Goal: Contribute content: Contribute content

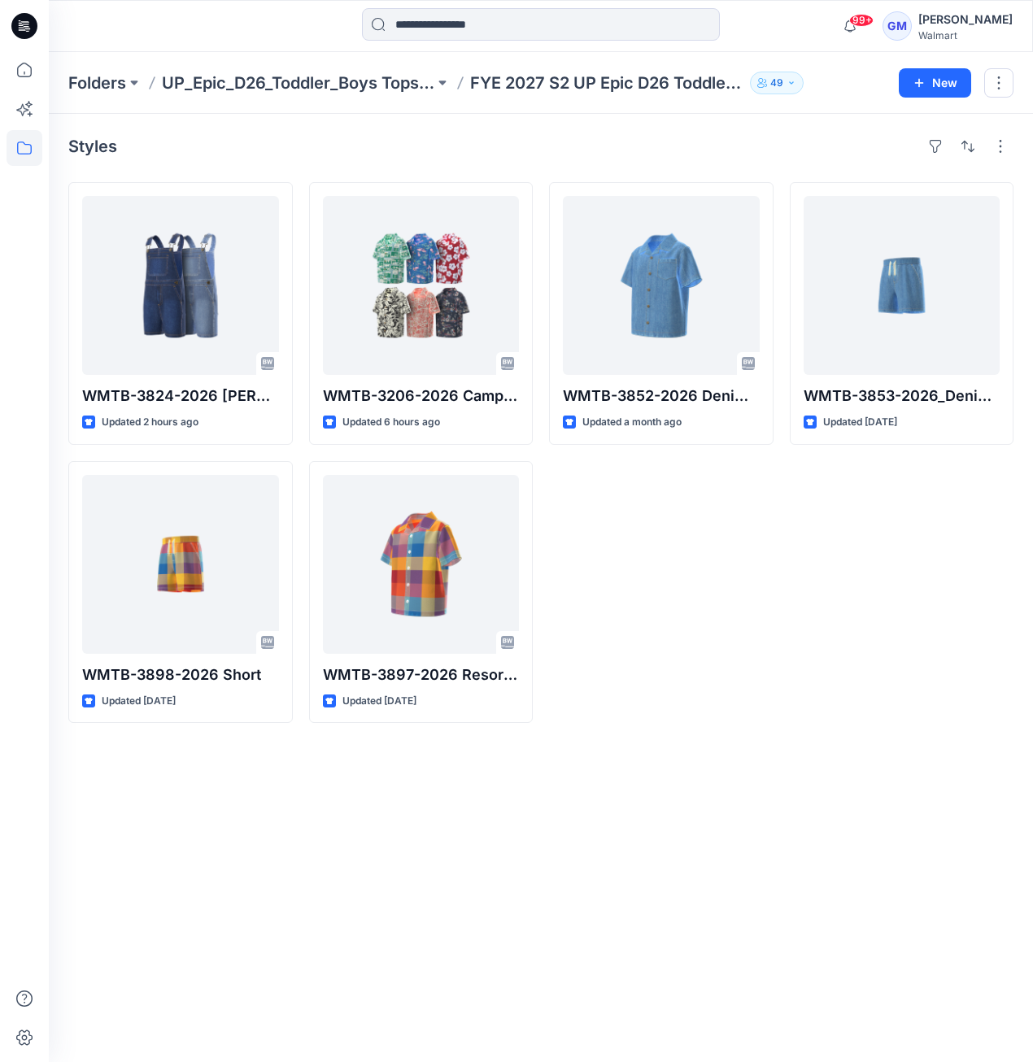
click at [116, 95] on div "Folders UP_Epic_D26_Toddler_Boys Tops & Bottoms FYE 2027 S2 UP Epic D26 Toddler…" at bounding box center [541, 83] width 984 height 62
click at [119, 84] on p "Folders" at bounding box center [97, 83] width 58 height 23
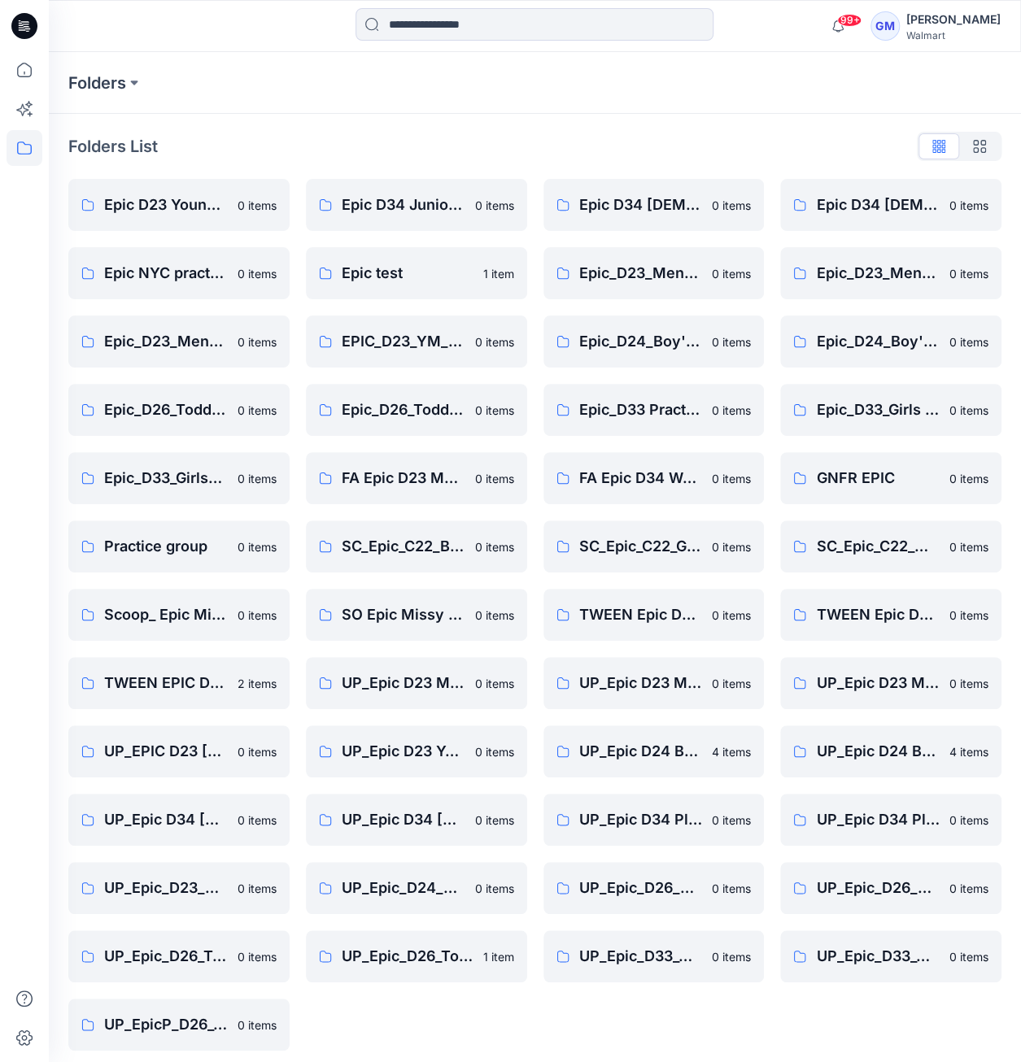
click at [22, 38] on icon at bounding box center [24, 26] width 26 height 26
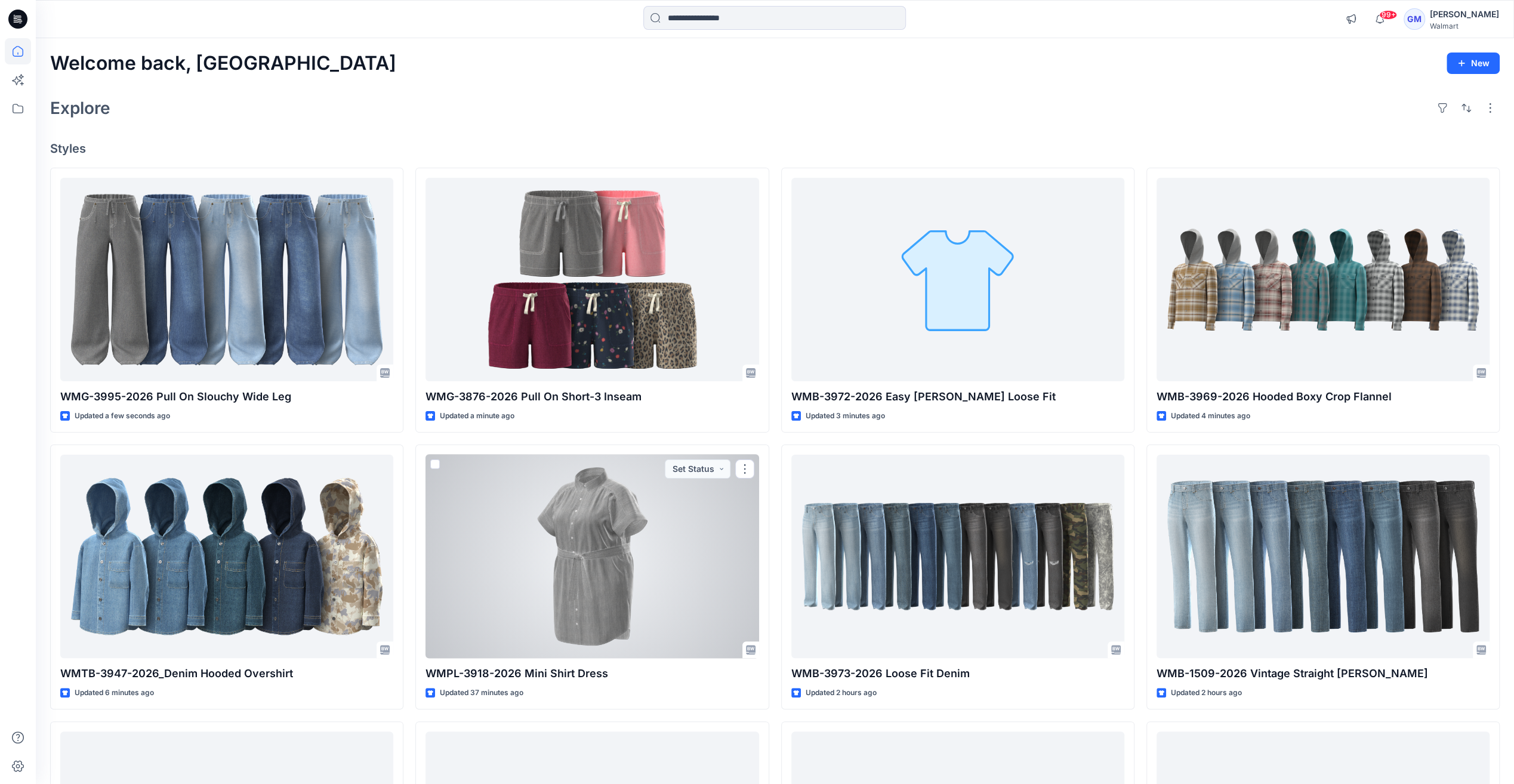
click at [670, 514] on div at bounding box center [592, 556] width 333 height 203
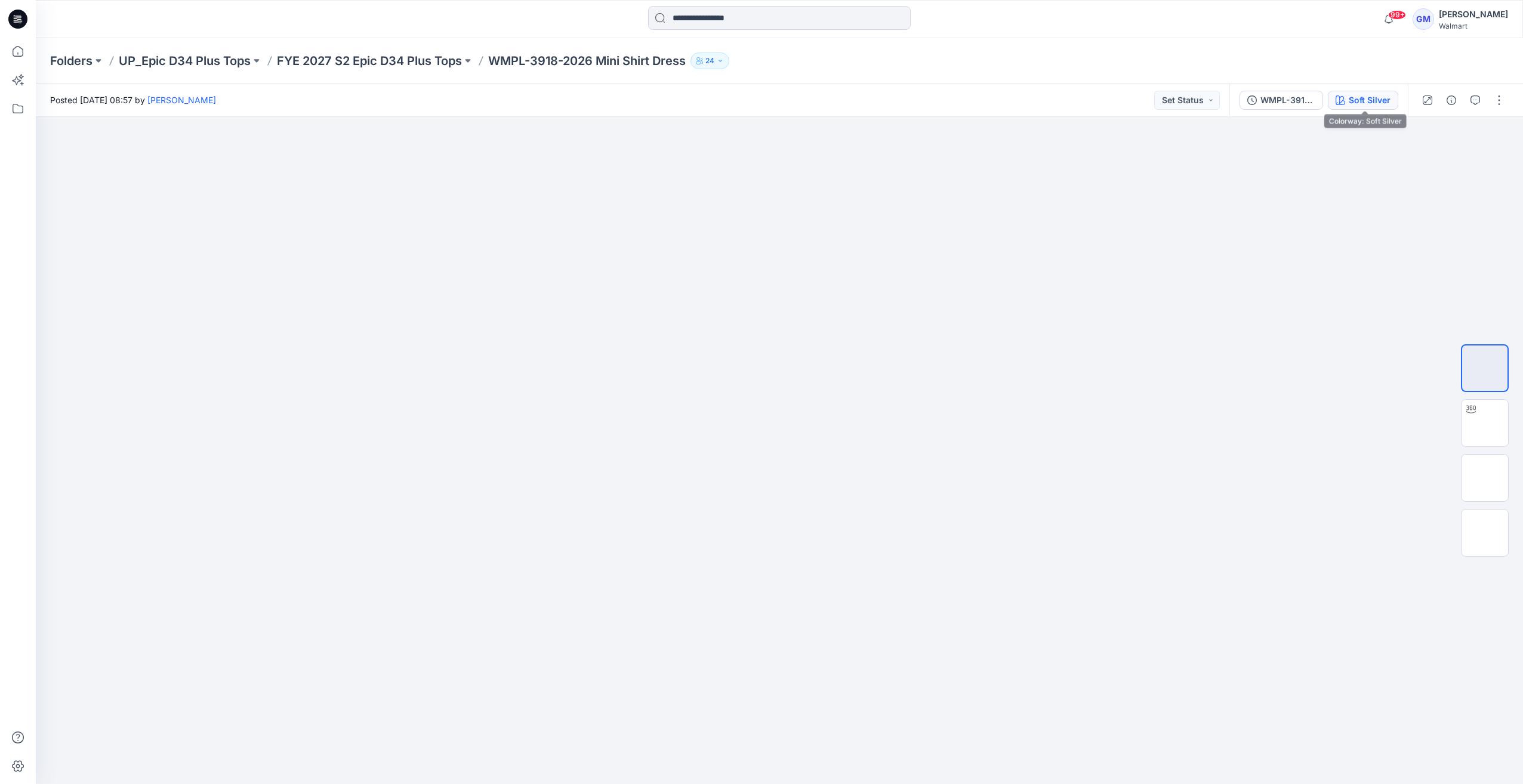
click at [757, 98] on div "Soft Silver" at bounding box center [1370, 100] width 42 height 13
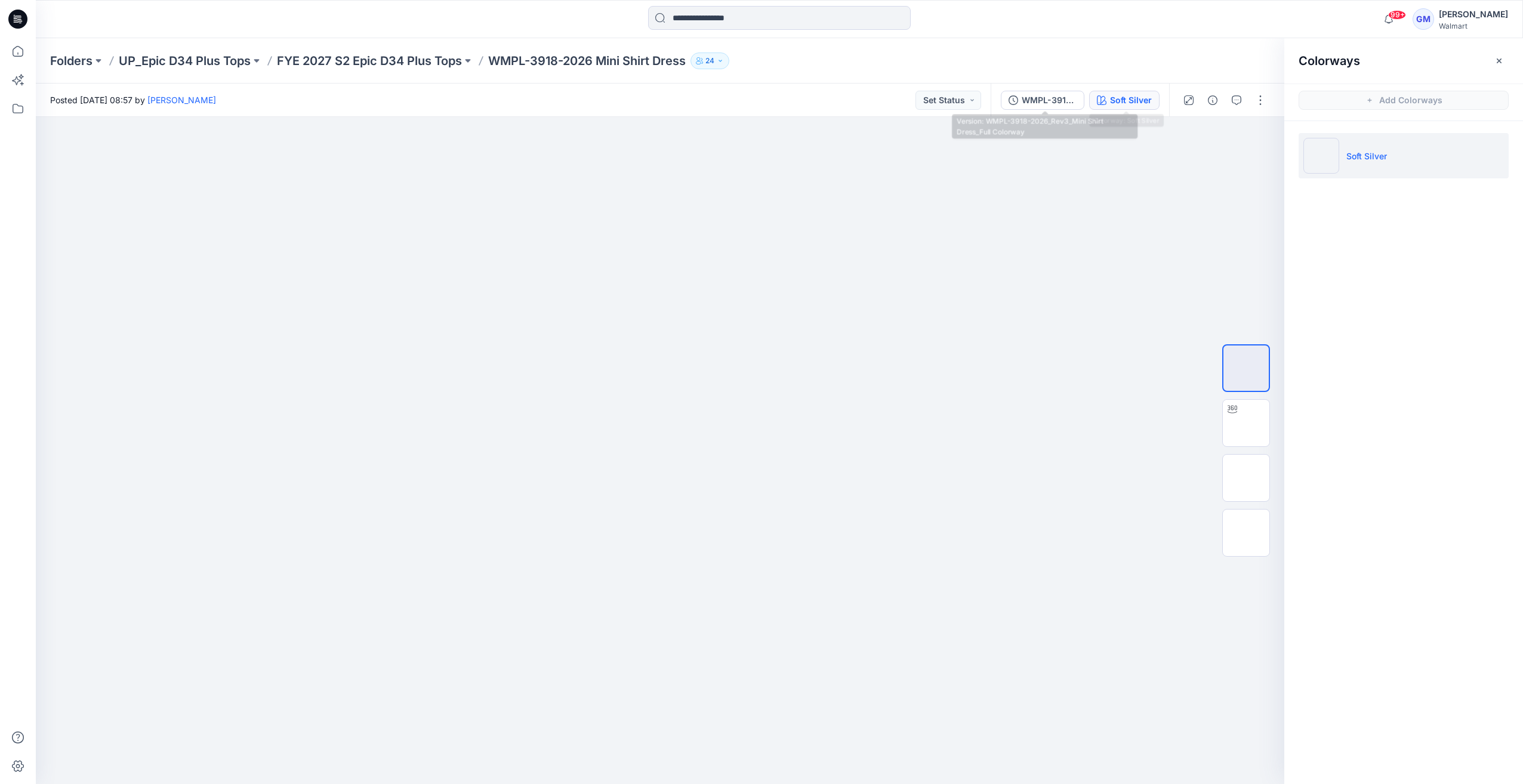
click at [757, 110] on div "WMPL-3918-2026_Rev3_Mini Shirt Dress_Full Colorway Soft Silver" at bounding box center [1079, 100] width 178 height 34
click at [757, 98] on div "WMPL-3918-2026_Rev3_Mini Shirt Dress_Full Colorway" at bounding box center [1049, 100] width 55 height 13
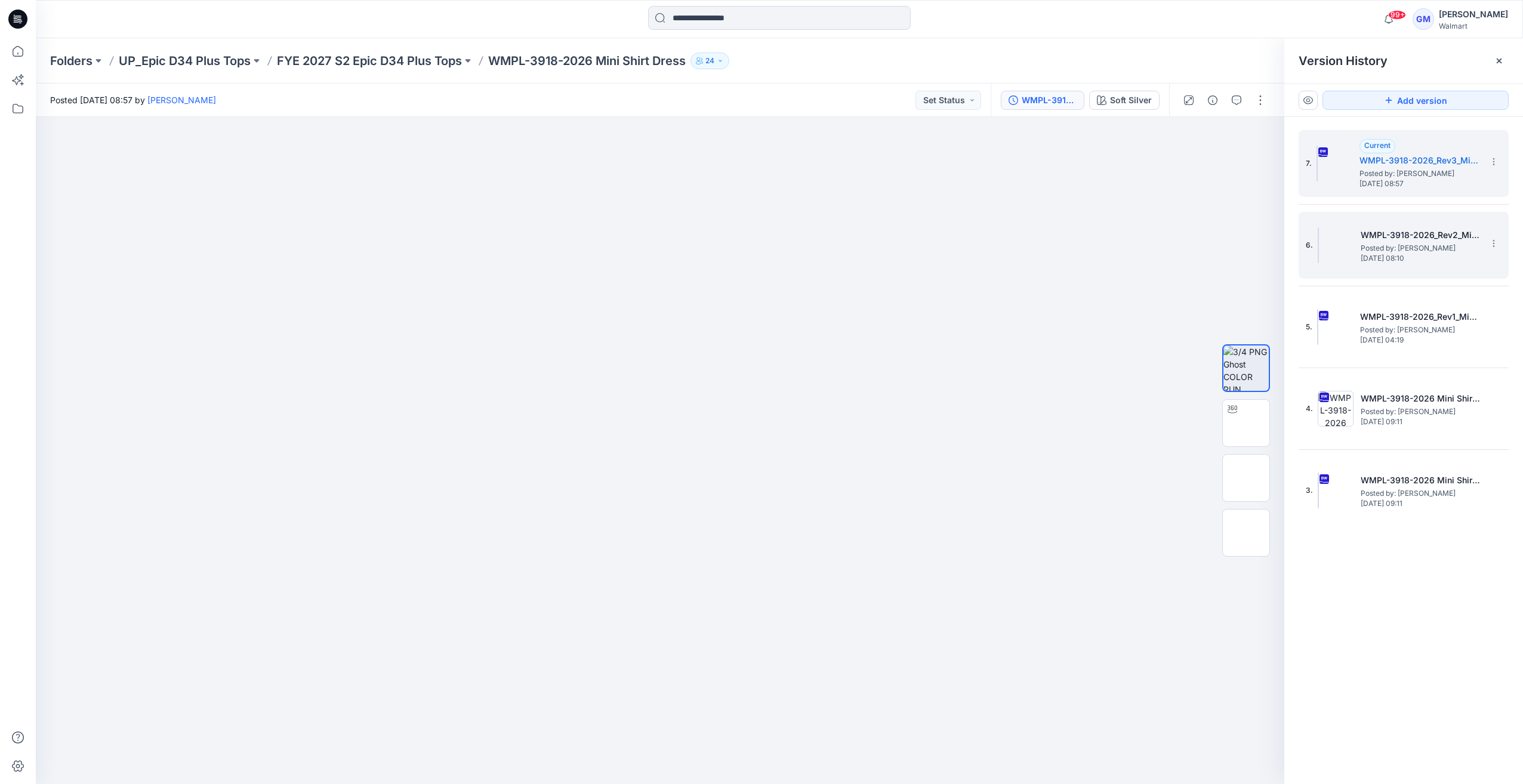
click at [757, 249] on img at bounding box center [1318, 245] width 1 height 36
click at [757, 150] on img at bounding box center [1318, 163] width 1 height 36
click at [757, 242] on img at bounding box center [1318, 245] width 1 height 36
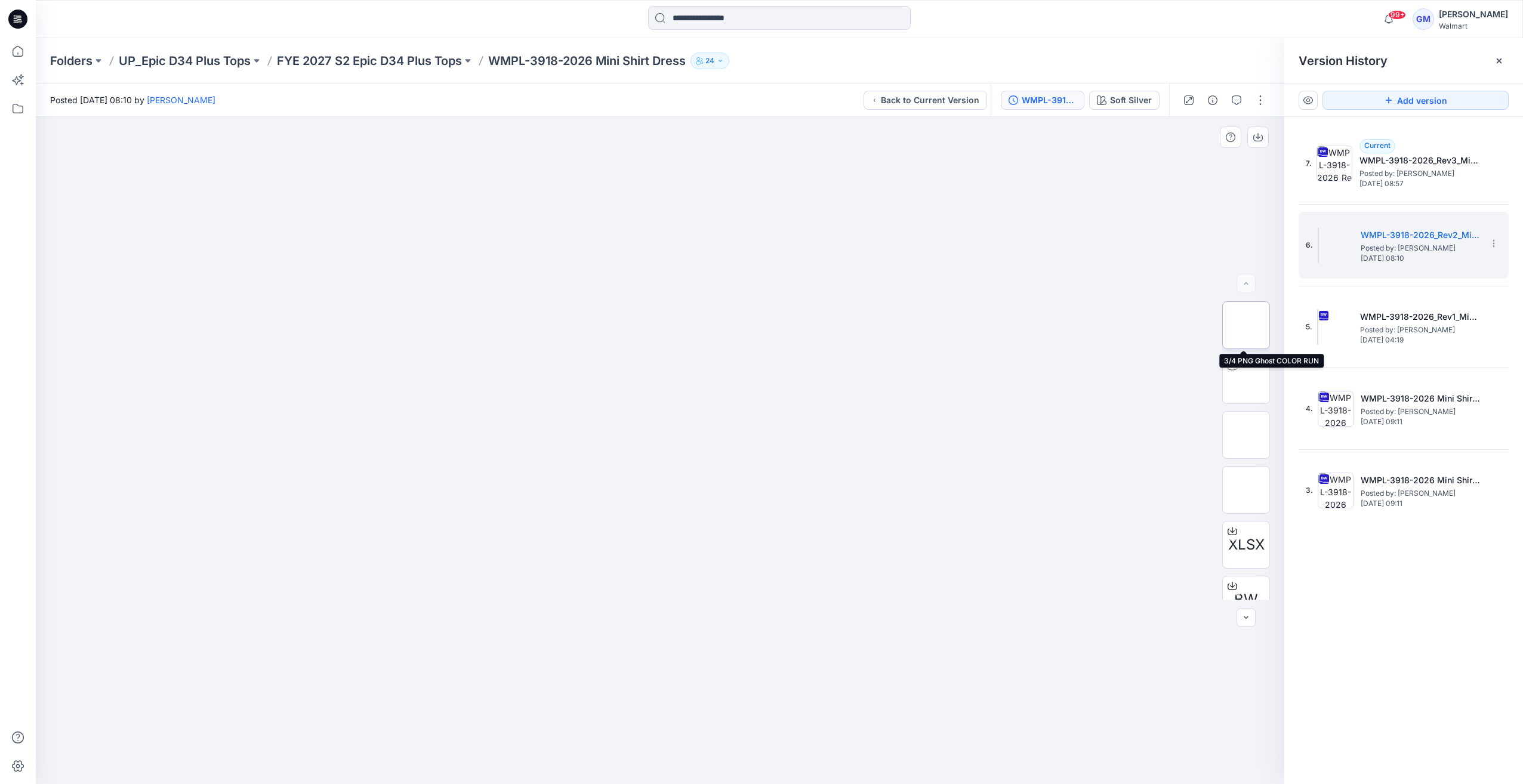
click at [757, 325] on img at bounding box center [1246, 325] width 0 height 0
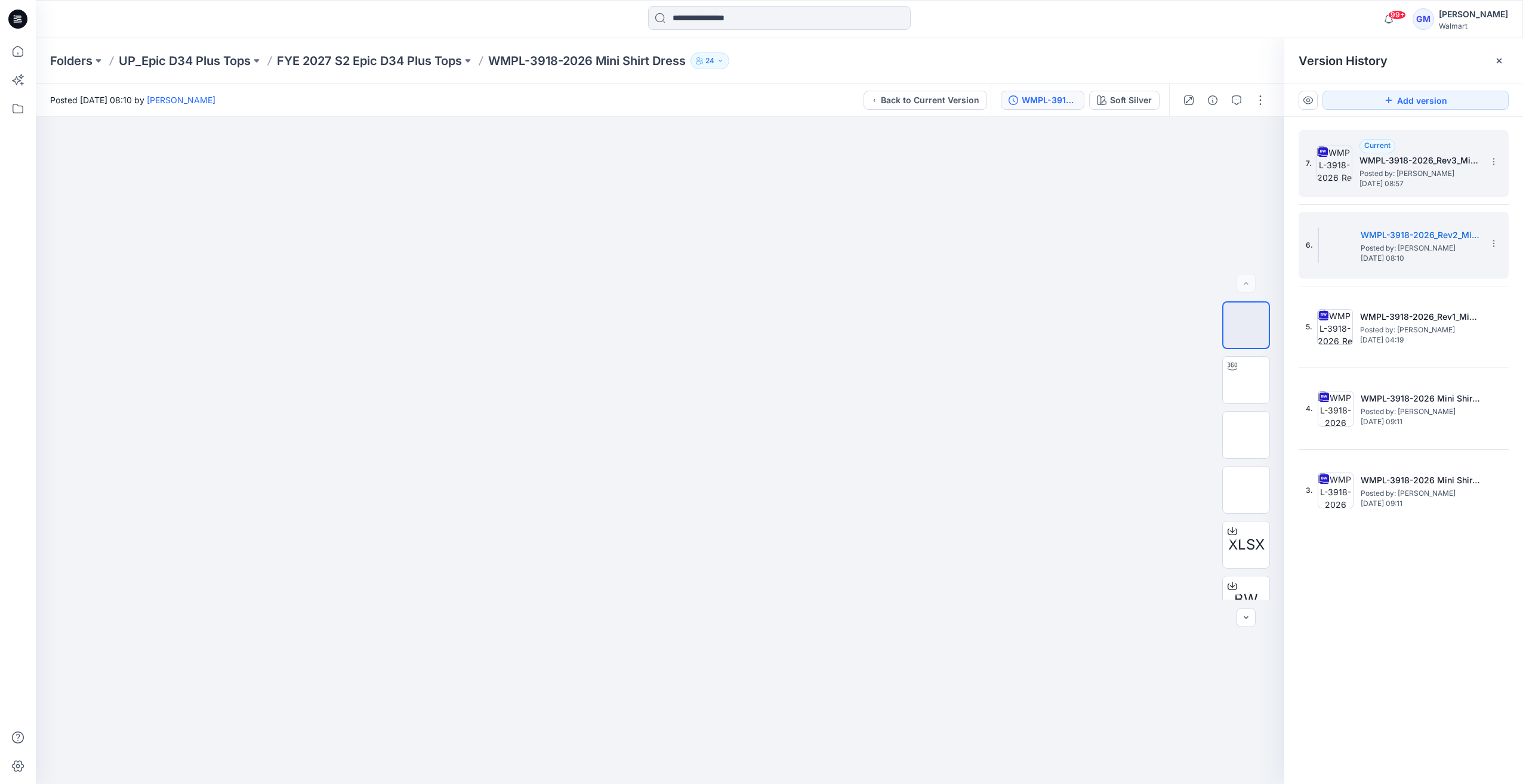
click at [757, 175] on img at bounding box center [1334, 163] width 36 height 36
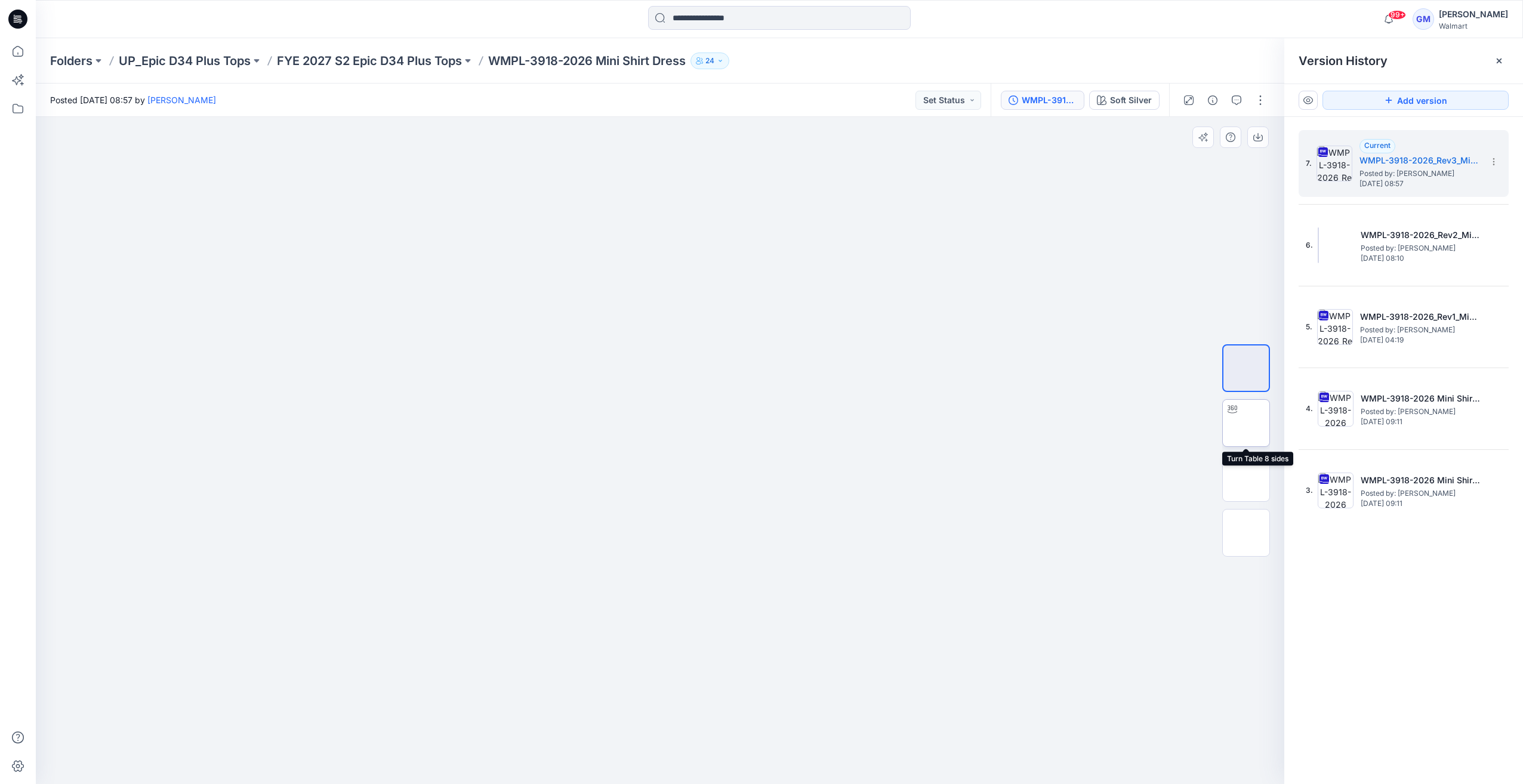
click at [757, 423] on img at bounding box center [1246, 423] width 0 height 0
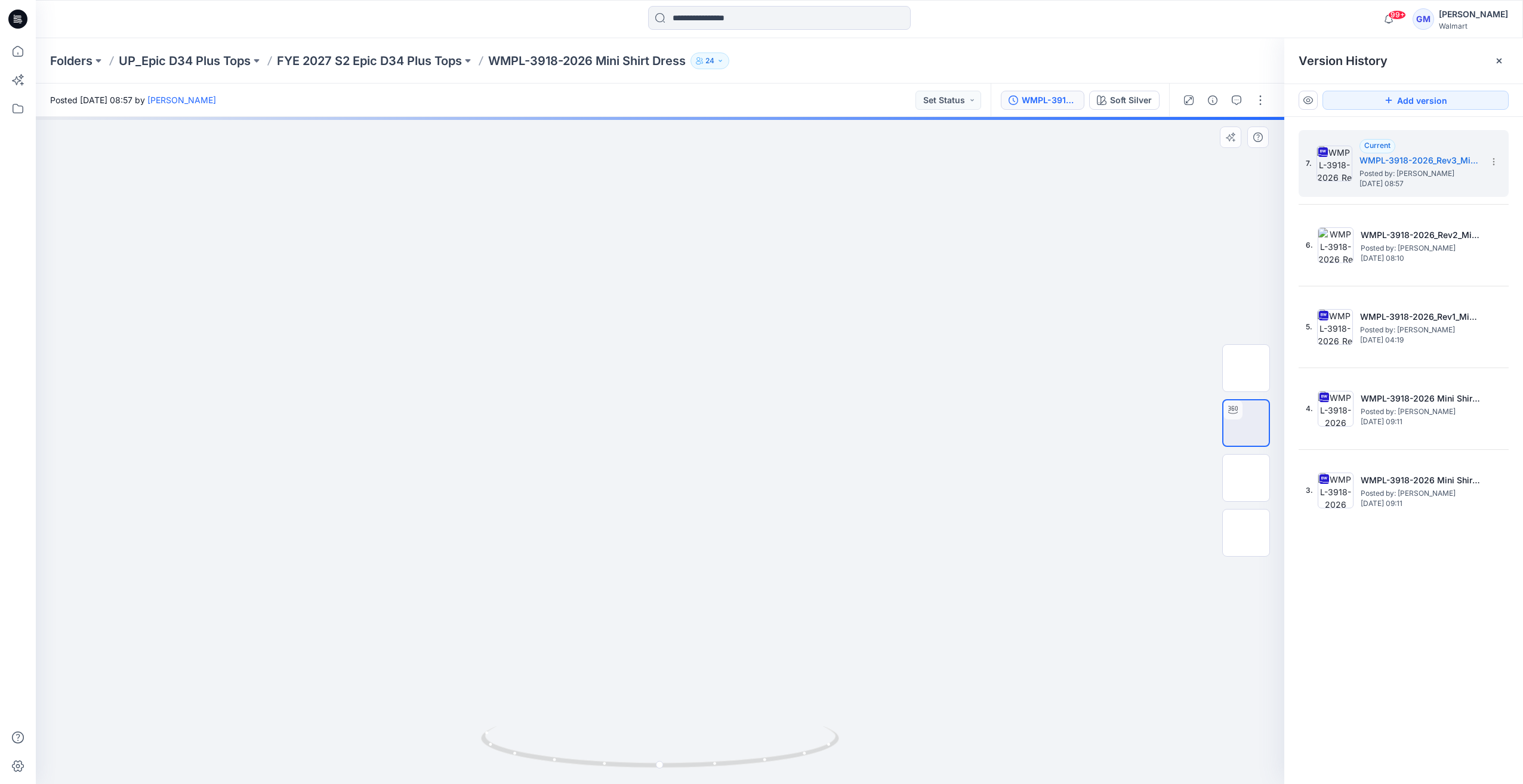
drag, startPoint x: 852, startPoint y: 481, endPoint x: 852, endPoint y: 337, distance: 144.0
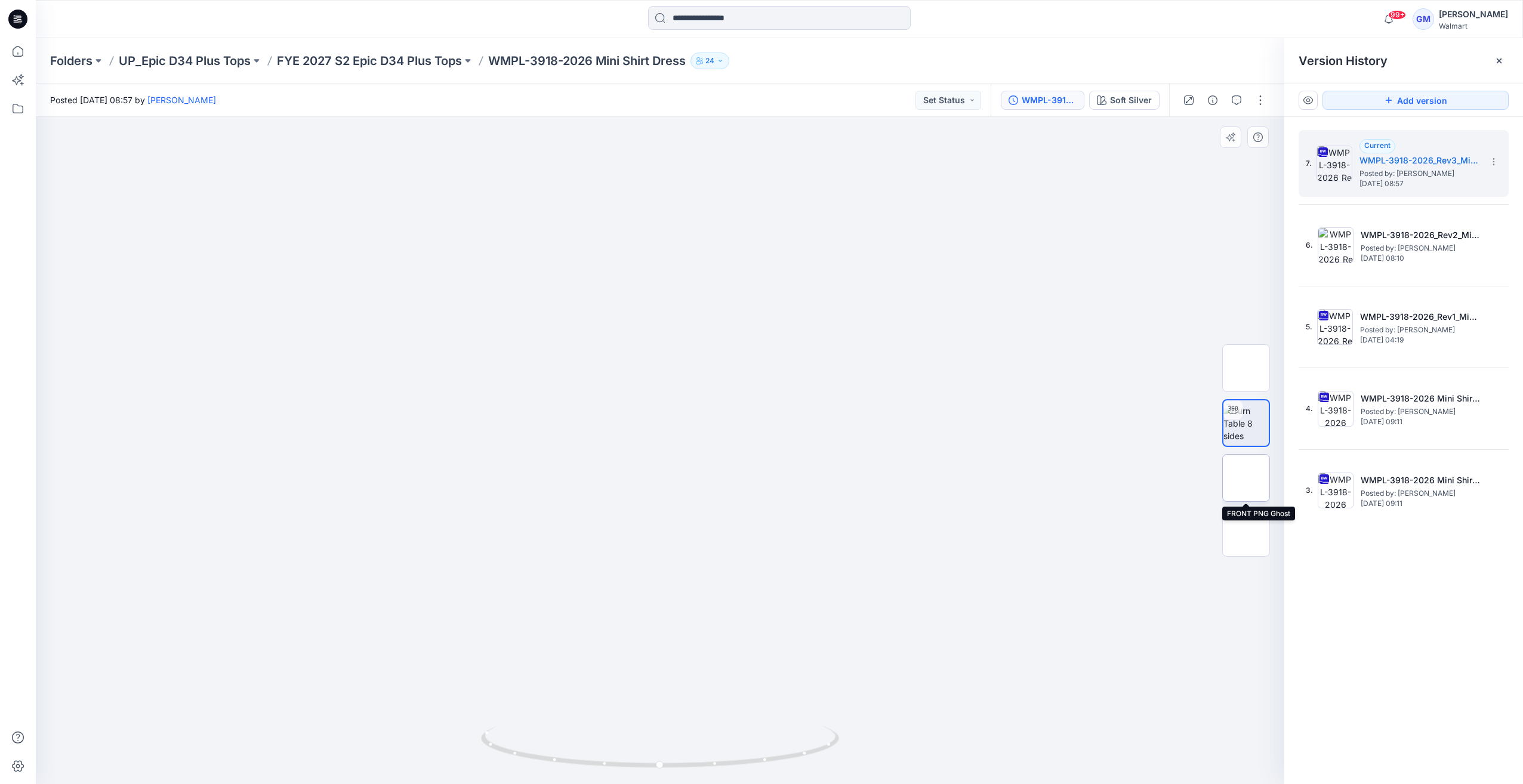
drag, startPoint x: 1252, startPoint y: 475, endPoint x: 1251, endPoint y: 468, distance: 7.1
click at [757, 478] on img at bounding box center [1246, 478] width 0 height 0
click at [757, 544] on img at bounding box center [1246, 532] width 46 height 25
click at [757, 346] on img at bounding box center [1246, 367] width 46 height 46
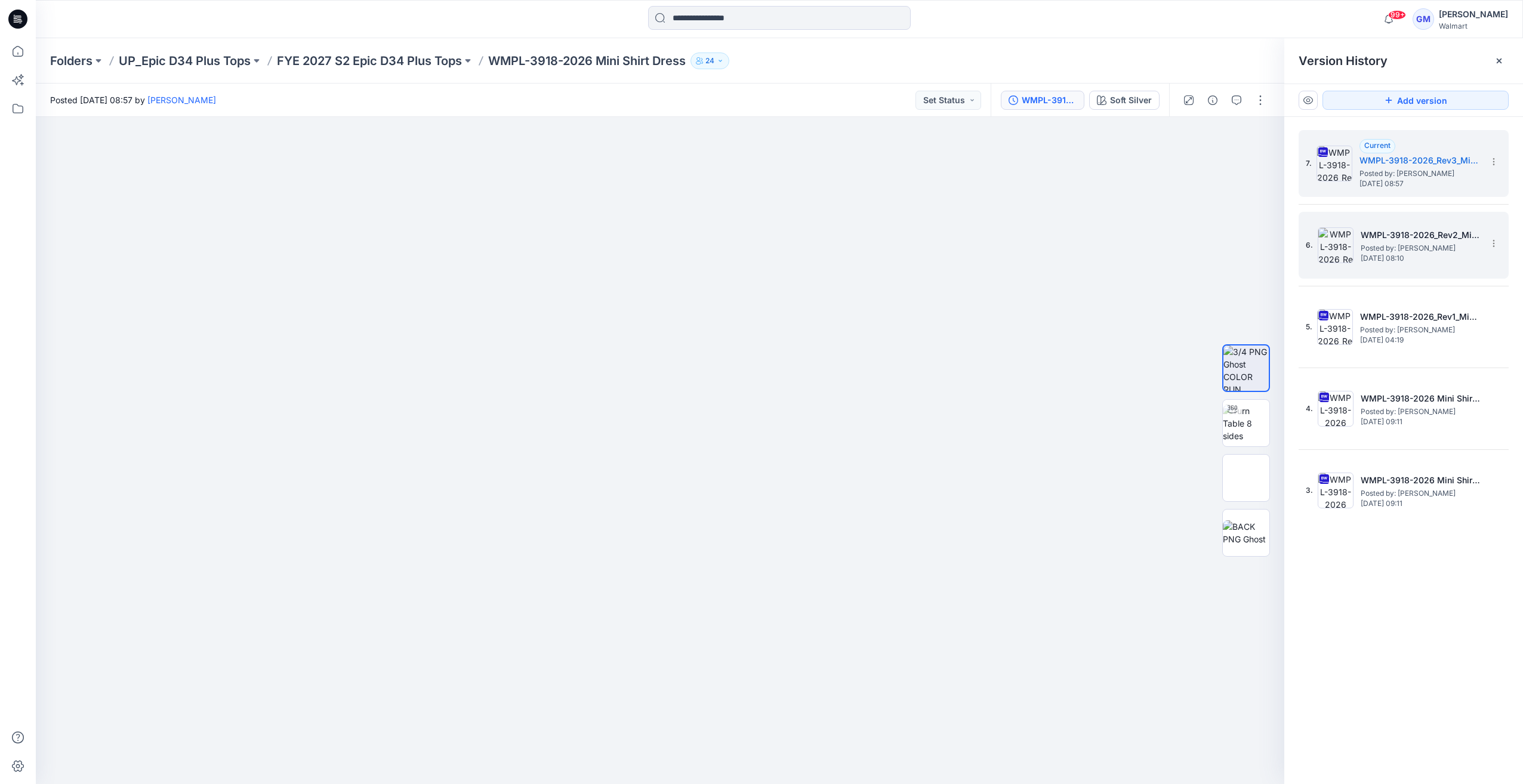
click at [757, 236] on img at bounding box center [1335, 245] width 36 height 36
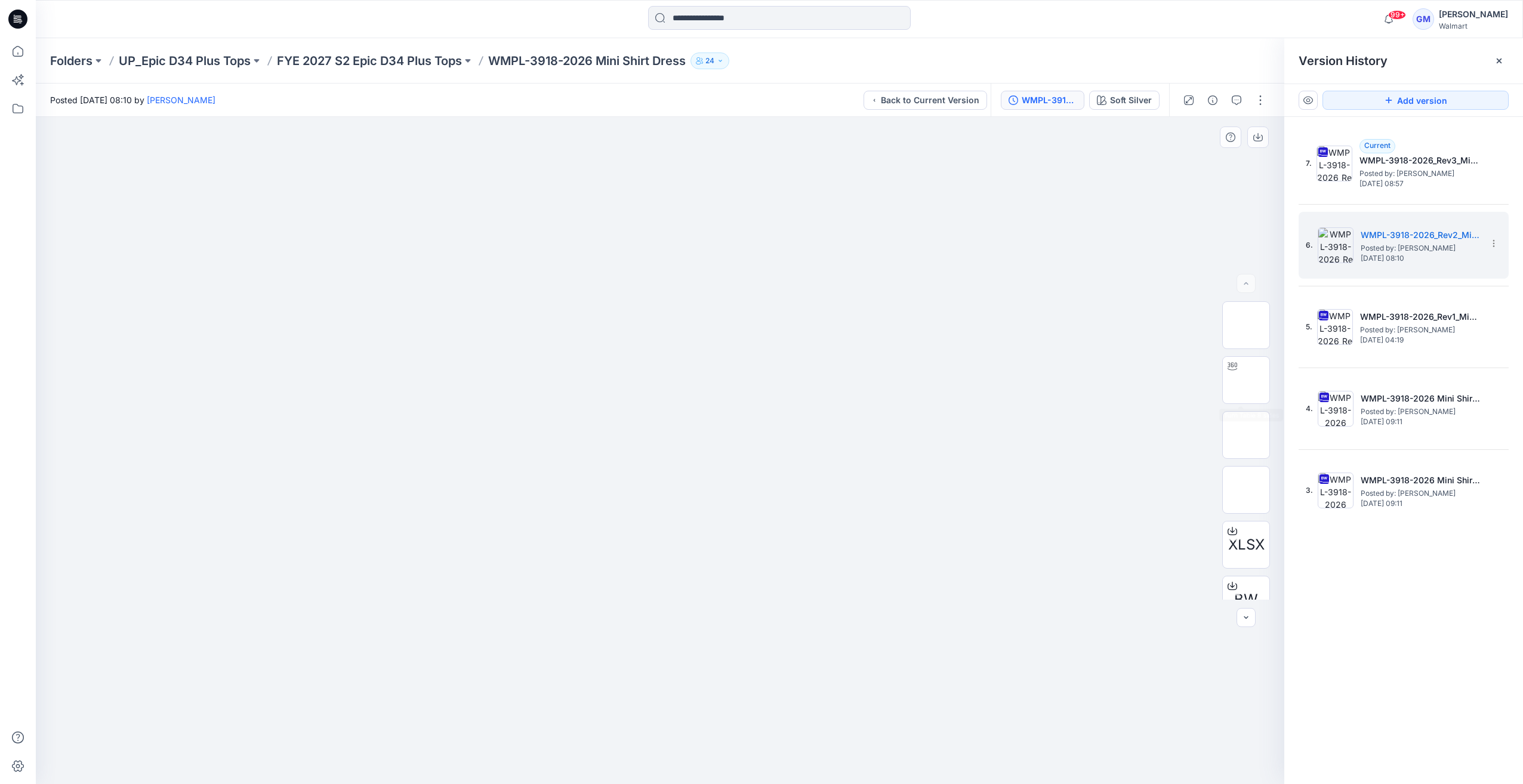
click at [757, 405] on div "XLSX BW" at bounding box center [1246, 450] width 48 height 298
click at [757, 380] on img at bounding box center [1246, 380] width 0 height 0
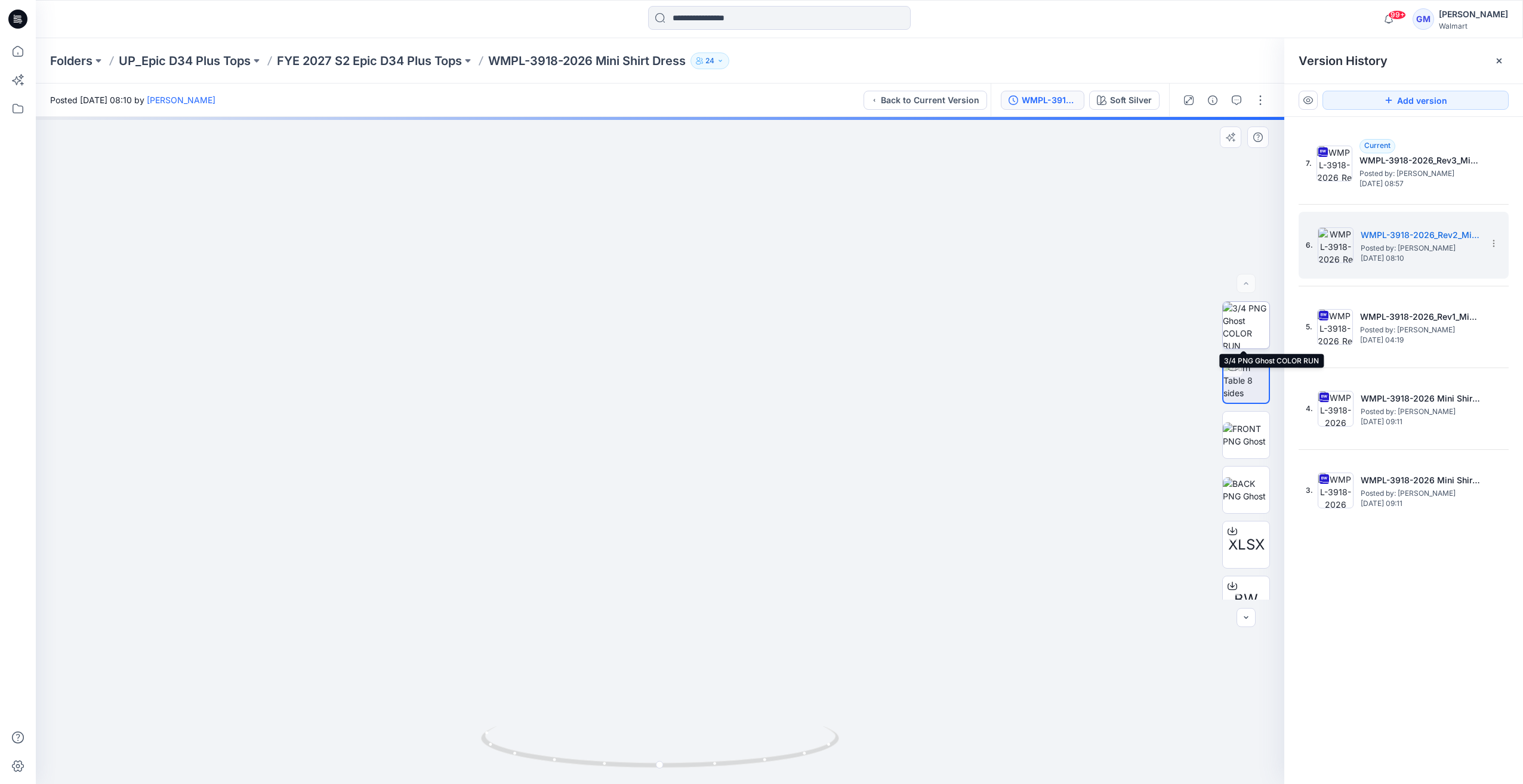
click at [757, 329] on img at bounding box center [1246, 325] width 46 height 46
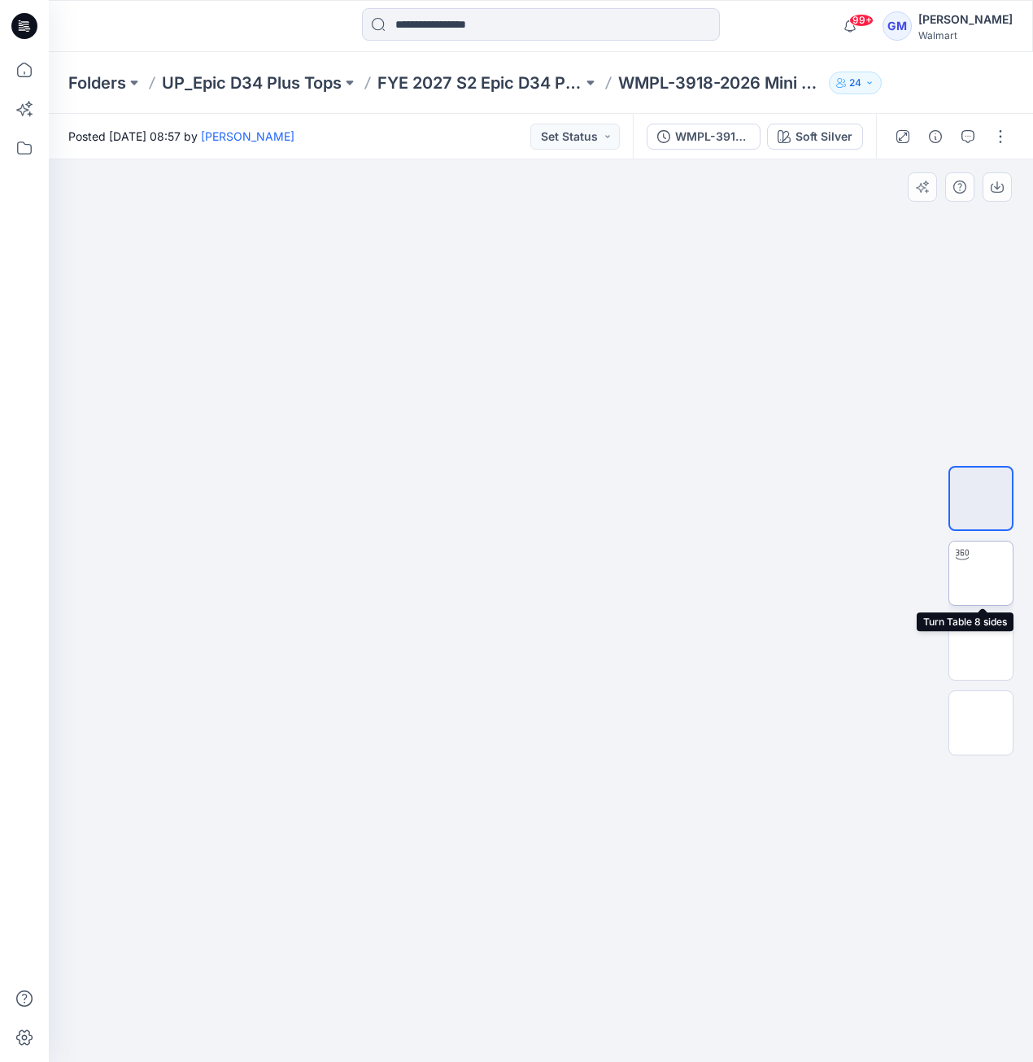
click at [981, 574] on img at bounding box center [981, 574] width 0 height 0
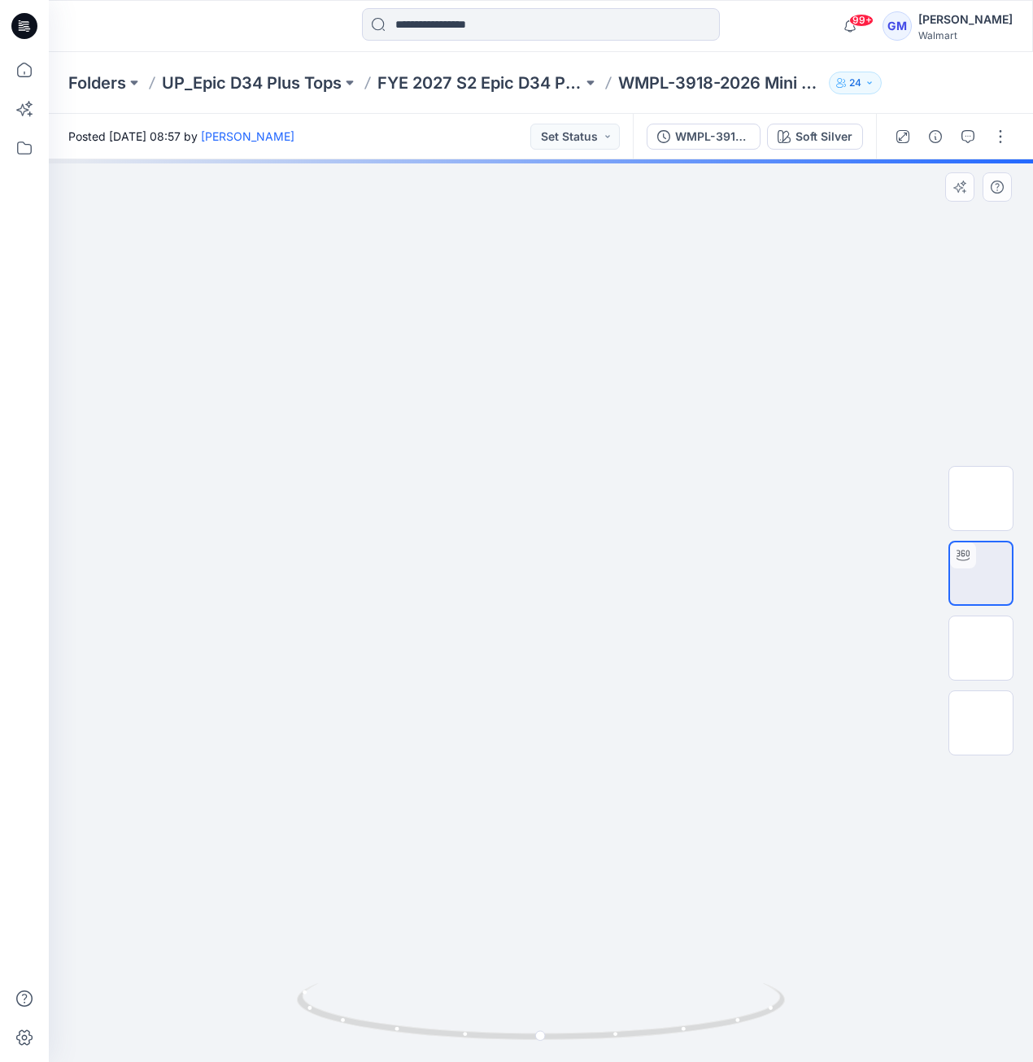
drag, startPoint x: 687, startPoint y: 655, endPoint x: 693, endPoint y: 644, distance: 12.4
click at [981, 648] on img at bounding box center [981, 648] width 0 height 0
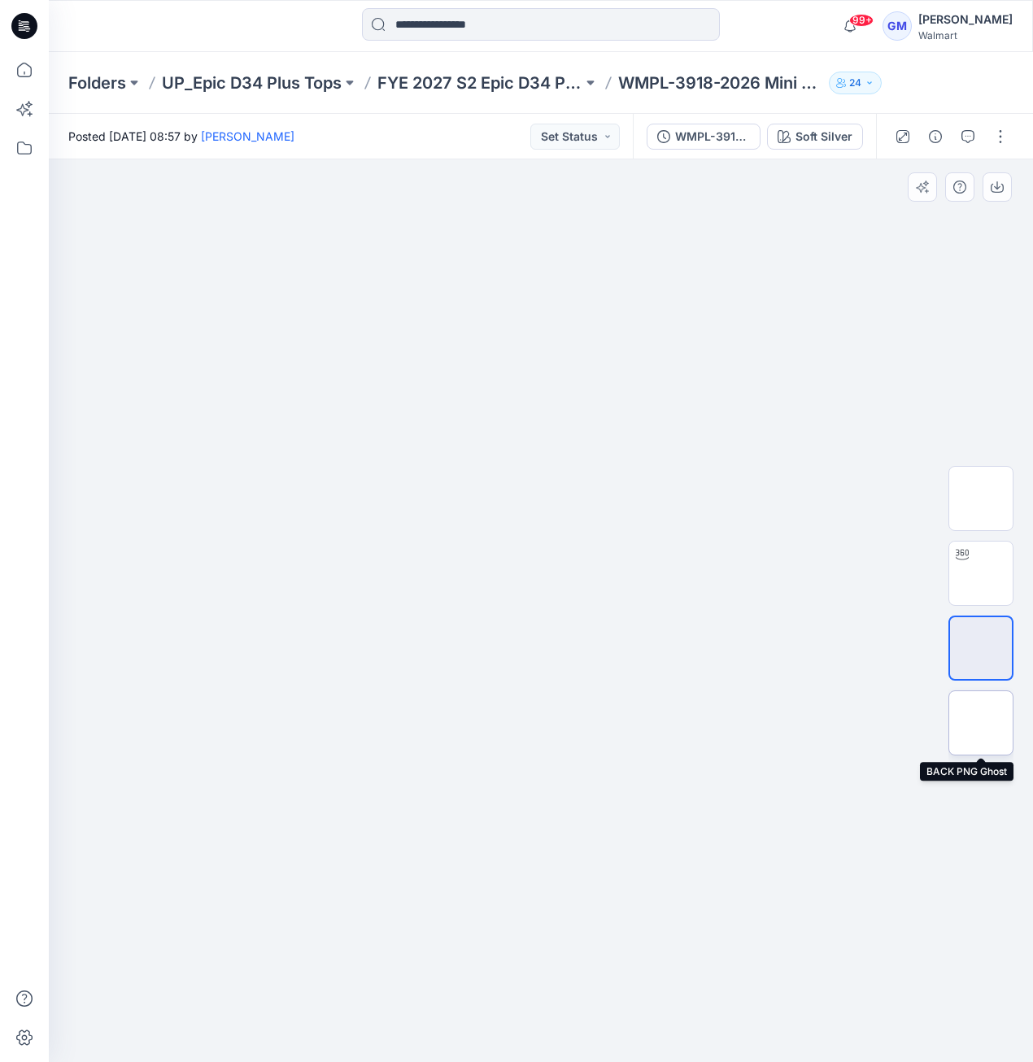
click at [981, 723] on img at bounding box center [981, 723] width 0 height 0
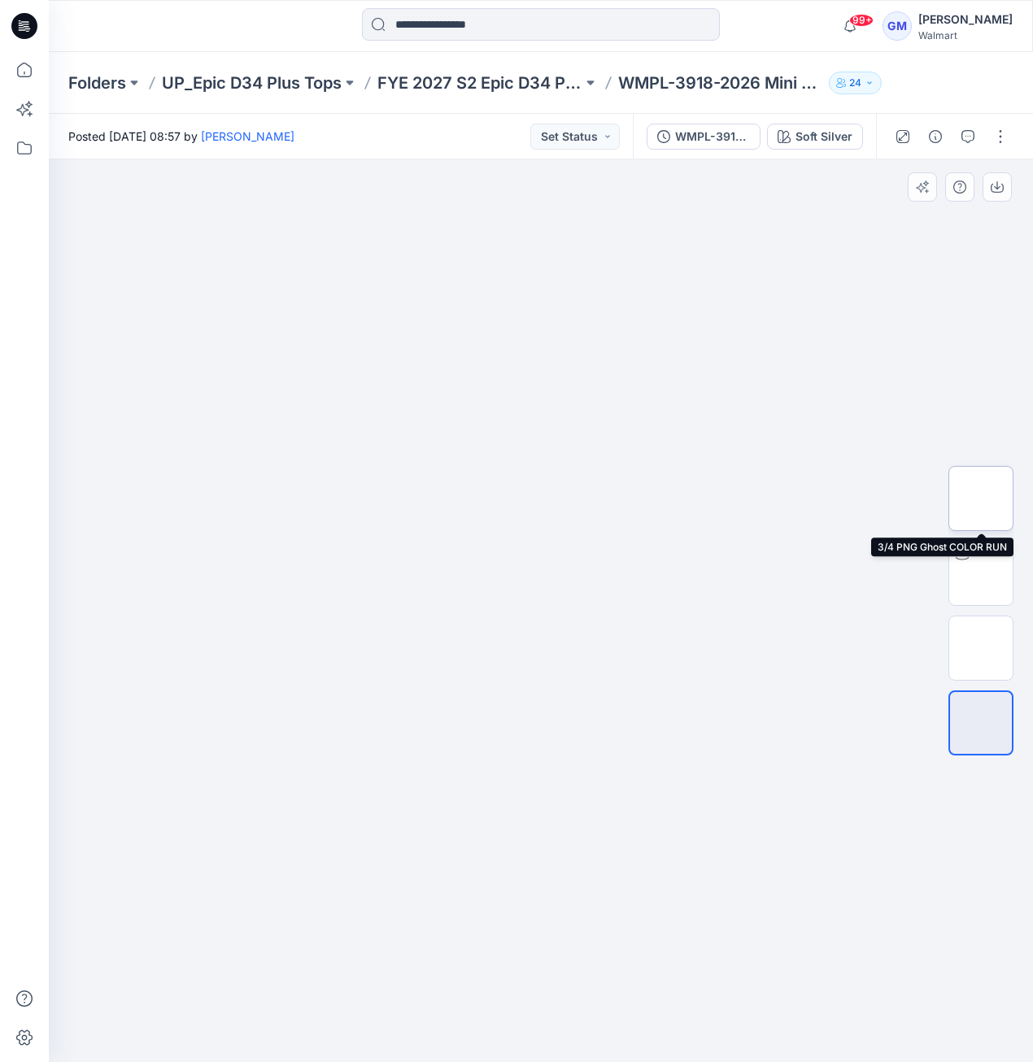
click at [981, 499] on img at bounding box center [981, 499] width 0 height 0
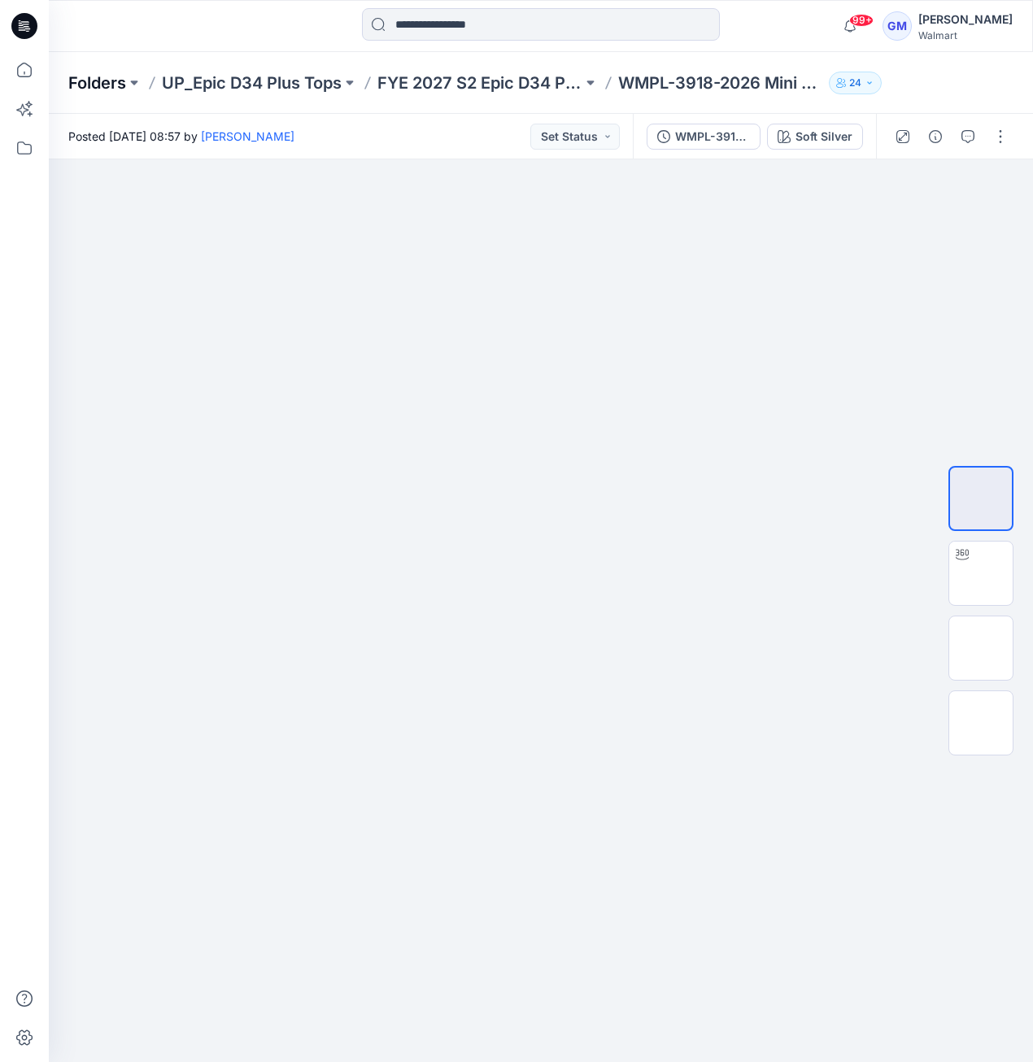
click at [74, 79] on p "Folders" at bounding box center [97, 83] width 58 height 23
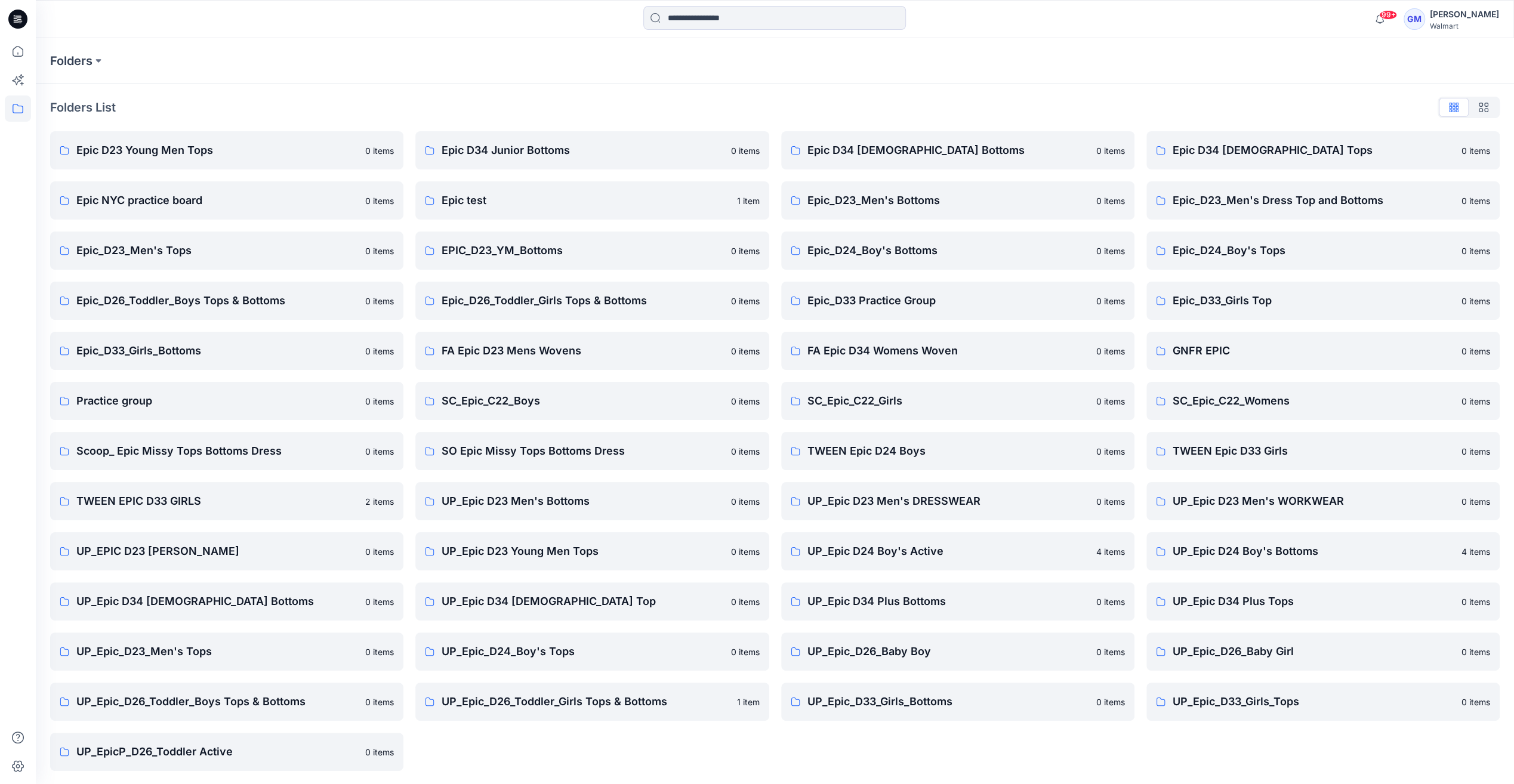
click at [27, 18] on div at bounding box center [18, 19] width 38 height 38
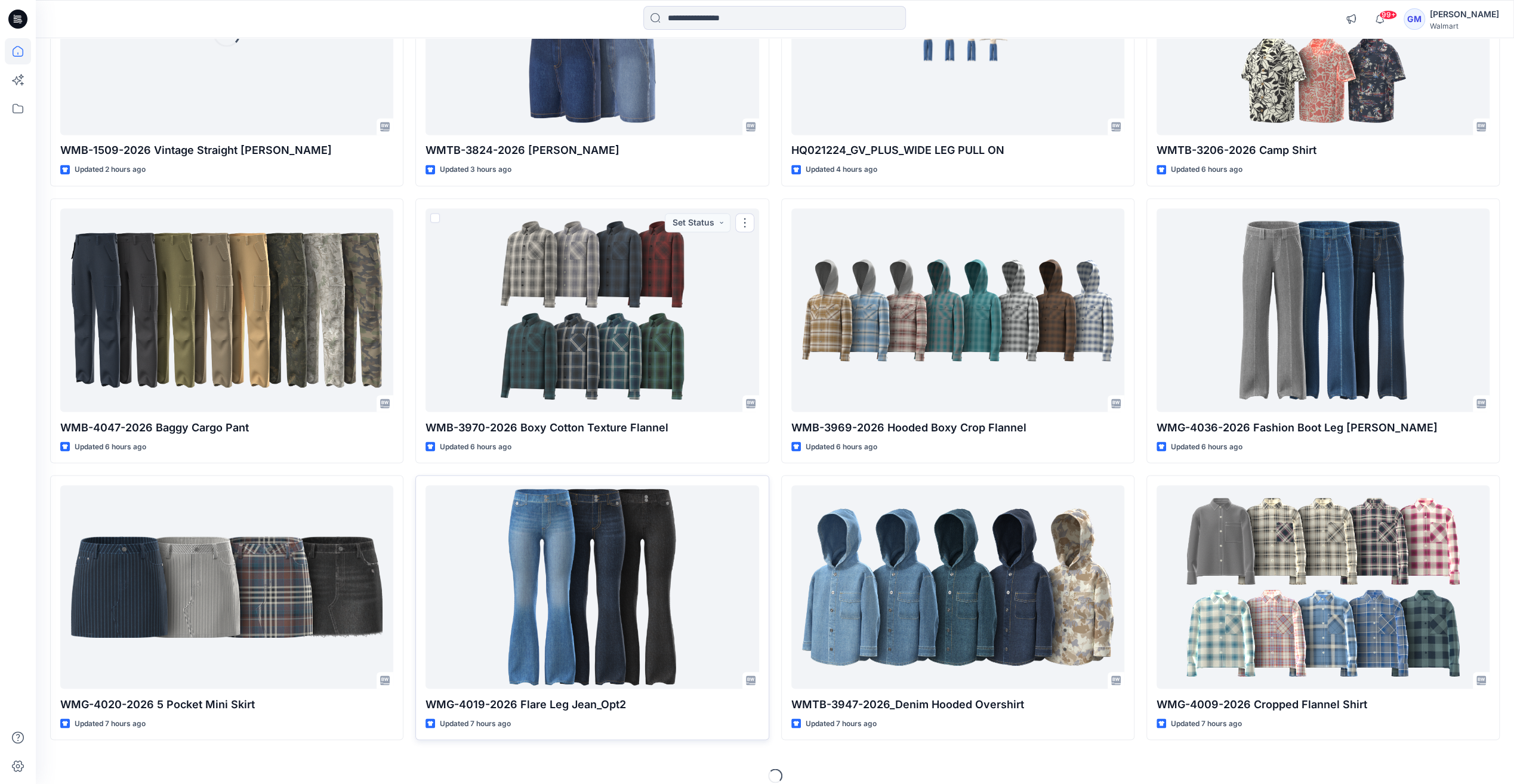
scroll to position [1919, 0]
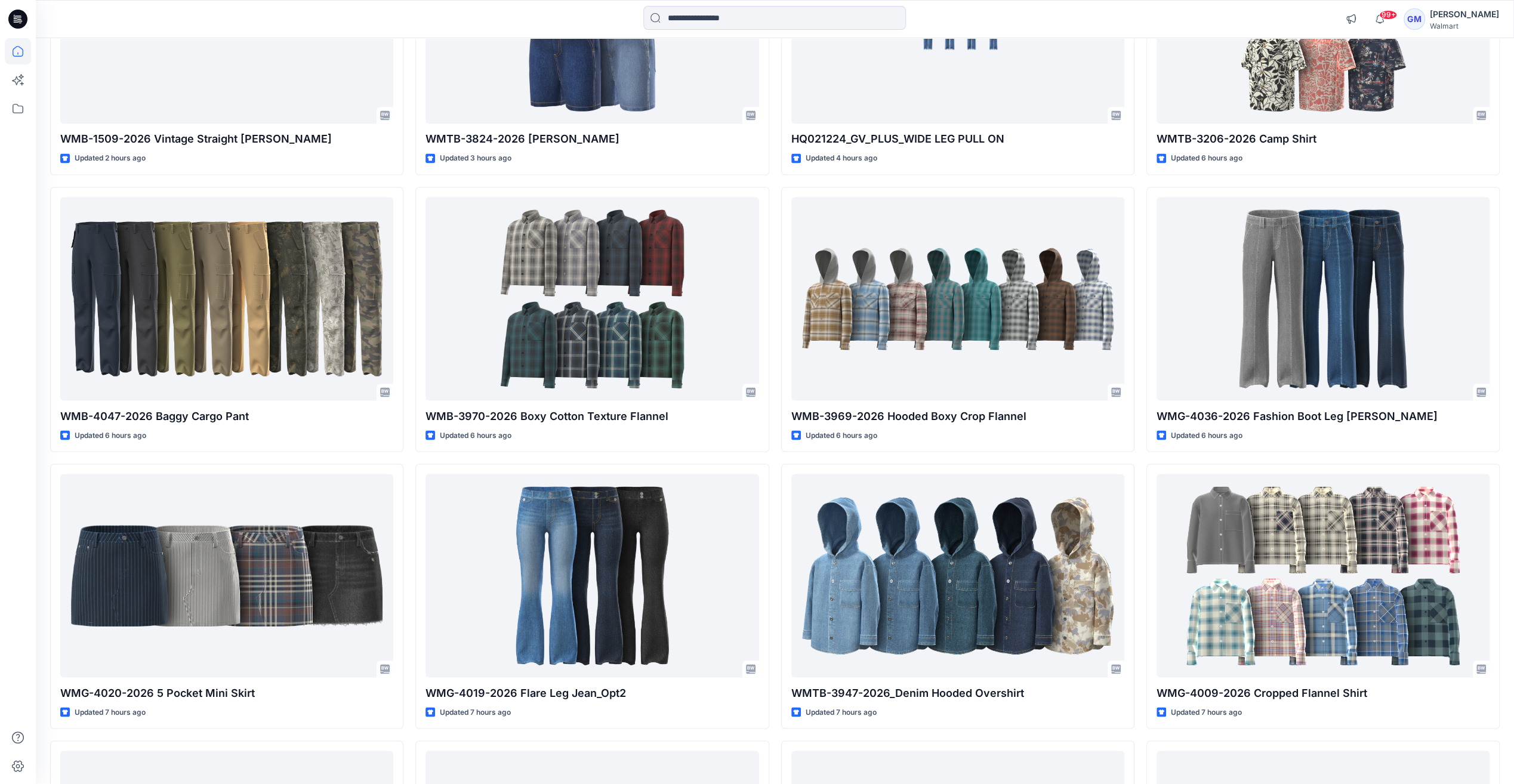
click at [12, 13] on icon at bounding box center [18, 19] width 19 height 19
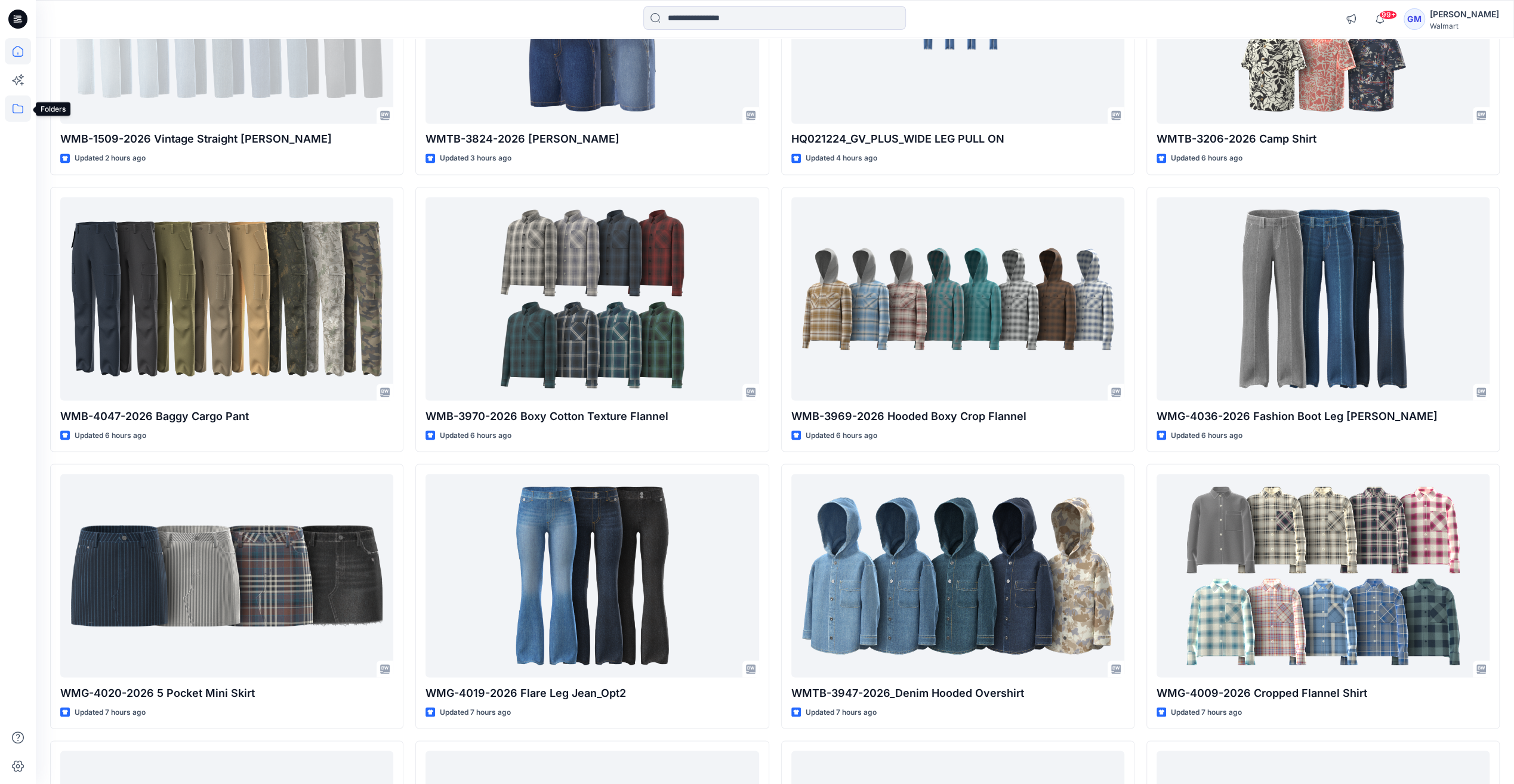
click at [15, 114] on icon at bounding box center [18, 109] width 26 height 26
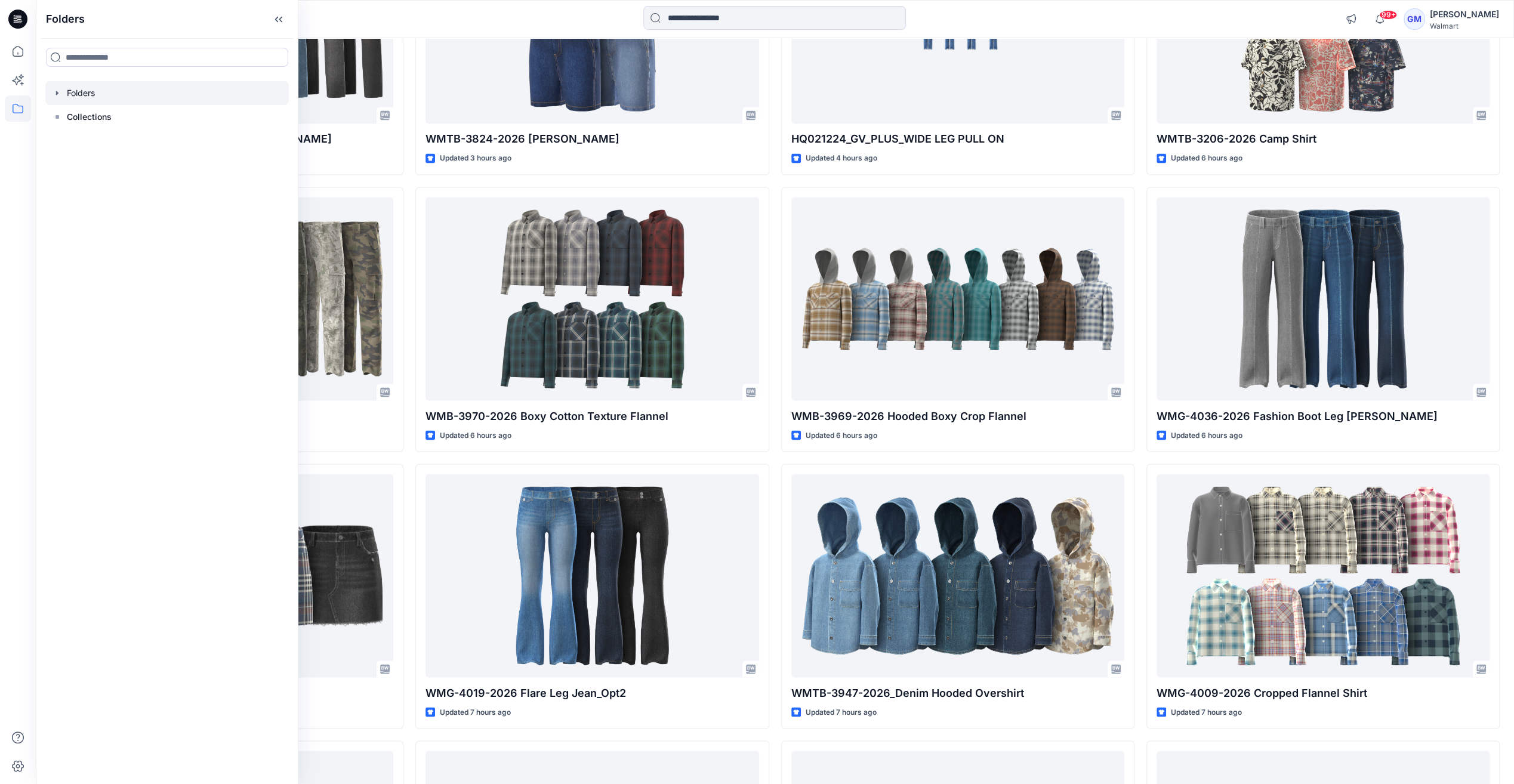
click at [56, 95] on icon "button" at bounding box center [56, 93] width 2 height 4
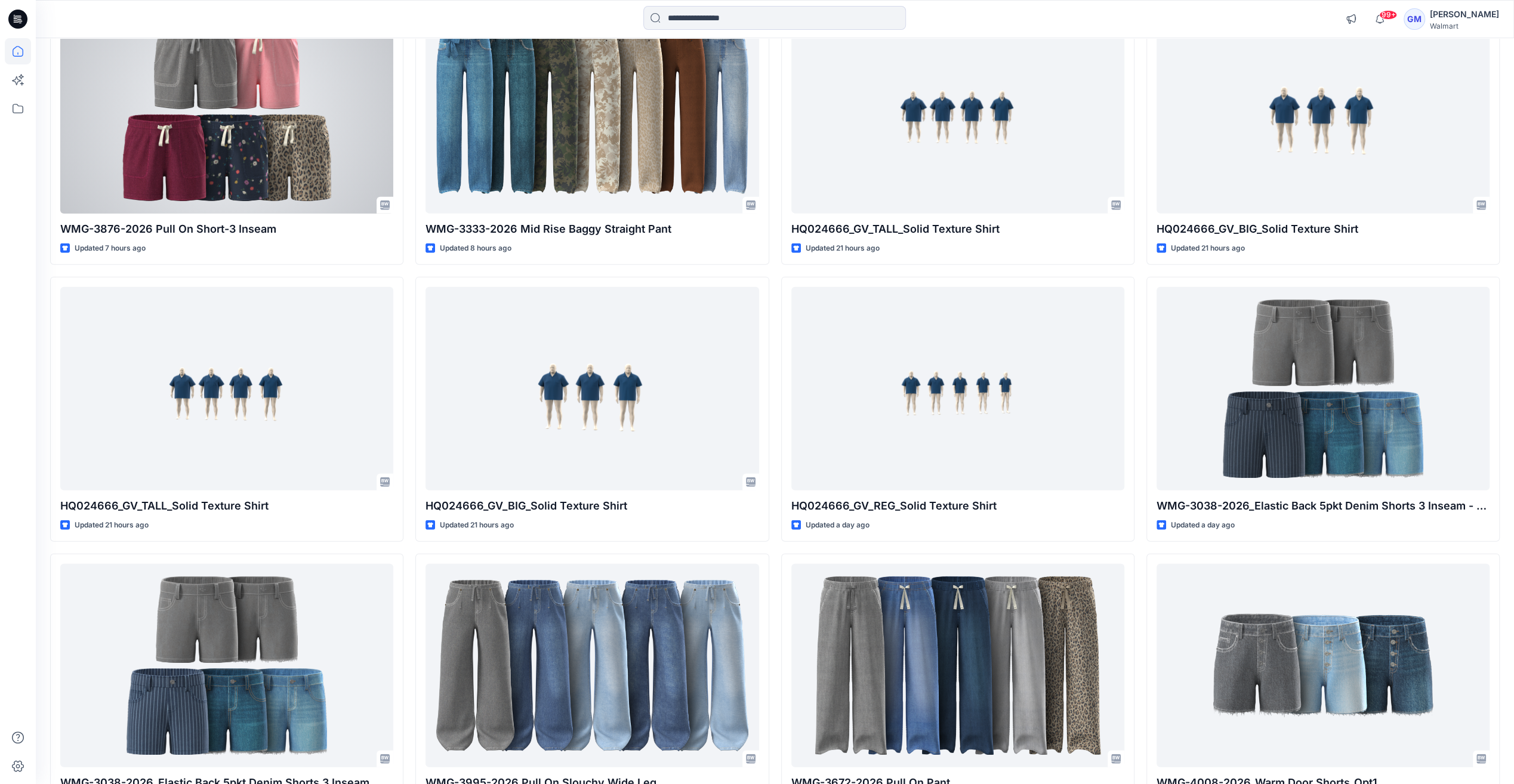
scroll to position [2749, 0]
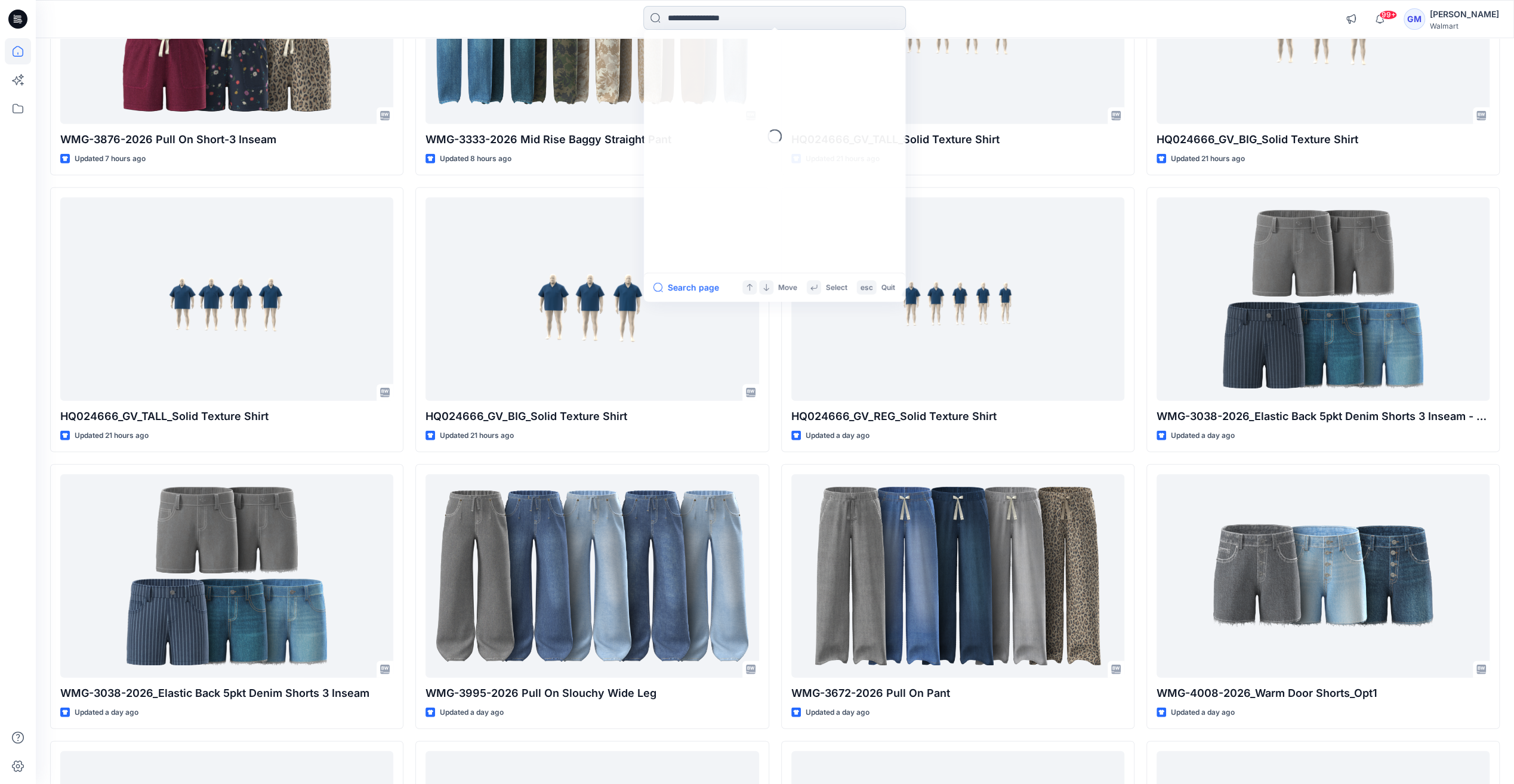
click at [691, 18] on input at bounding box center [775, 18] width 263 height 24
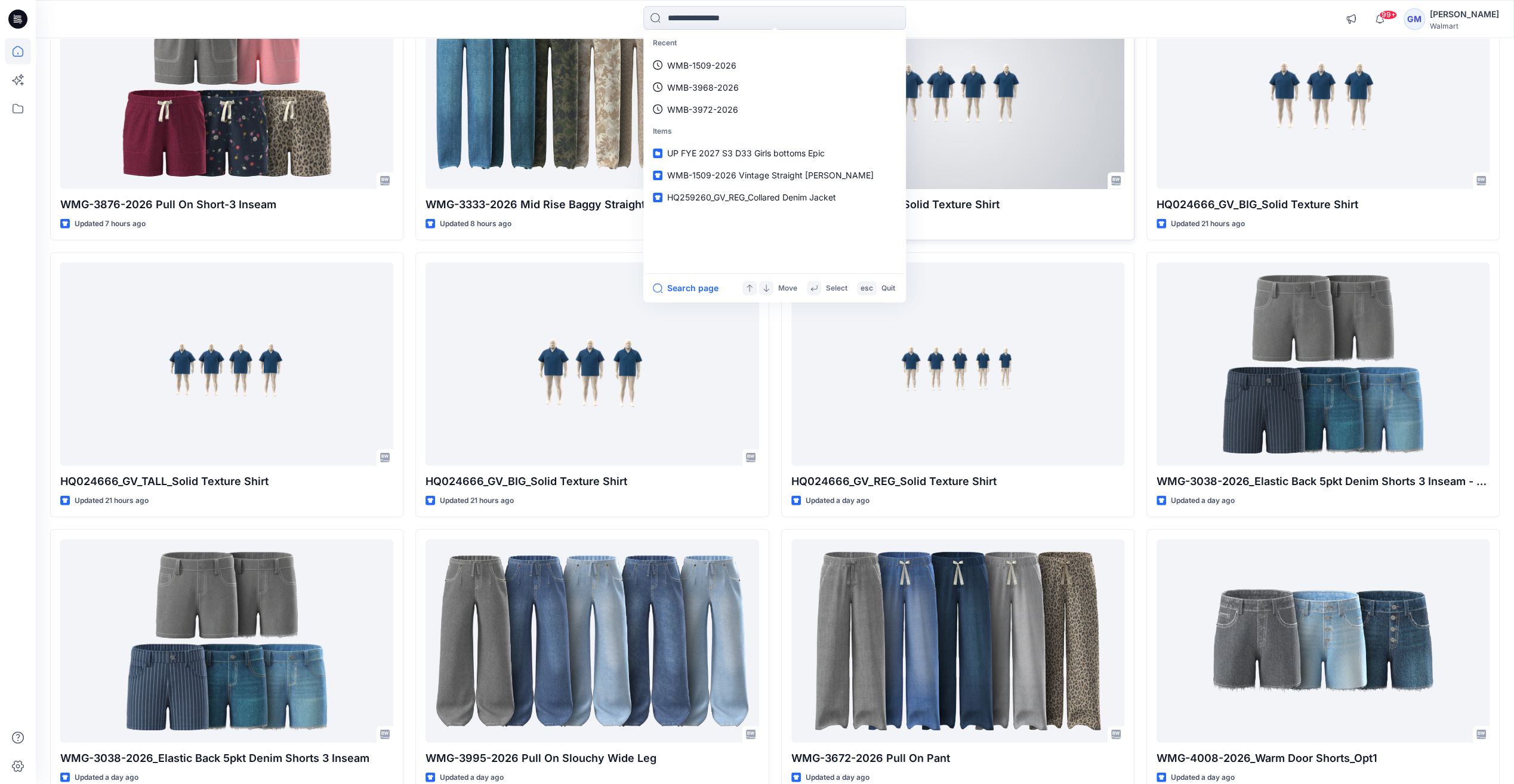
scroll to position [2629, 0]
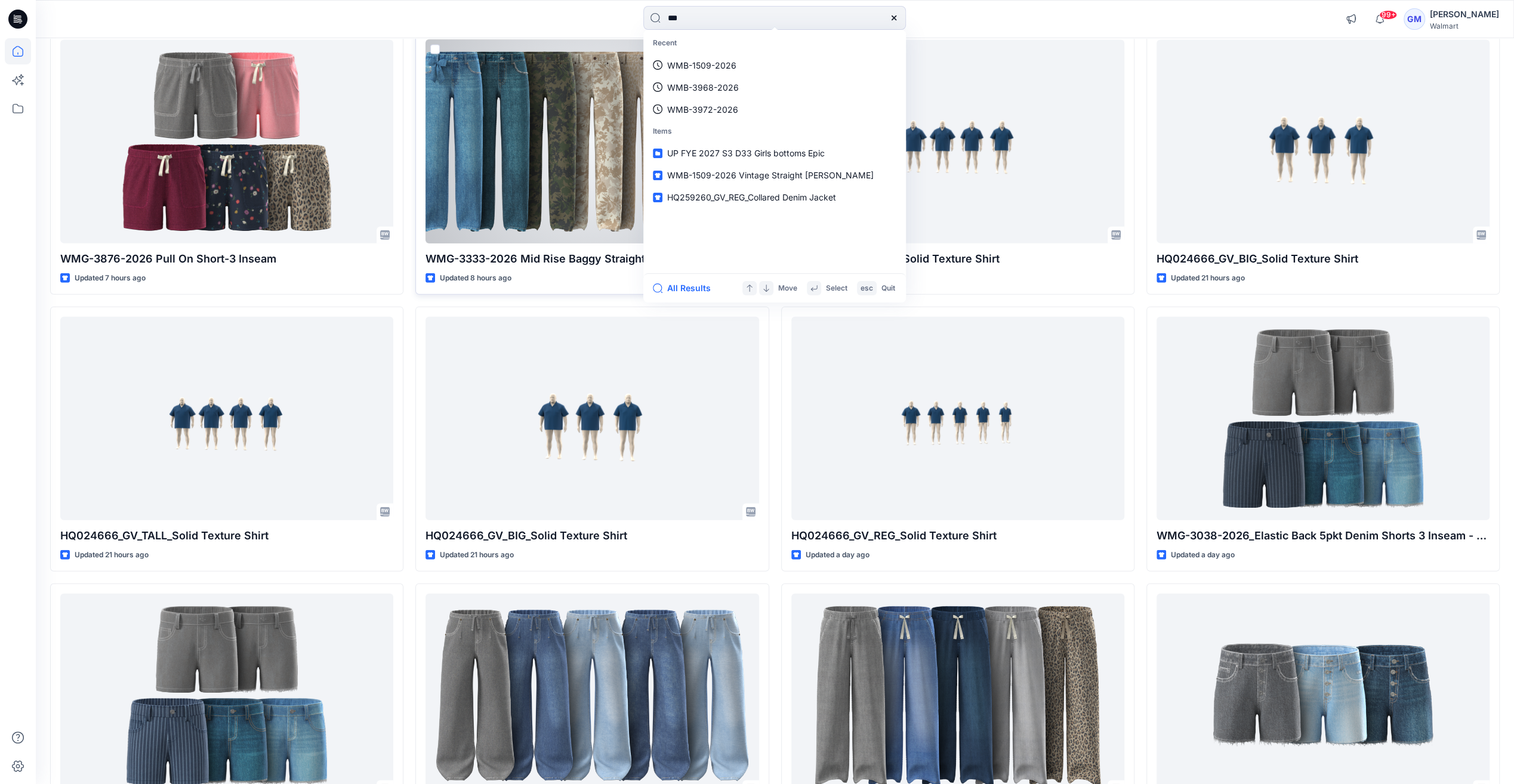
type input "****"
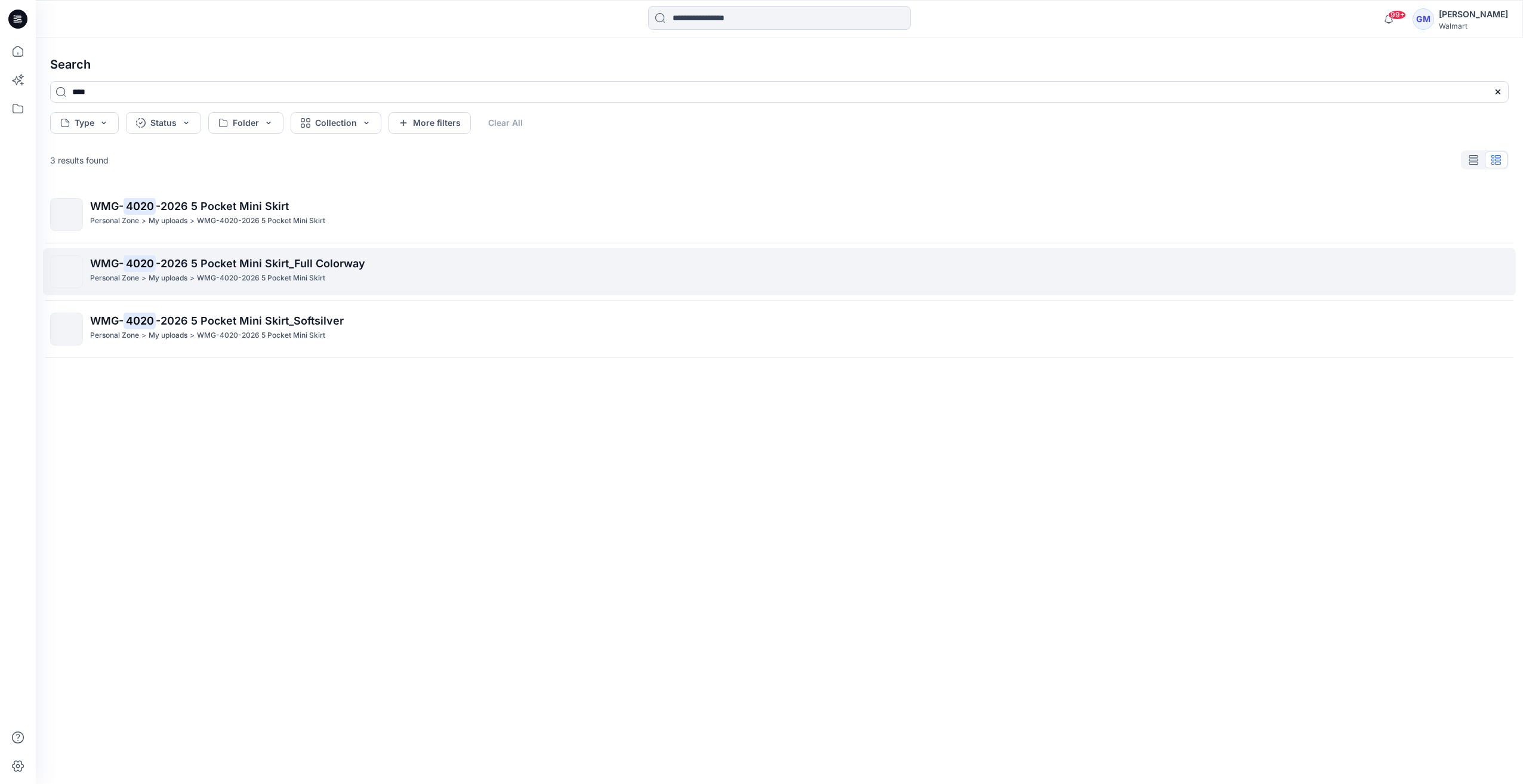
click at [362, 263] on span "-2026 5 Pocket Mini Skirt_Full Colorway" at bounding box center [260, 263] width 210 height 12
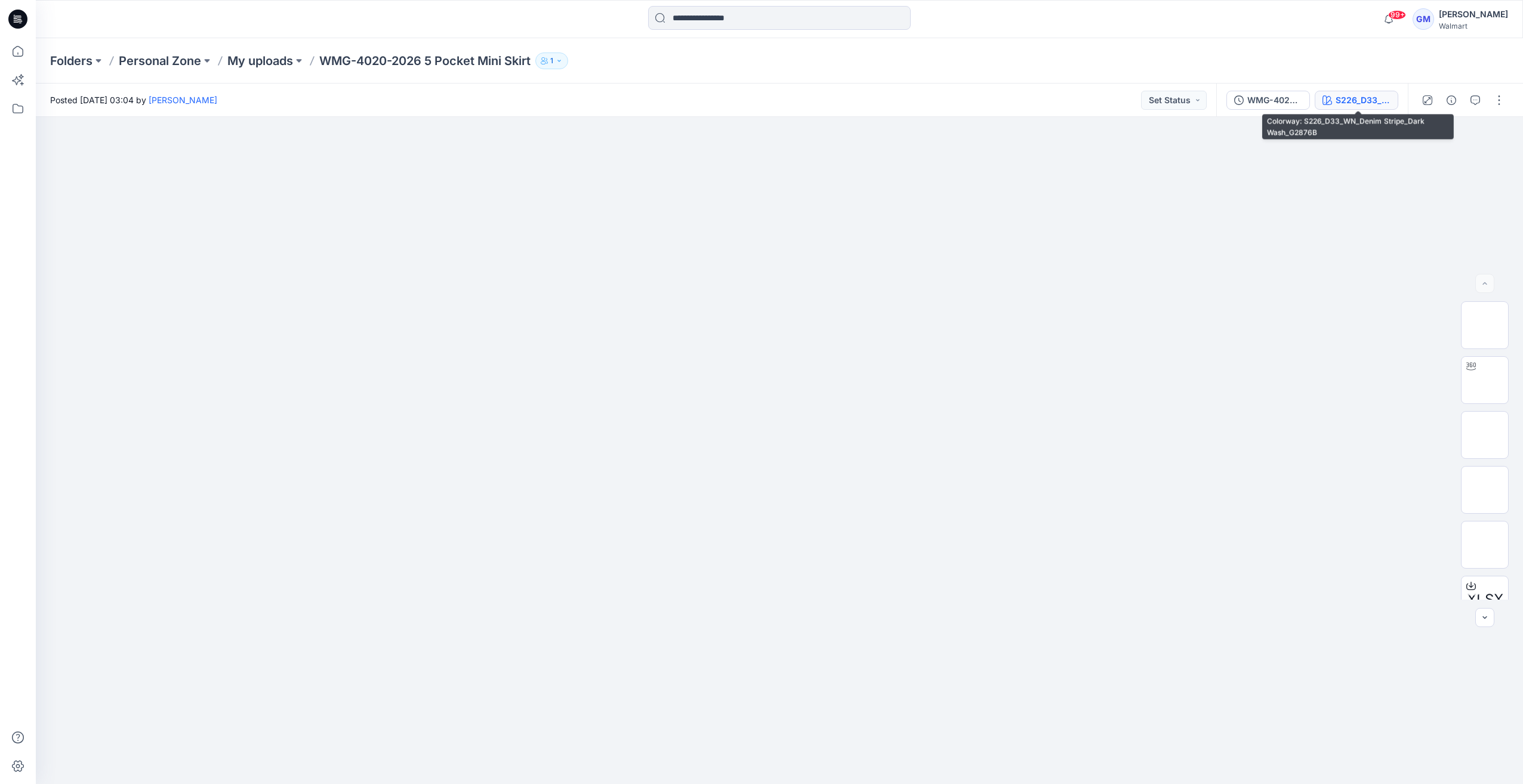
click at [757, 97] on div "S226_D33_WN_Denim Stripe_Dark Wash_G2876B" at bounding box center [1363, 100] width 55 height 13
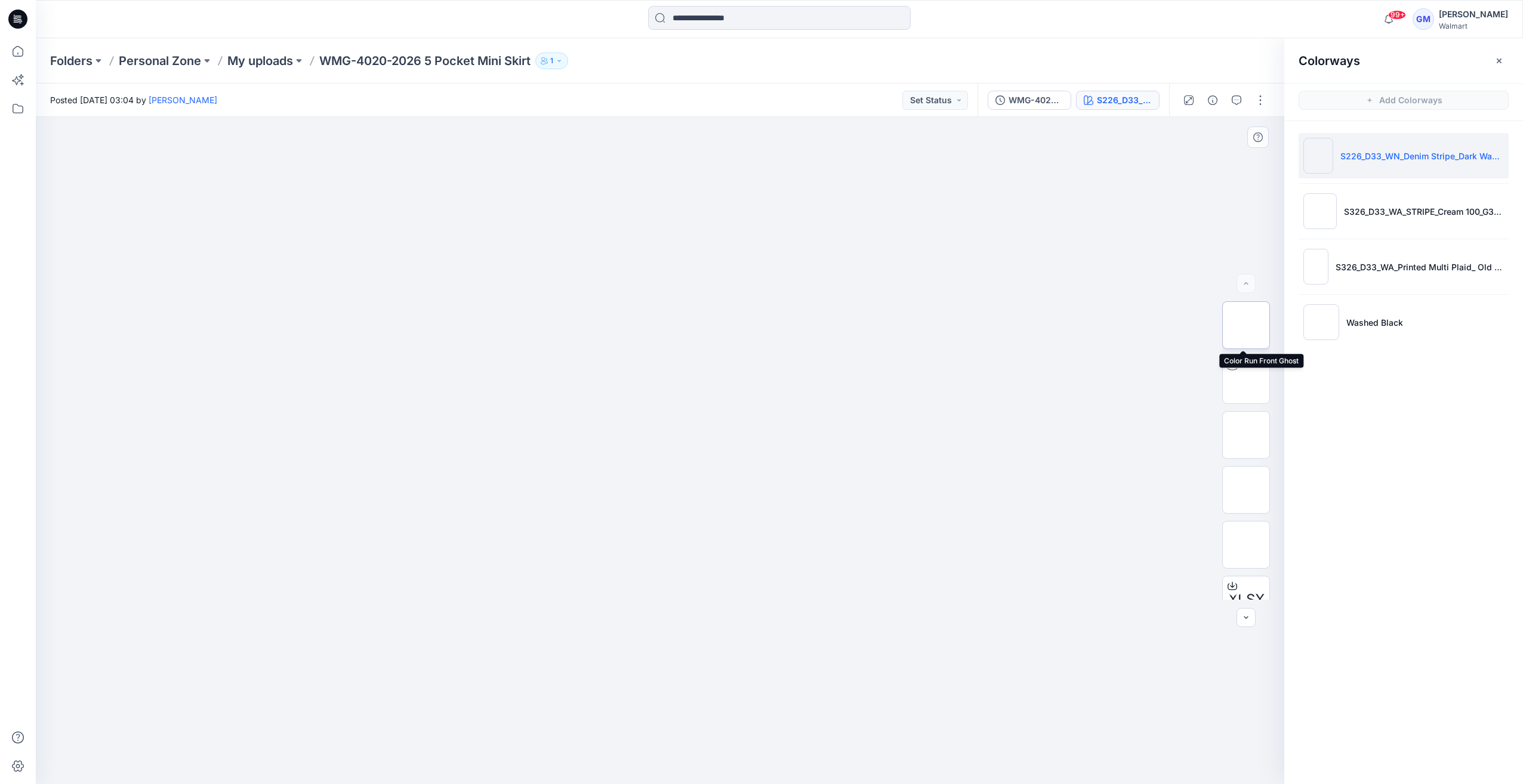
click at [757, 325] on img at bounding box center [1246, 325] width 0 height 0
click at [757, 106] on button "button" at bounding box center [1260, 100] width 19 height 19
click at [757, 160] on button "Edit" at bounding box center [1210, 161] width 110 height 22
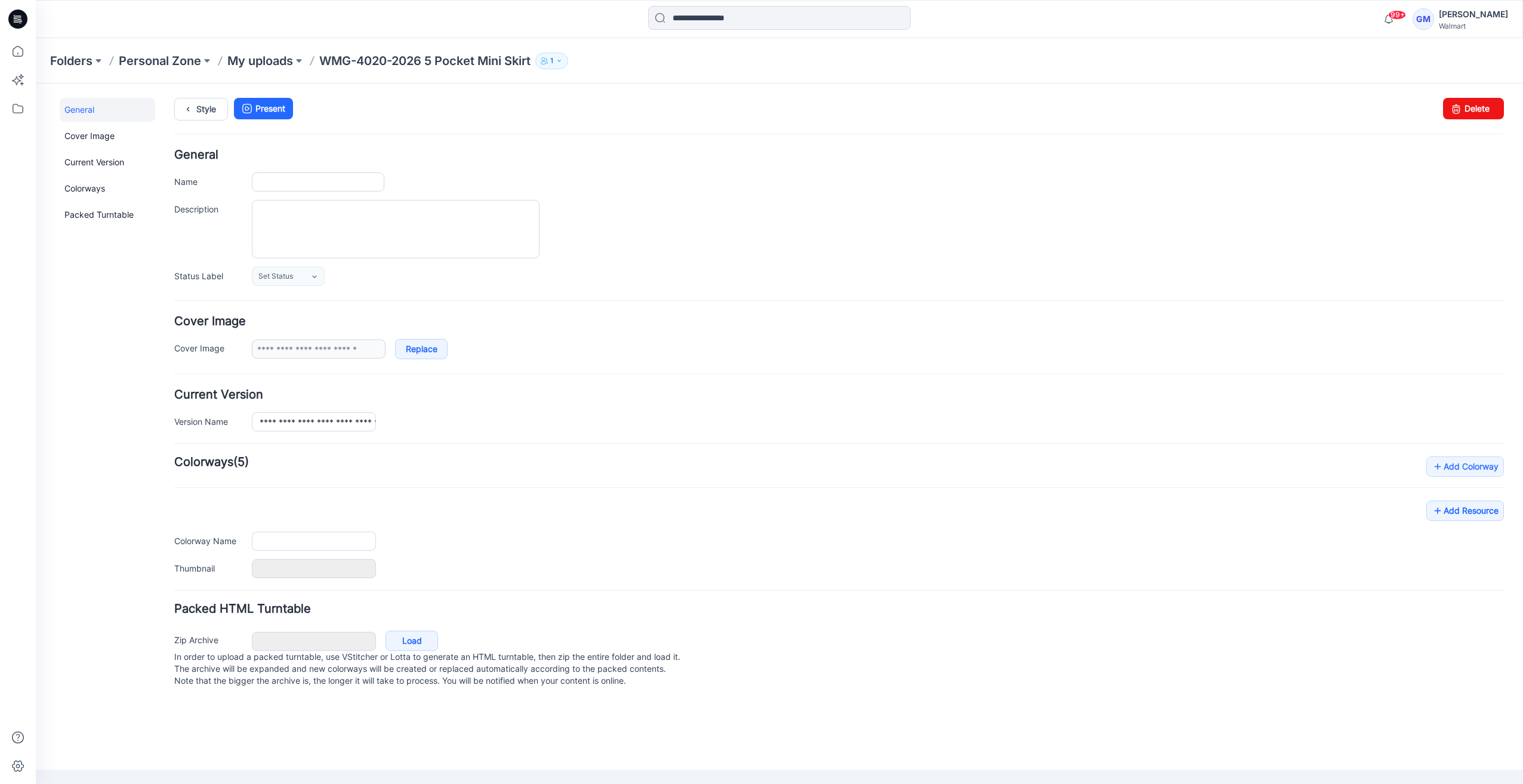
type input "**********"
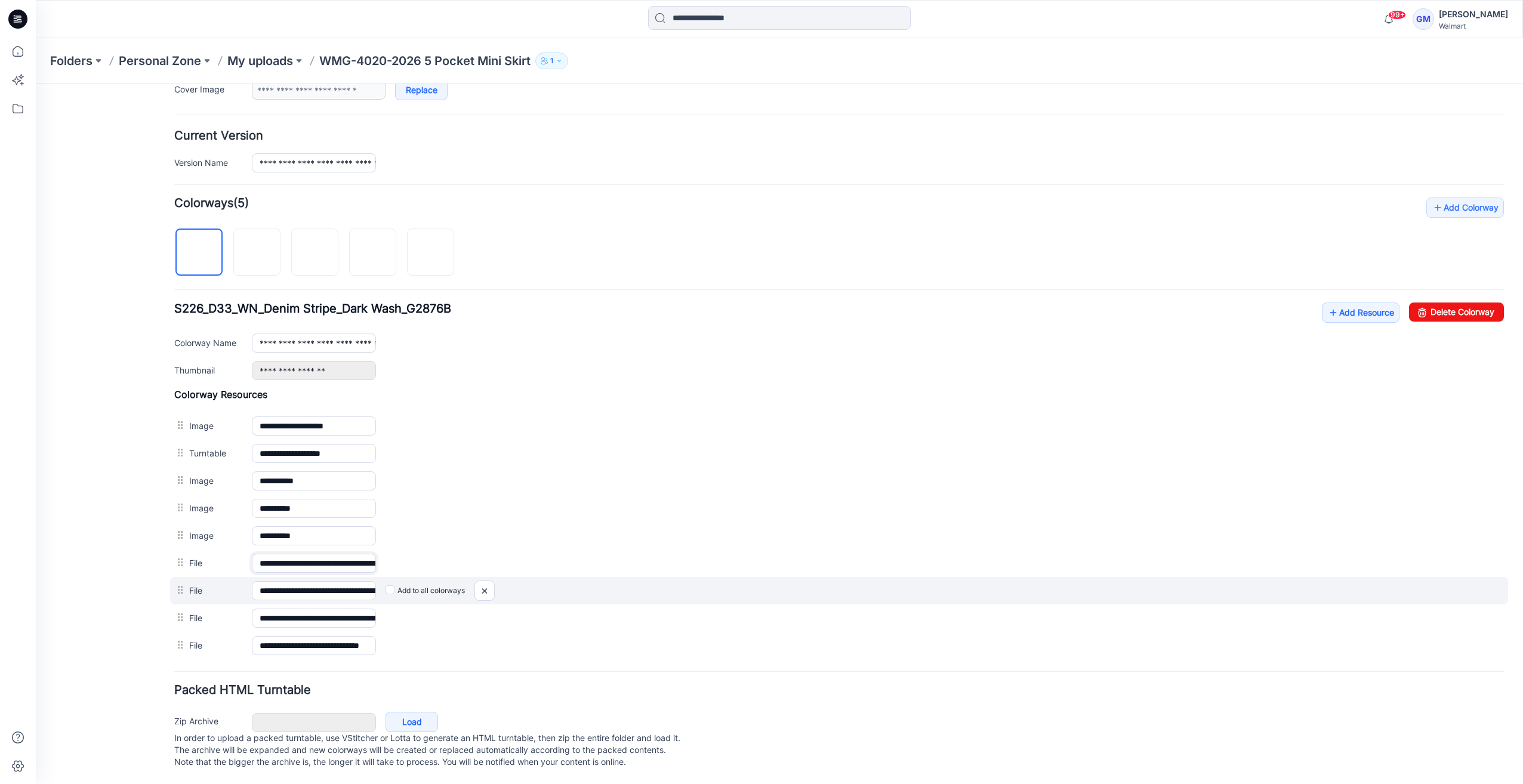
scroll to position [0, 175]
drag, startPoint x: 344, startPoint y: 549, endPoint x: 814, endPoint y: 583, distance: 471.2
click at [821, 583] on div "**********" at bounding box center [839, 524] width 1329 height 271
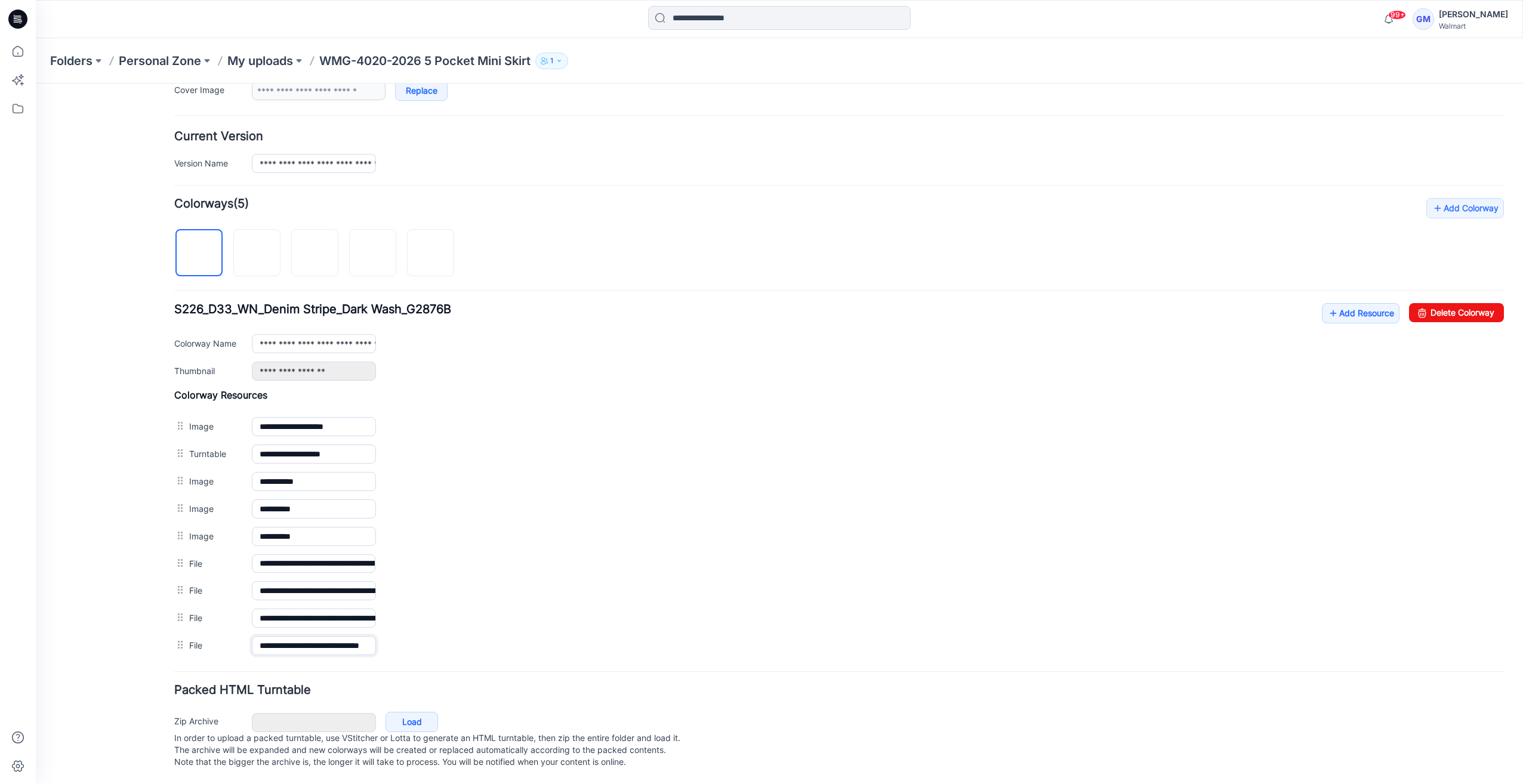
scroll to position [0, 30]
drag, startPoint x: 325, startPoint y: 635, endPoint x: 669, endPoint y: 656, distance: 344.6
click at [669, 656] on form "**********" at bounding box center [839, 331] width 1329 height 882
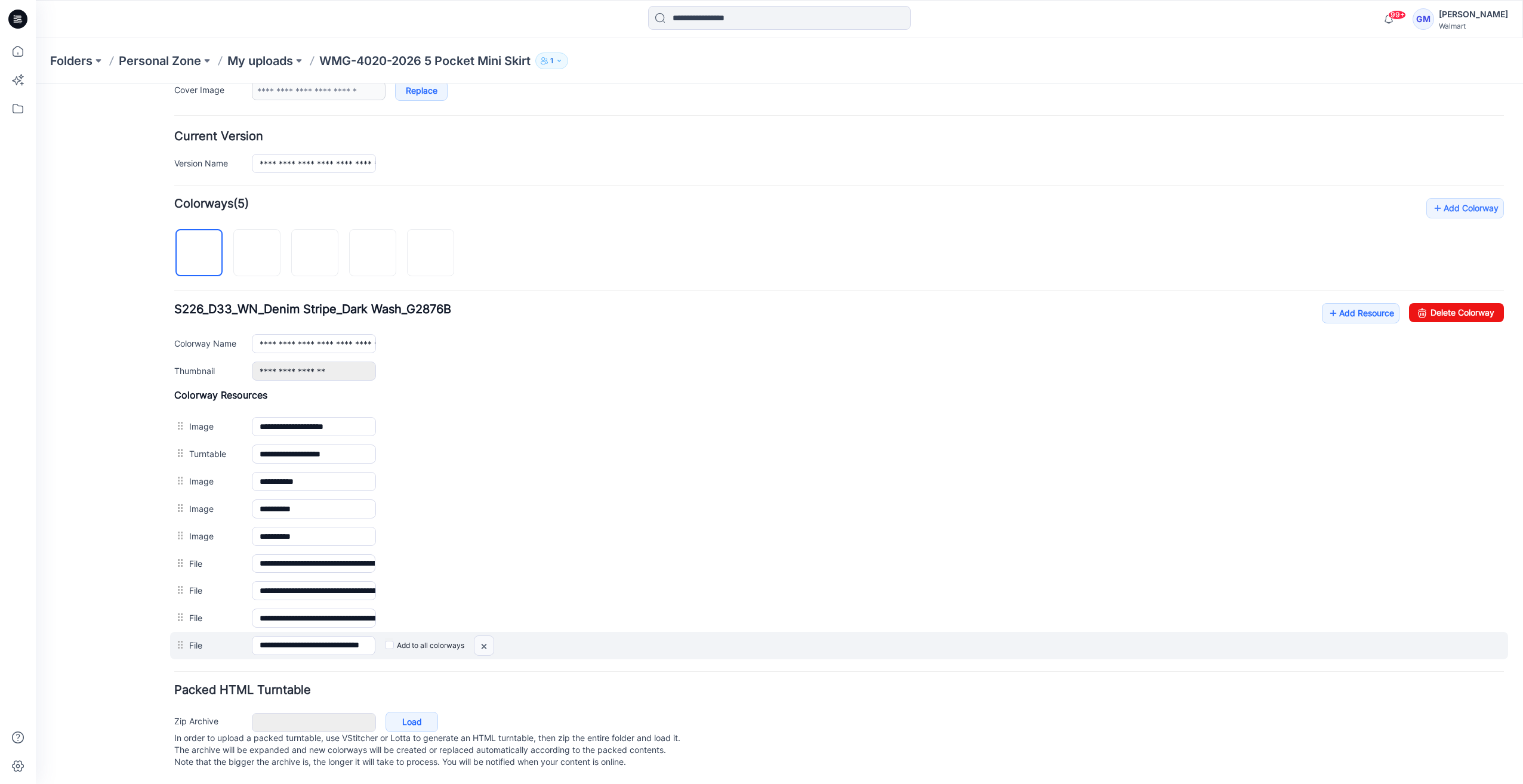
scroll to position [0, 0]
drag, startPoint x: 857, startPoint y: 147, endPoint x: 481, endPoint y: 638, distance: 618.4
click at [481, 638] on img at bounding box center [484, 646] width 19 height 20
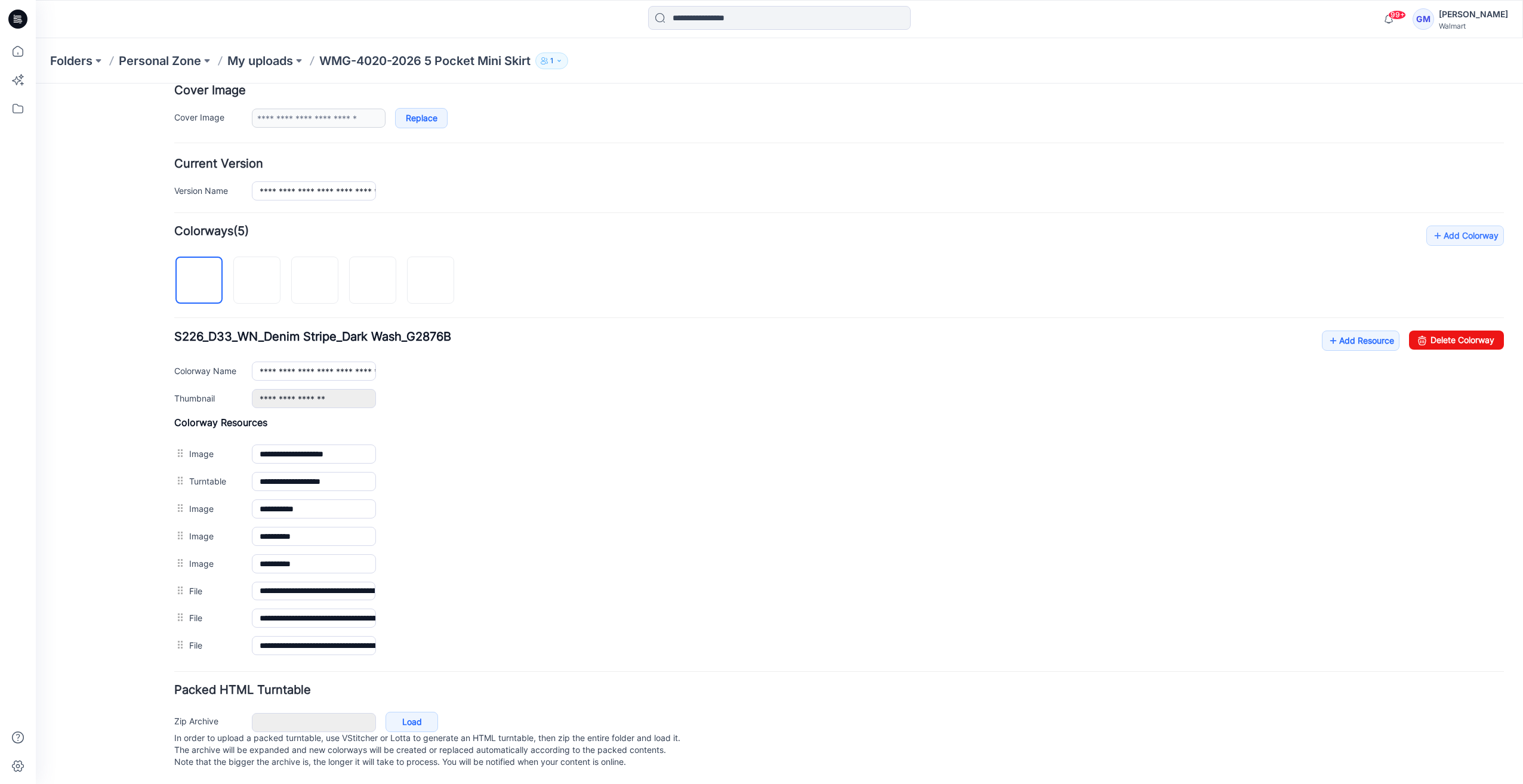
scroll to position [237, 0]
click at [1375, 344] on div "**********" at bounding box center [839, 369] width 1329 height 78
click at [1368, 338] on link "Add Resource" at bounding box center [1361, 340] width 78 height 21
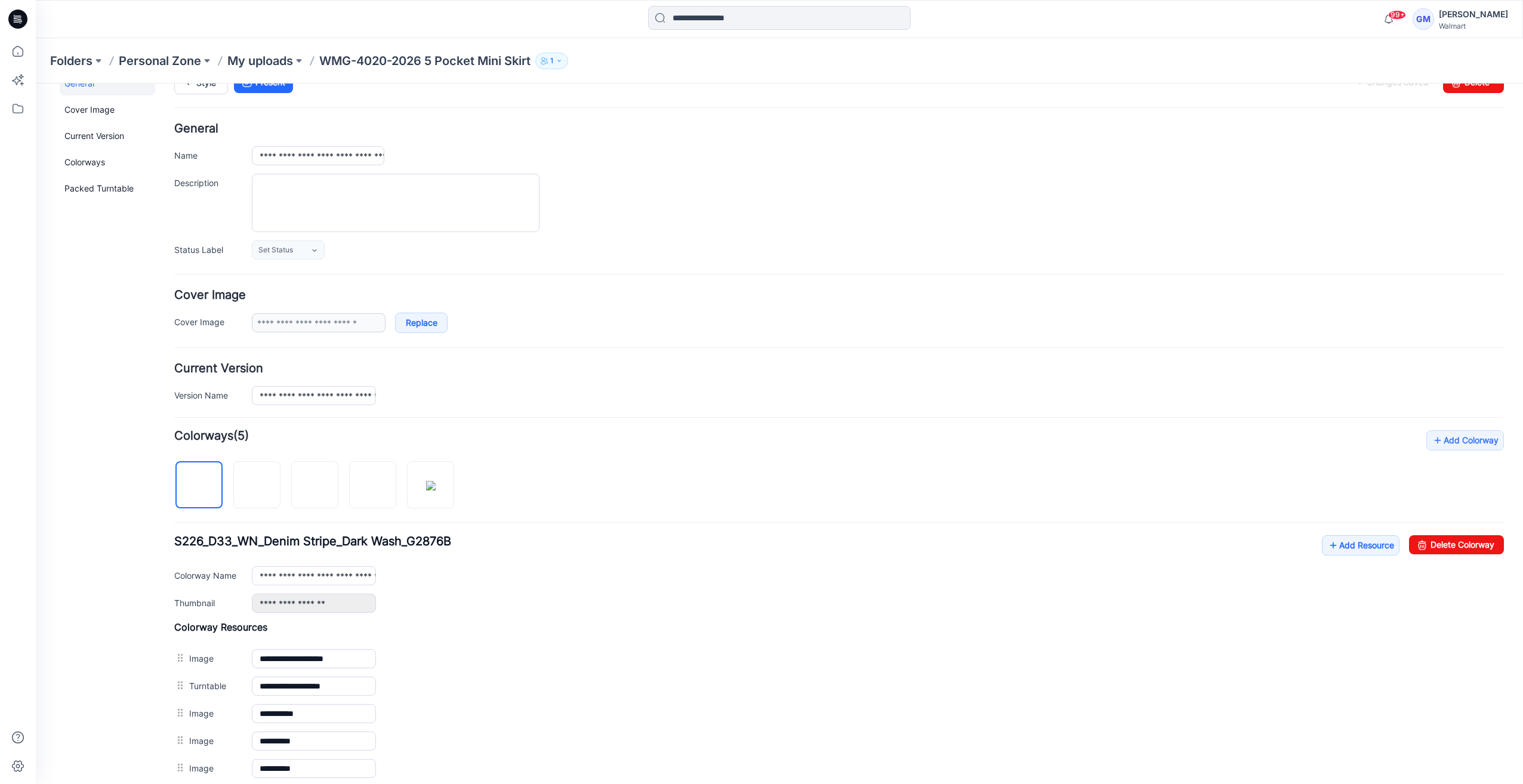
scroll to position [0, 0]
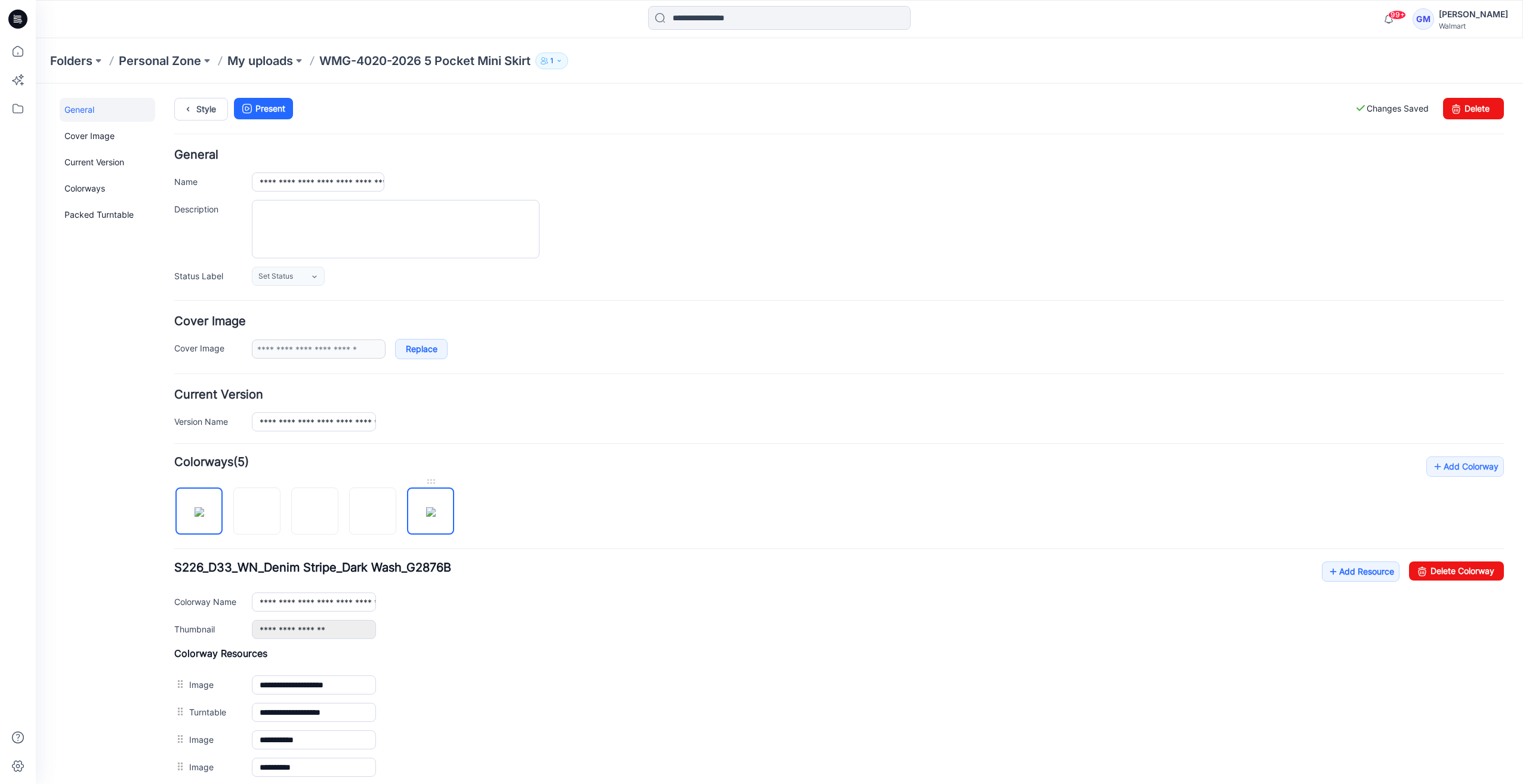
click at [426, 507] on img at bounding box center [431, 511] width 10 height 10
click at [194, 516] on img at bounding box center [199, 511] width 10 height 10
click at [1437, 567] on link "Delete Colorway" at bounding box center [1456, 571] width 95 height 19
click at [200, 512] on img at bounding box center [200, 512] width 0 height 0
type input "**********"
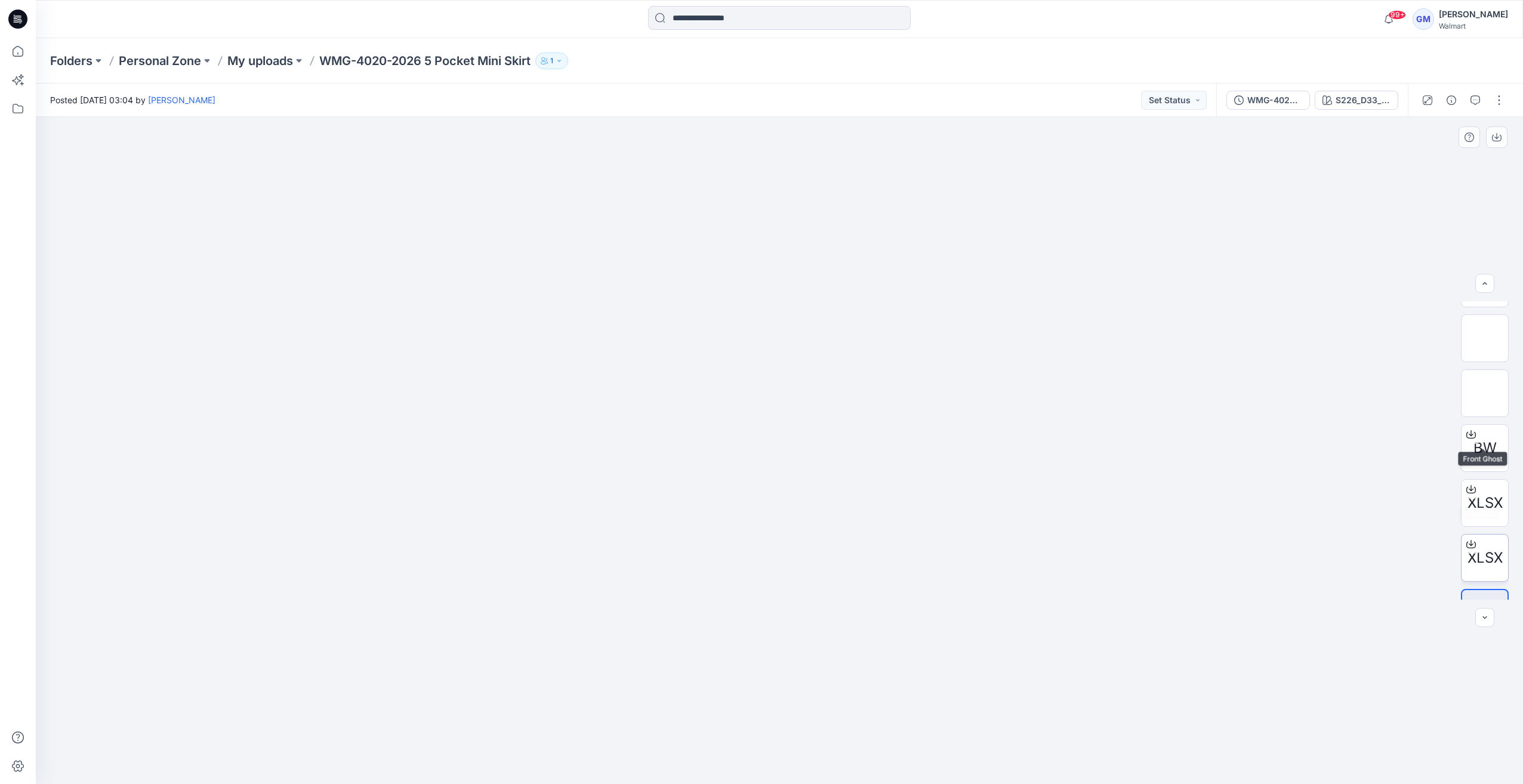
scroll to position [243, 0]
click at [1500, 105] on button "button" at bounding box center [1499, 100] width 19 height 19
click at [1442, 162] on button "Edit" at bounding box center [1449, 161] width 110 height 22
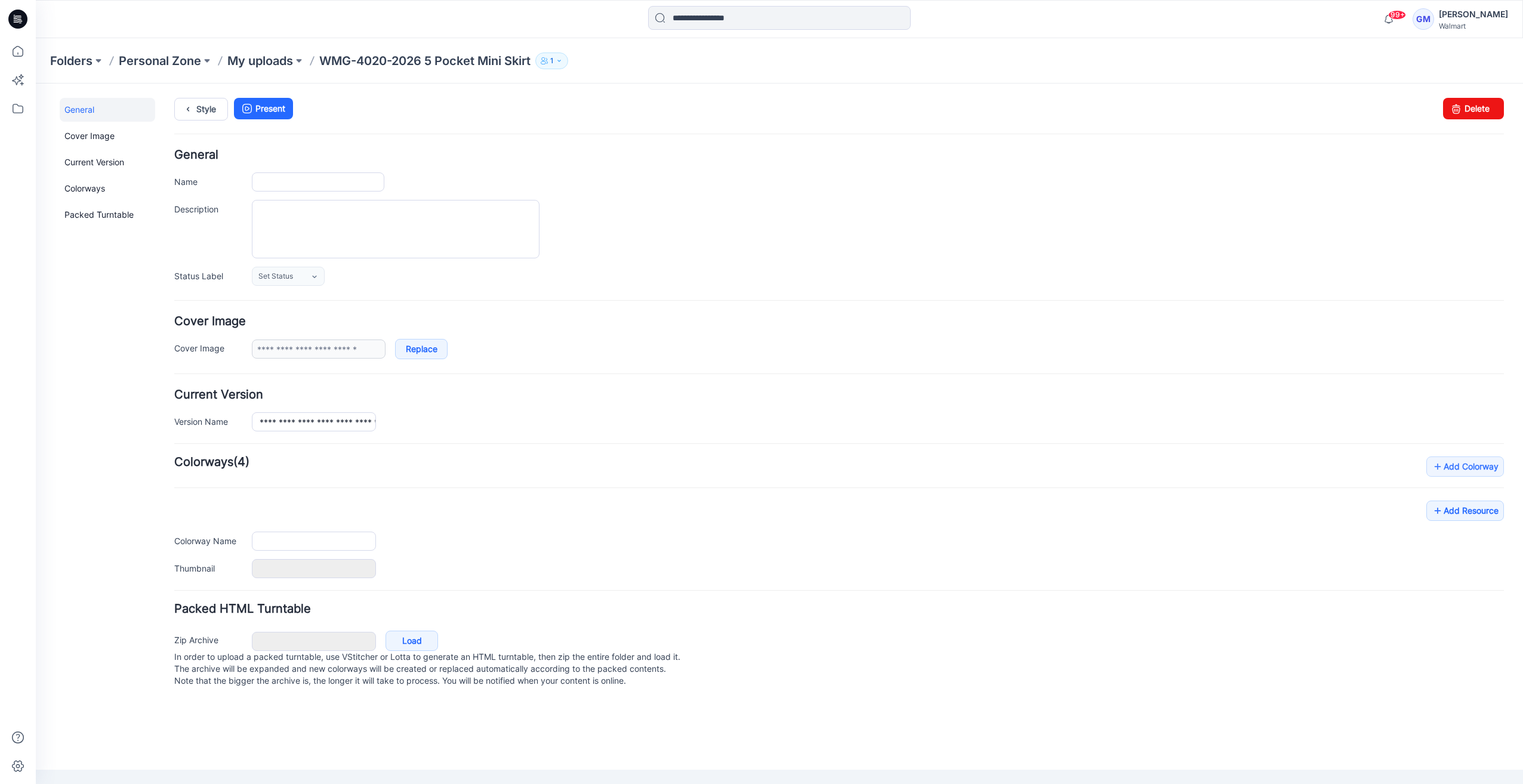
type input "**********"
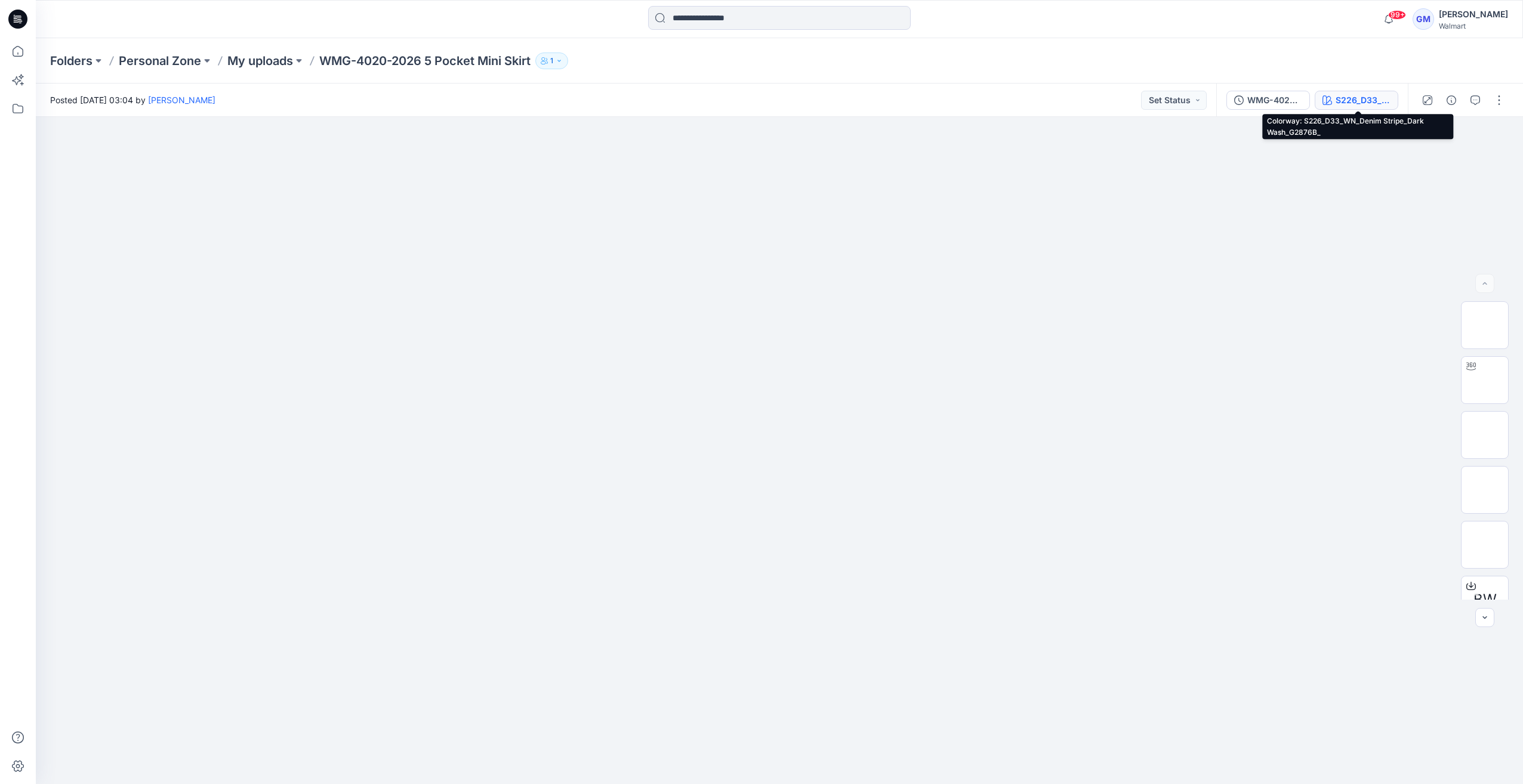
click at [1374, 105] on div "S226_D33_WN_Denim Stripe_Dark Wash_G2876B_" at bounding box center [1363, 100] width 55 height 13
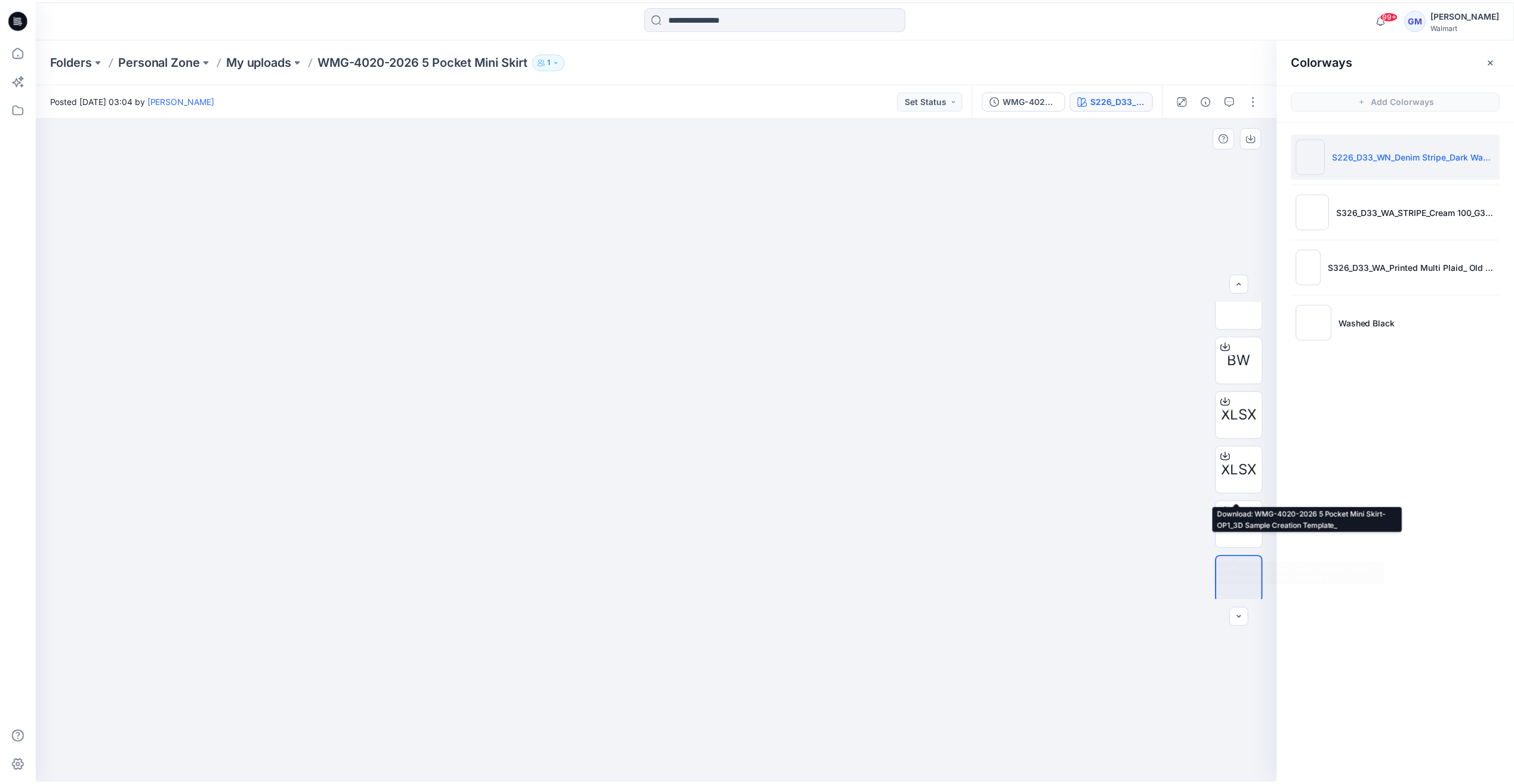
scroll to position [243, 0]
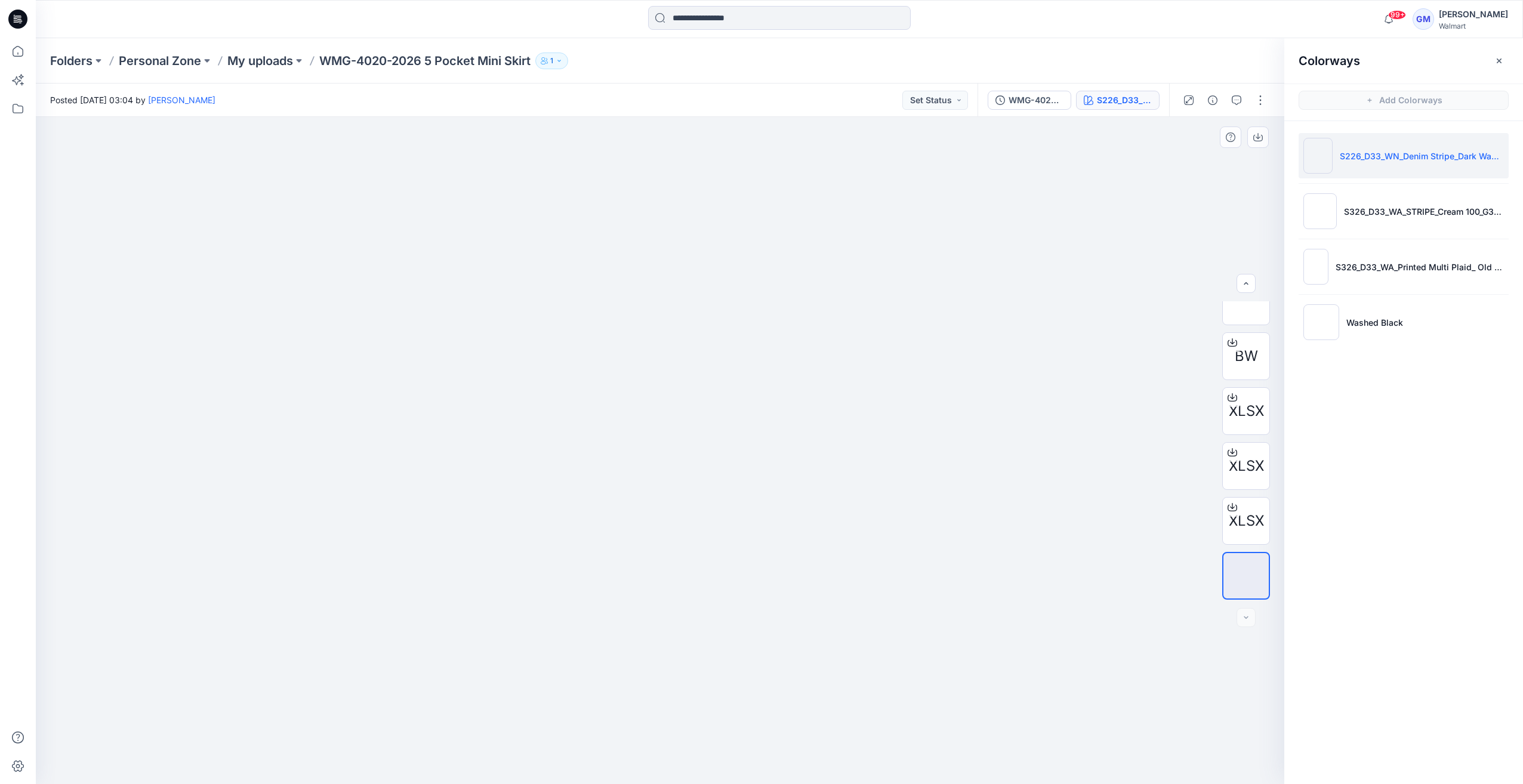
click at [1066, 430] on div at bounding box center [660, 450] width 1249 height 667
click at [259, 62] on p "My uploads" at bounding box center [260, 61] width 65 height 17
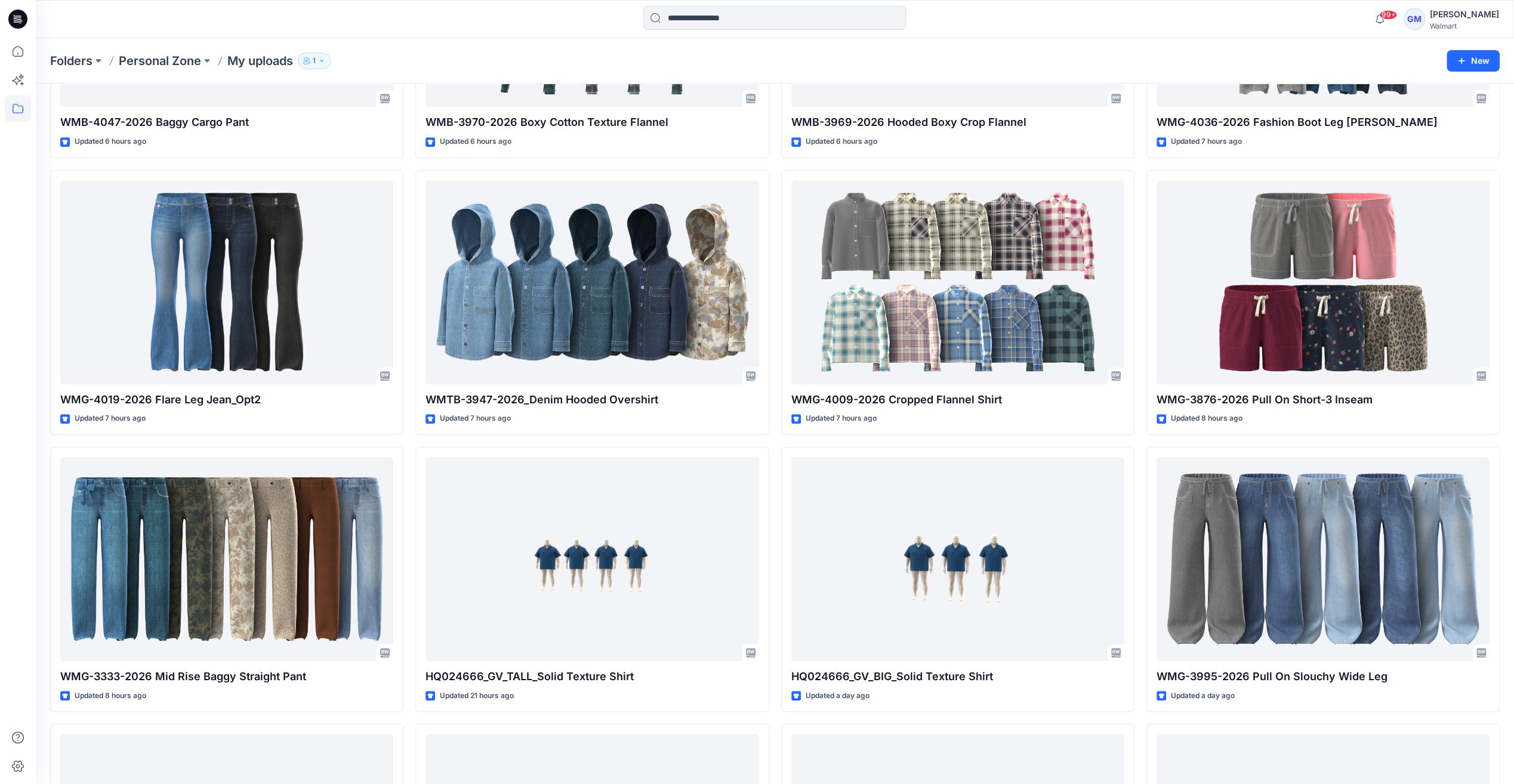
scroll to position [159, 0]
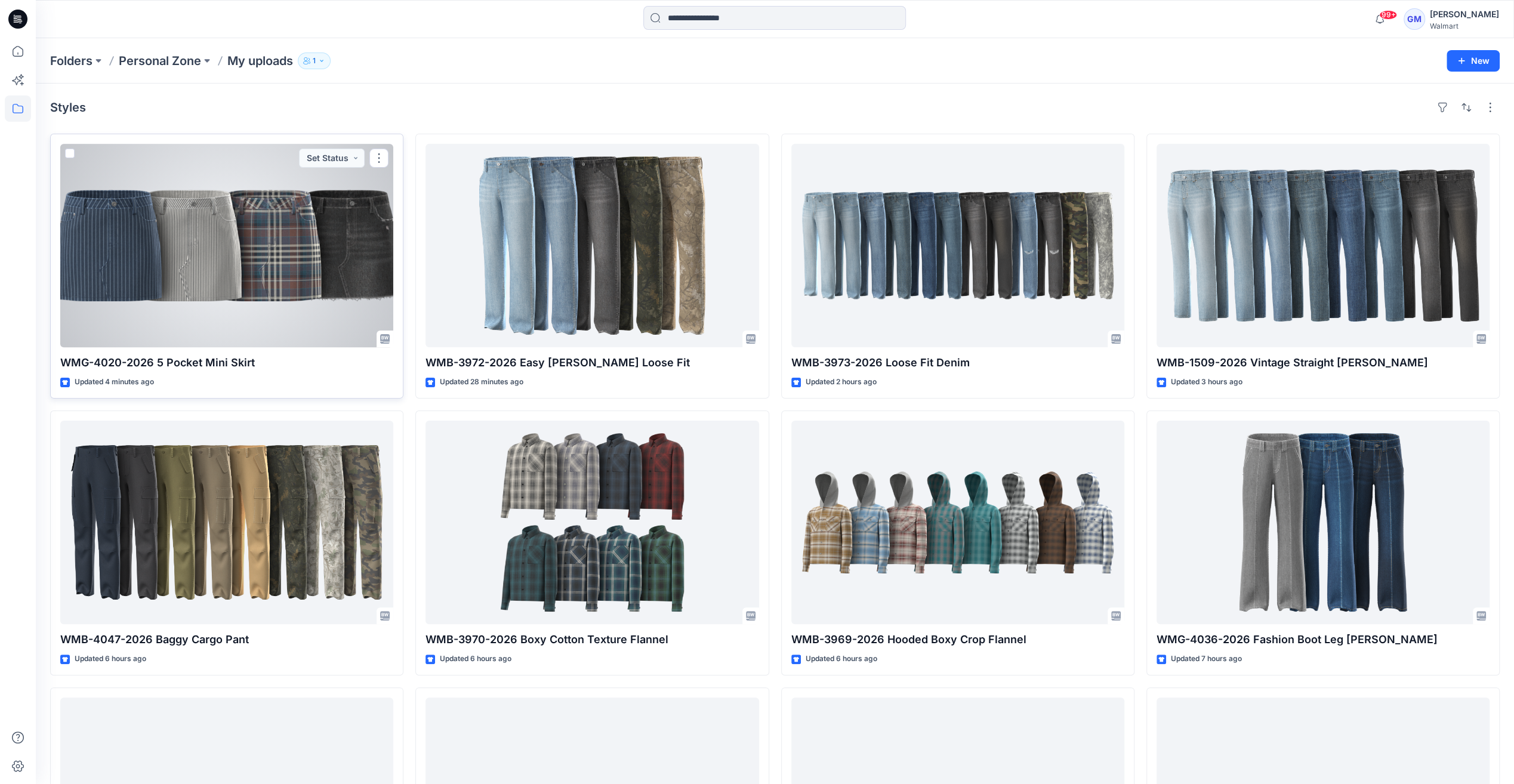
click at [222, 248] on div at bounding box center [227, 245] width 333 height 203
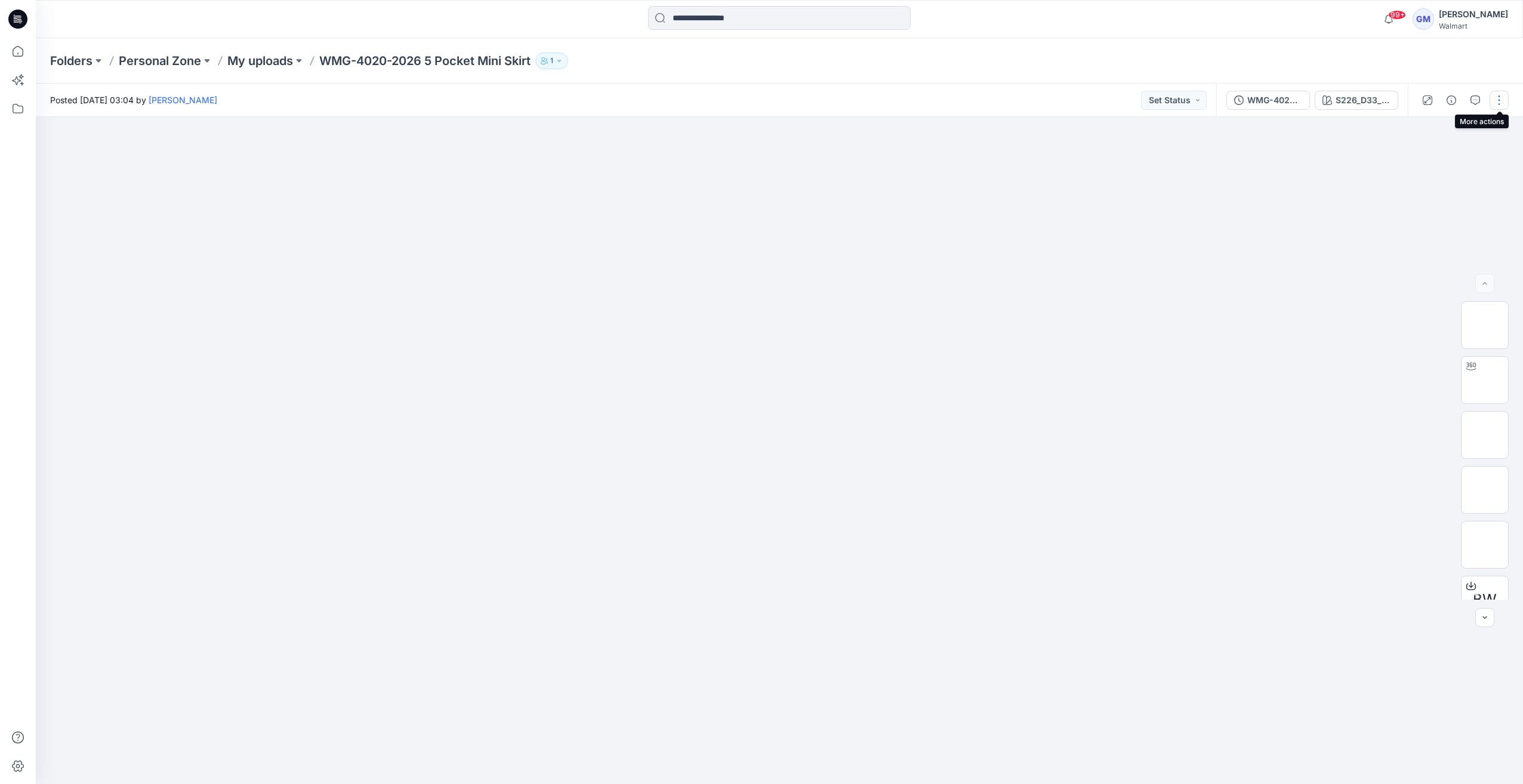
click at [1494, 101] on button "button" at bounding box center [1499, 100] width 19 height 19
click at [1442, 232] on p "Duplicate to..." at bounding box center [1443, 227] width 54 height 12
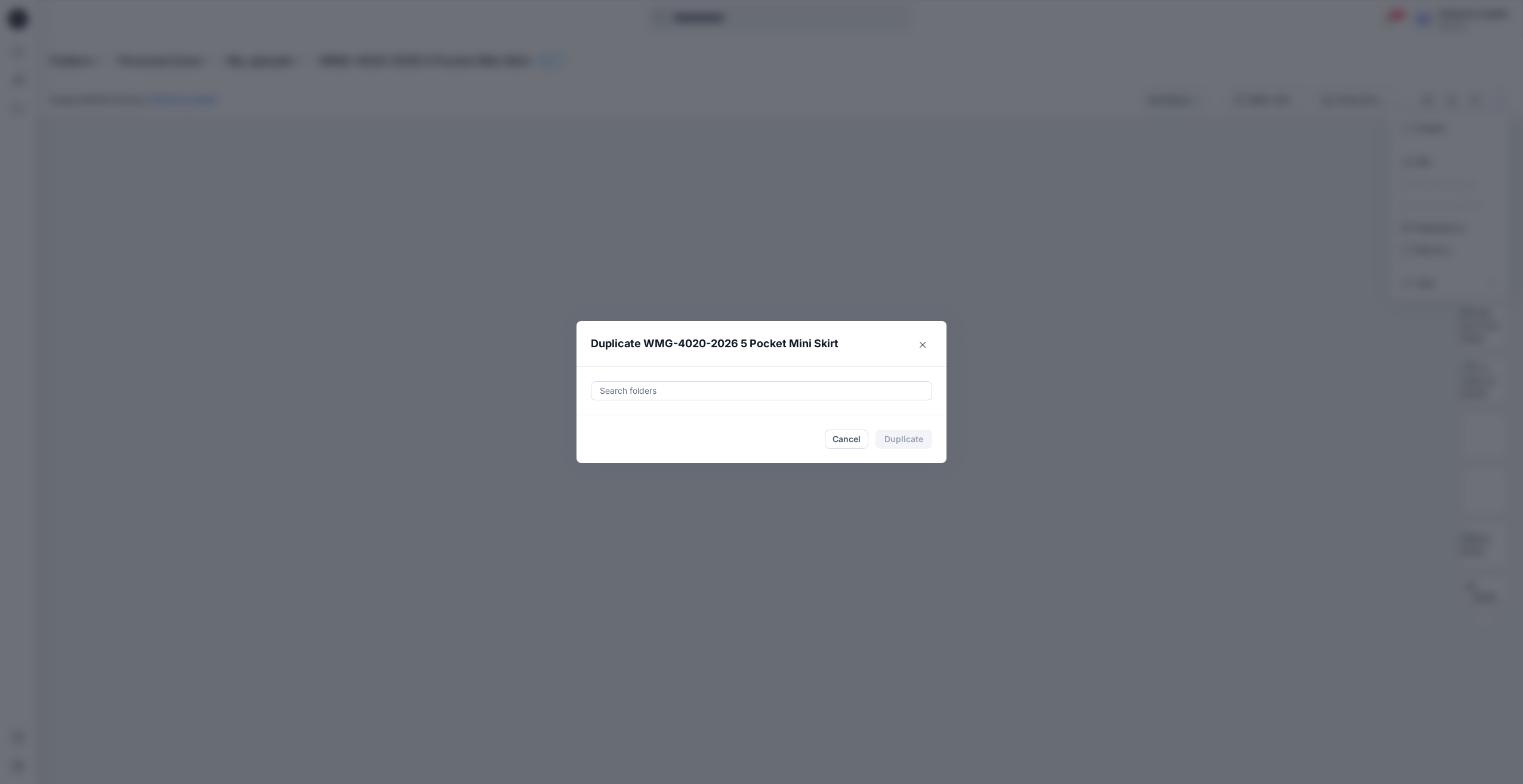
click at [704, 389] on div at bounding box center [762, 391] width 326 height 15
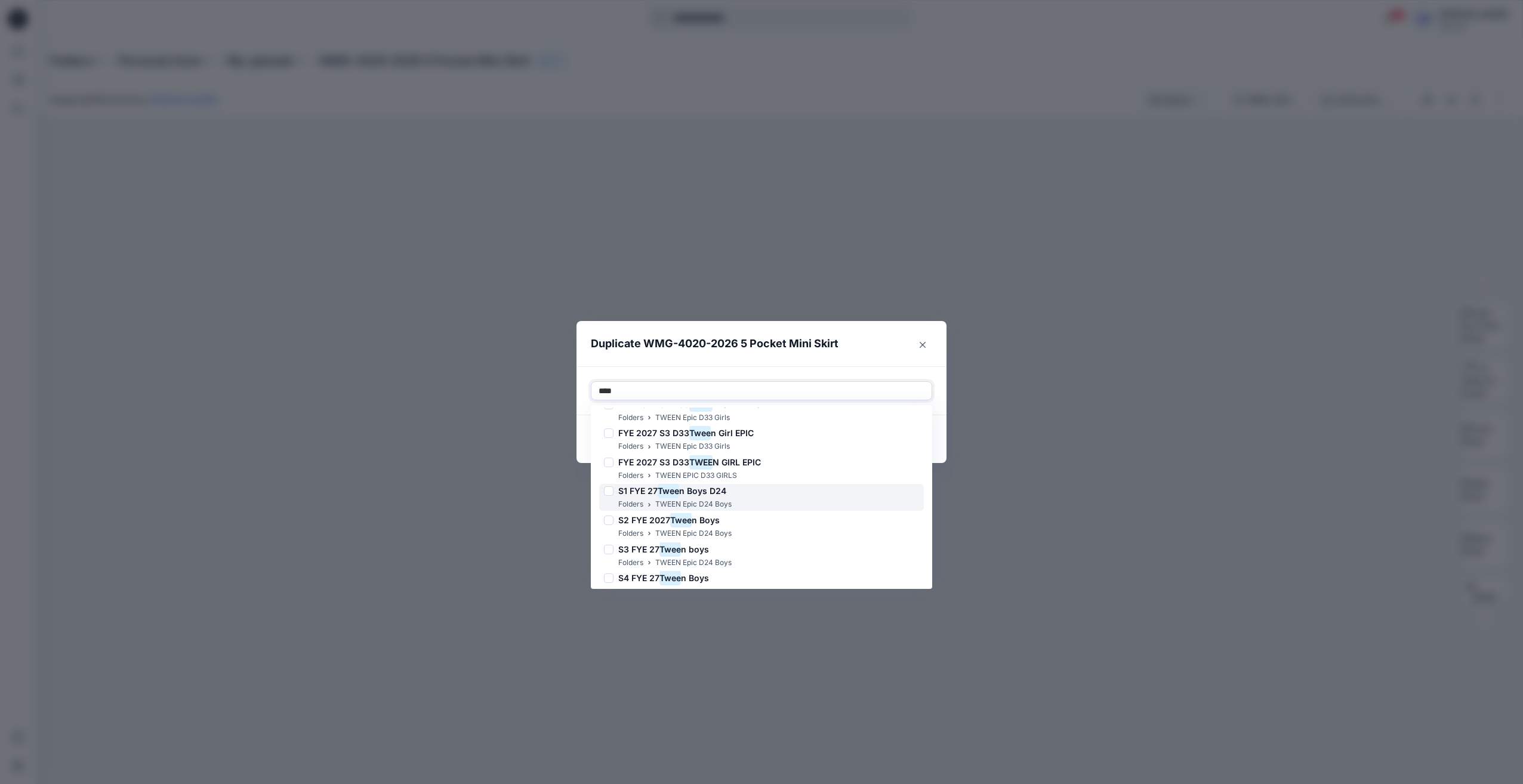
scroll to position [144, 0]
click at [789, 480] on div "FYE 2027 S3 D33 TWEE N GIRL EPIC Folders TWEEN EPIC D33 GIRLS" at bounding box center [762, 486] width 325 height 27
type input "****"
click at [855, 340] on header "Duplicate WMG-4020-2026 5 Pocket Mini Skirt" at bounding box center [750, 344] width 346 height 45
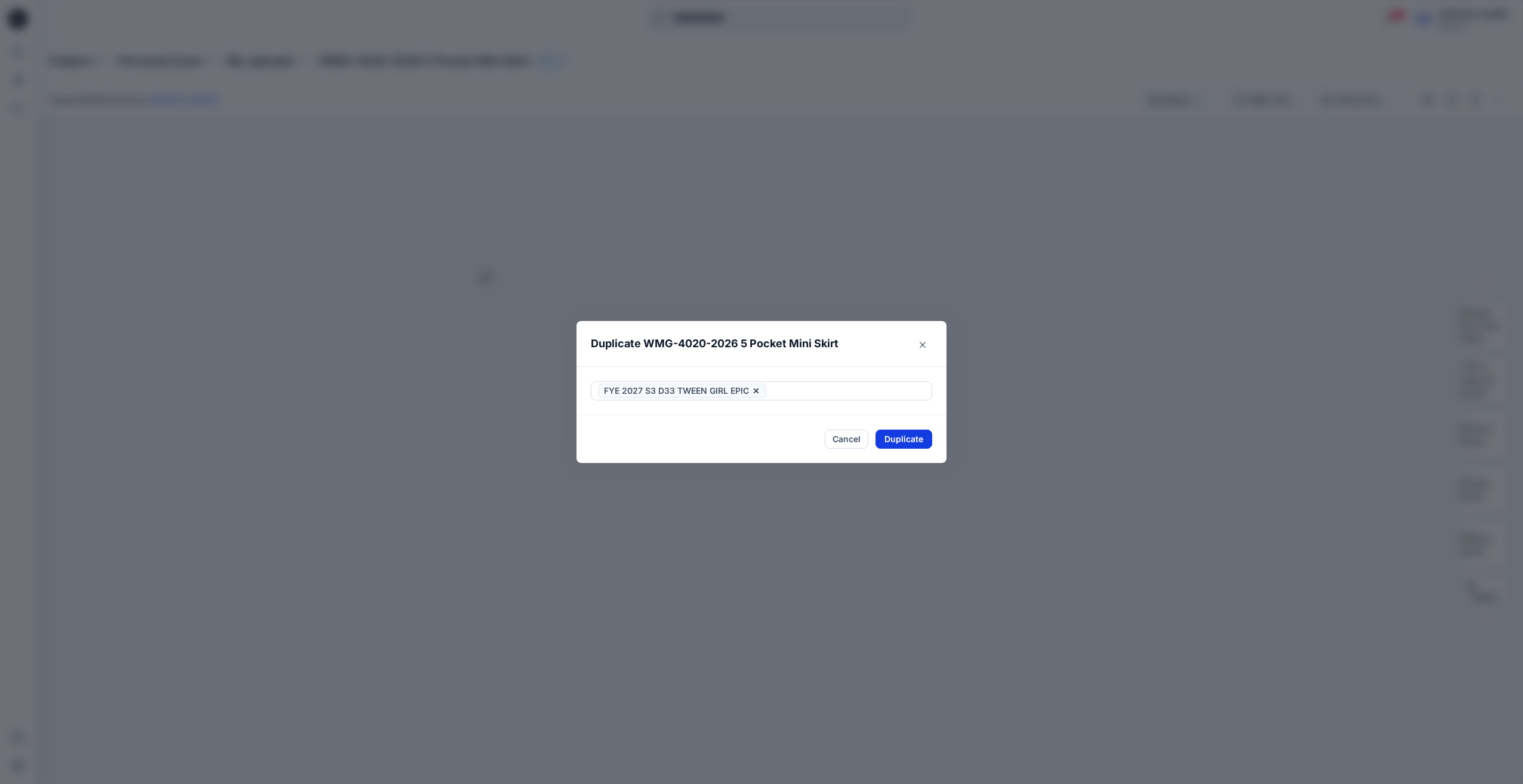
click at [895, 438] on button "Duplicate" at bounding box center [903, 439] width 56 height 19
click at [923, 342] on icon "Close" at bounding box center [923, 345] width 6 height 6
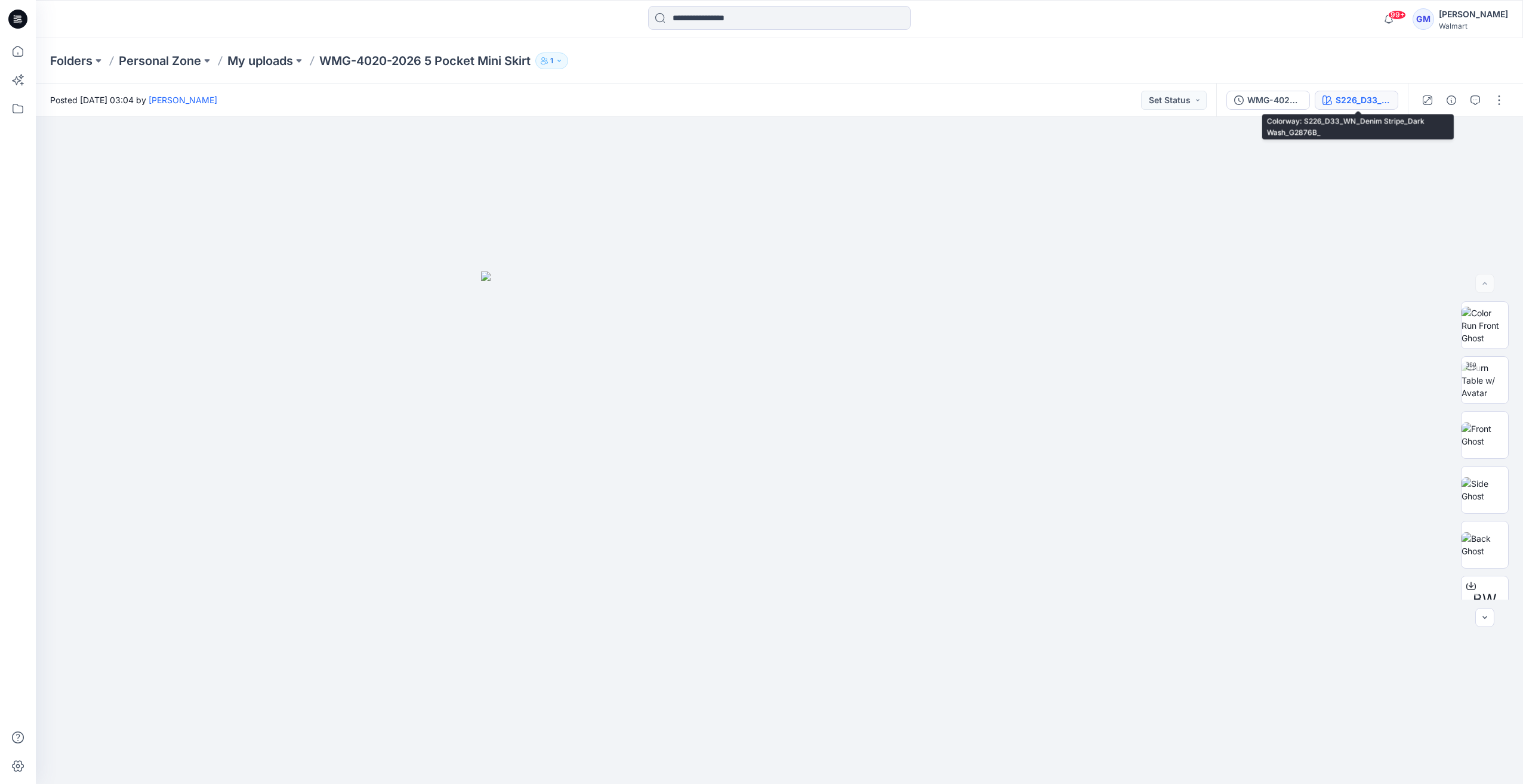
click at [1365, 96] on div "S226_D33_WN_Denim Stripe_Dark Wash_G2876B_" at bounding box center [1363, 100] width 55 height 13
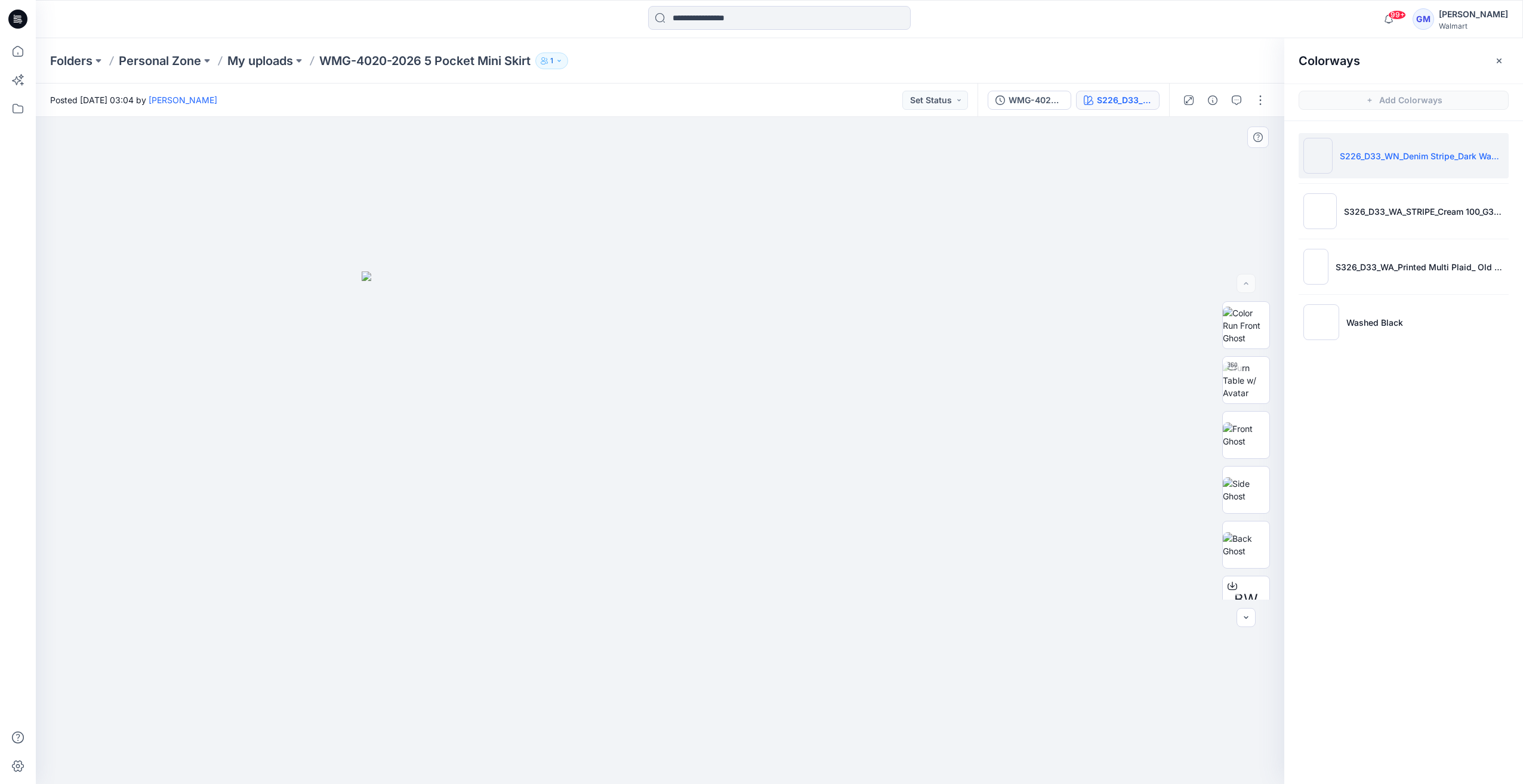
click at [1048, 181] on div at bounding box center [660, 450] width 1249 height 667
click at [1500, 59] on icon "button" at bounding box center [1499, 60] width 10 height 10
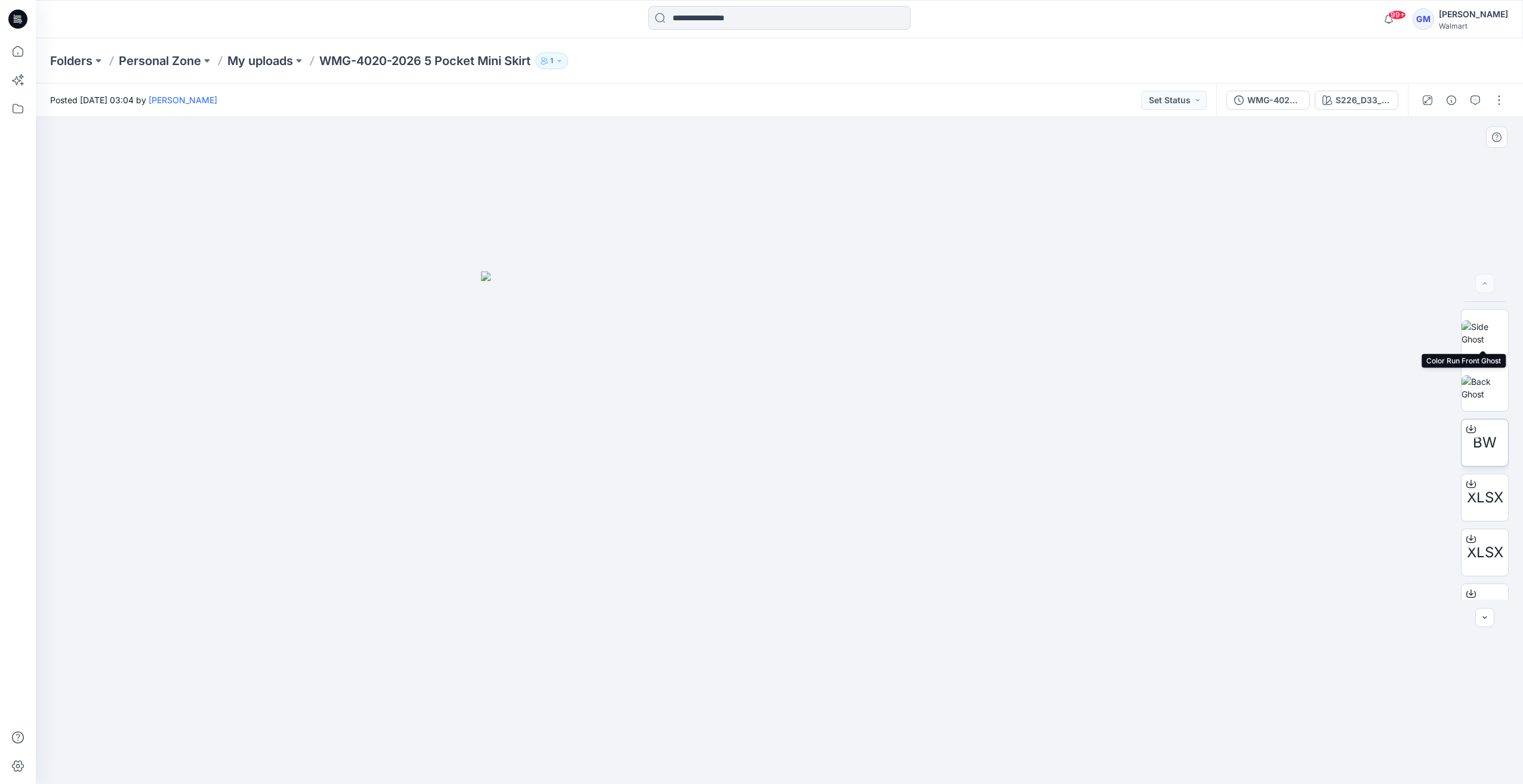
scroll to position [243, 0]
click at [1378, 18] on icon "button" at bounding box center [1389, 19] width 23 height 24
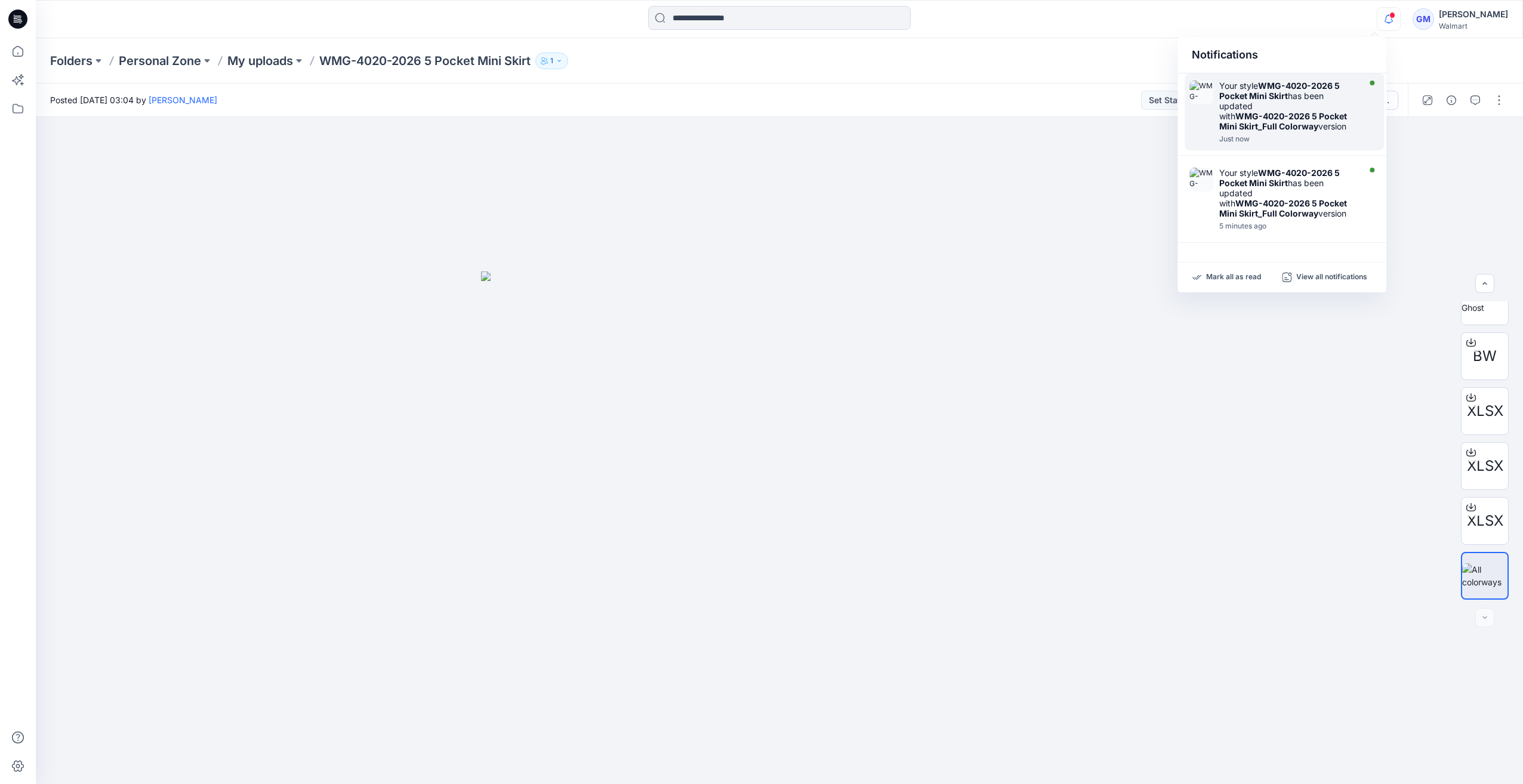
click at [1277, 95] on strong "WMG-4020-2026 5 Pocket Mini Skirt" at bounding box center [1279, 91] width 120 height 21
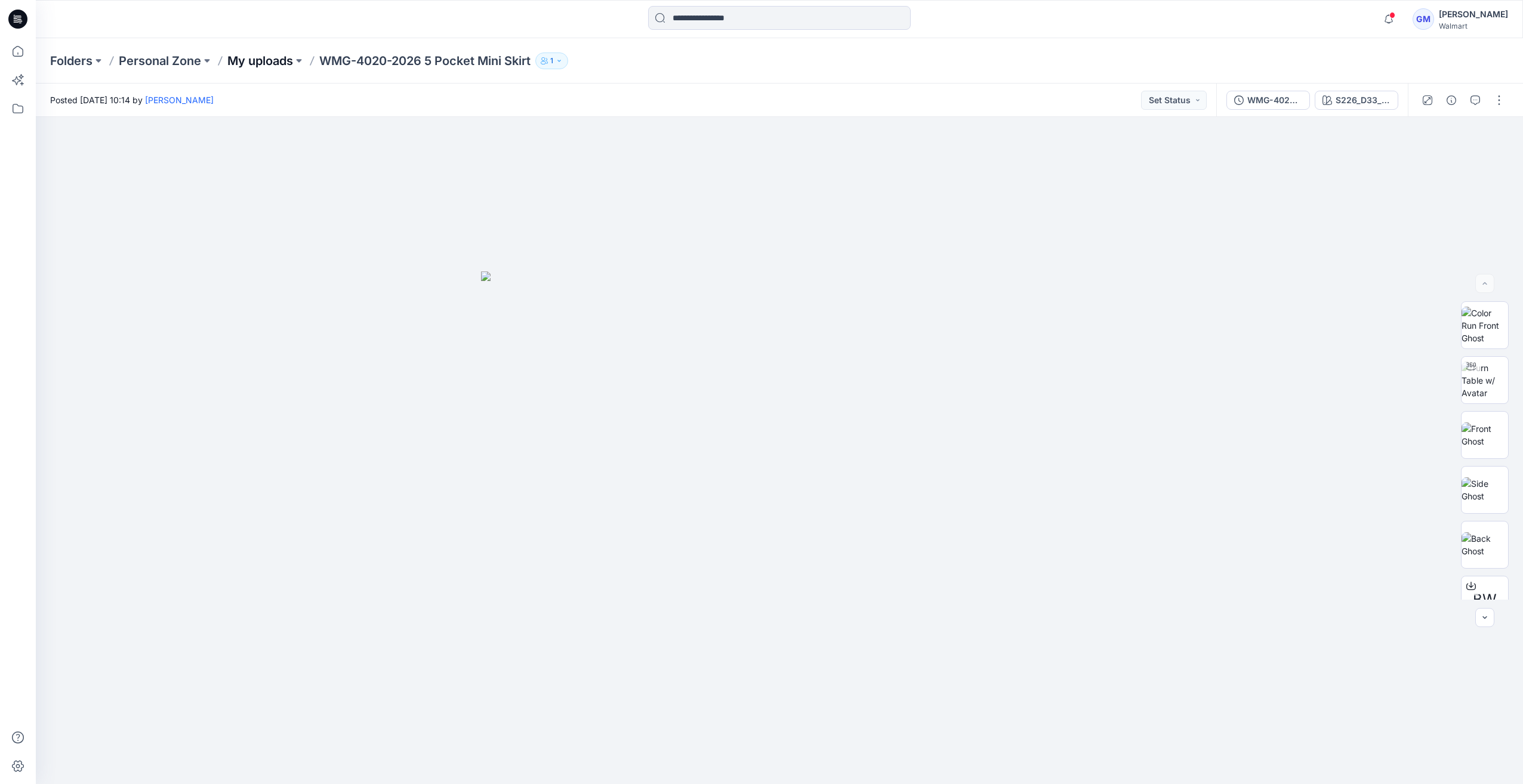
click at [269, 54] on p "My uploads" at bounding box center [260, 61] width 65 height 17
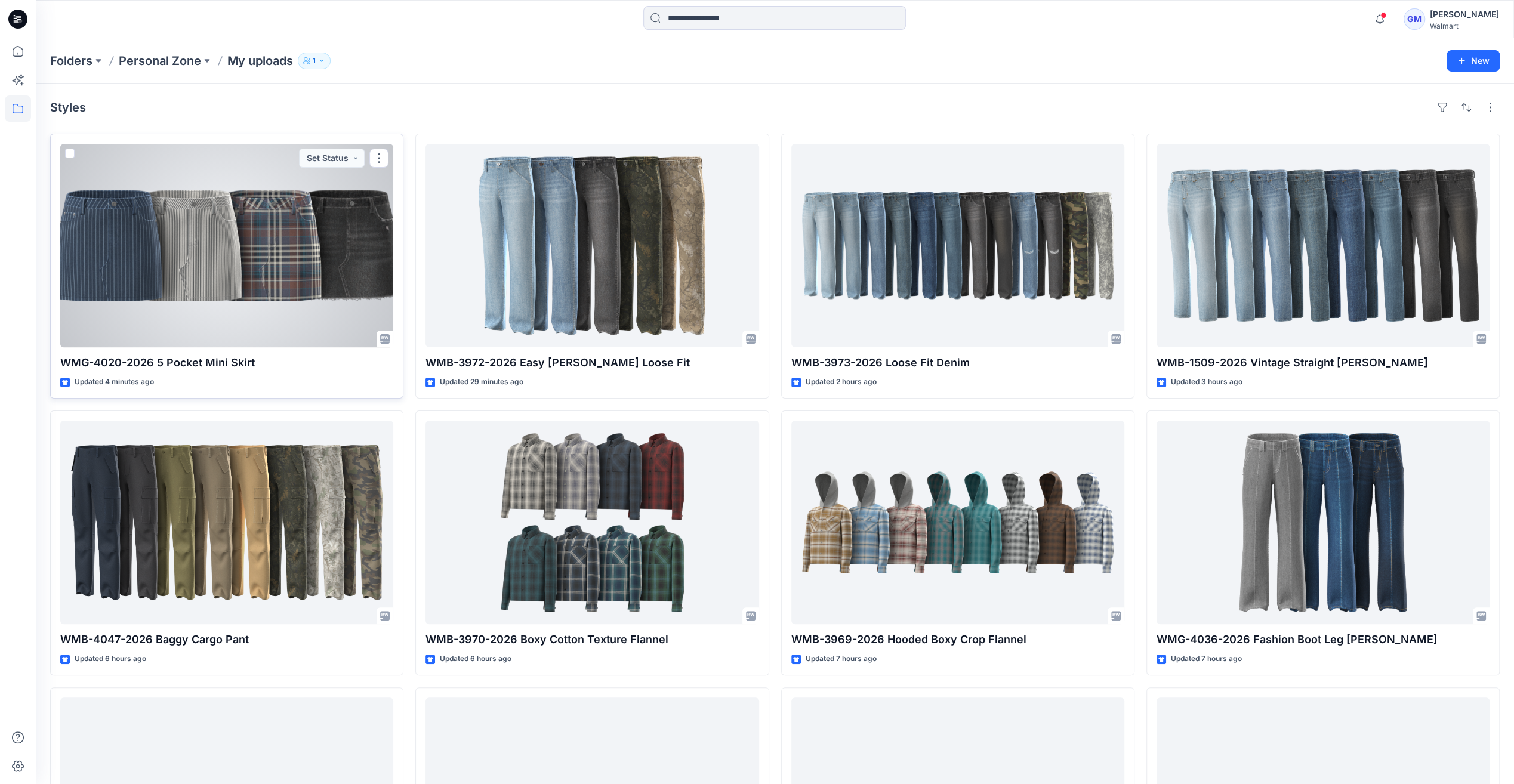
click at [167, 241] on div at bounding box center [227, 245] width 333 height 203
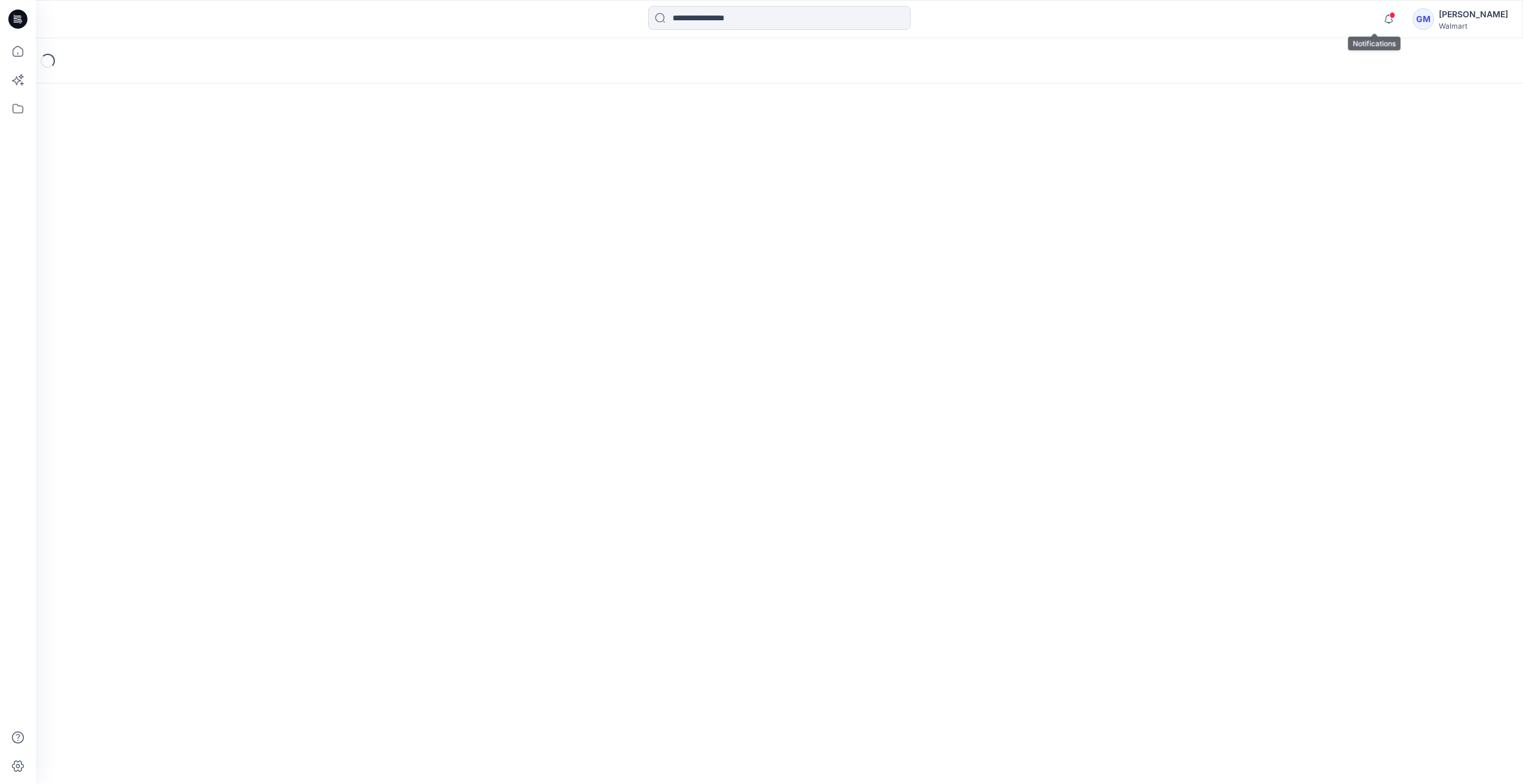
click at [1381, 14] on div at bounding box center [1387, 10] width 19 height 7
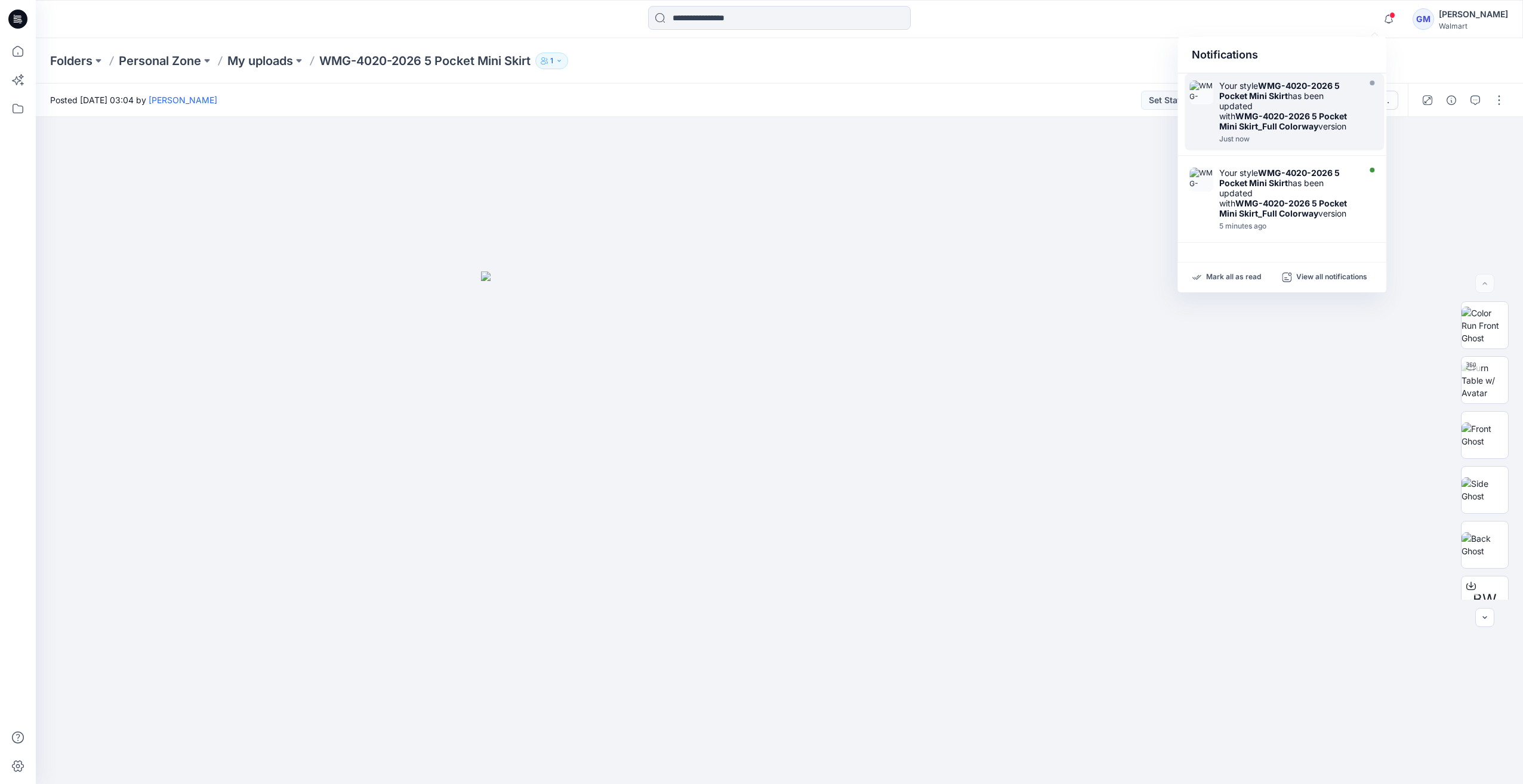
click at [1241, 90] on div "Your style WMG-4020-2026 5 Pocket Mini Skirt has been updated with WMG-4020-202…" at bounding box center [1288, 106] width 137 height 51
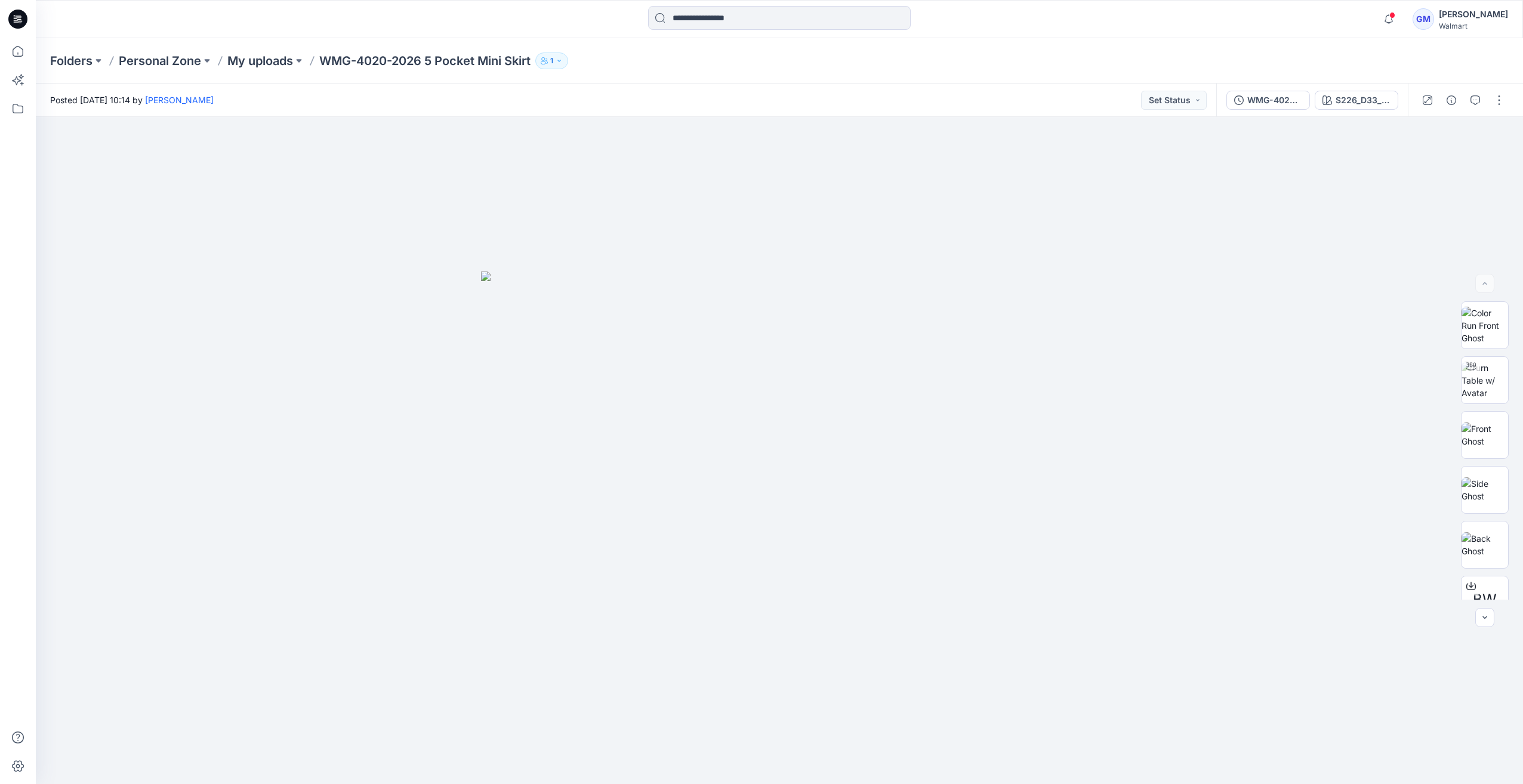
click at [20, 20] on icon at bounding box center [20, 19] width 5 height 1
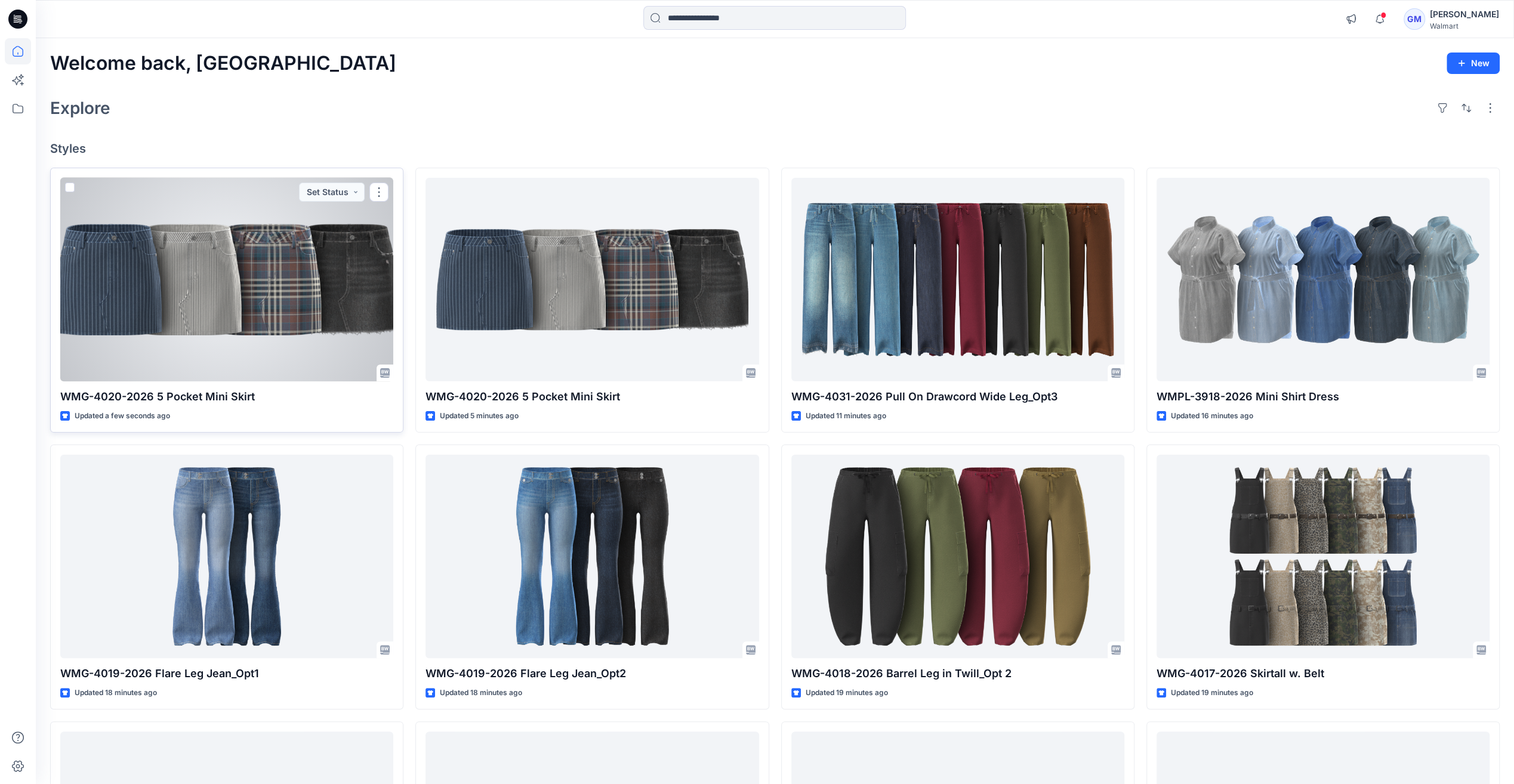
click at [177, 265] on div at bounding box center [227, 279] width 333 height 203
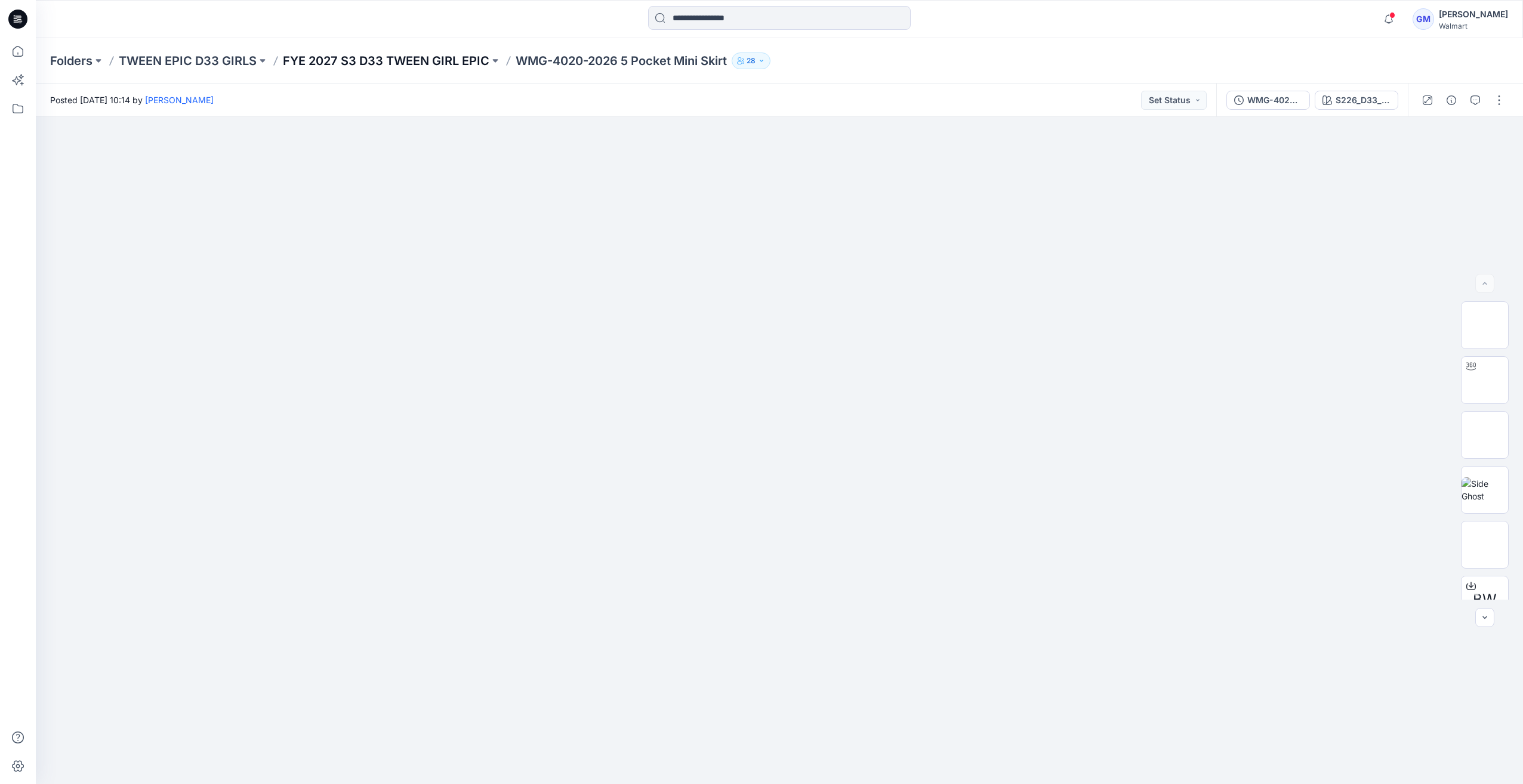
click at [379, 62] on p "FYE 2027 S3 D33 TWEEN GIRL EPIC" at bounding box center [386, 61] width 206 height 17
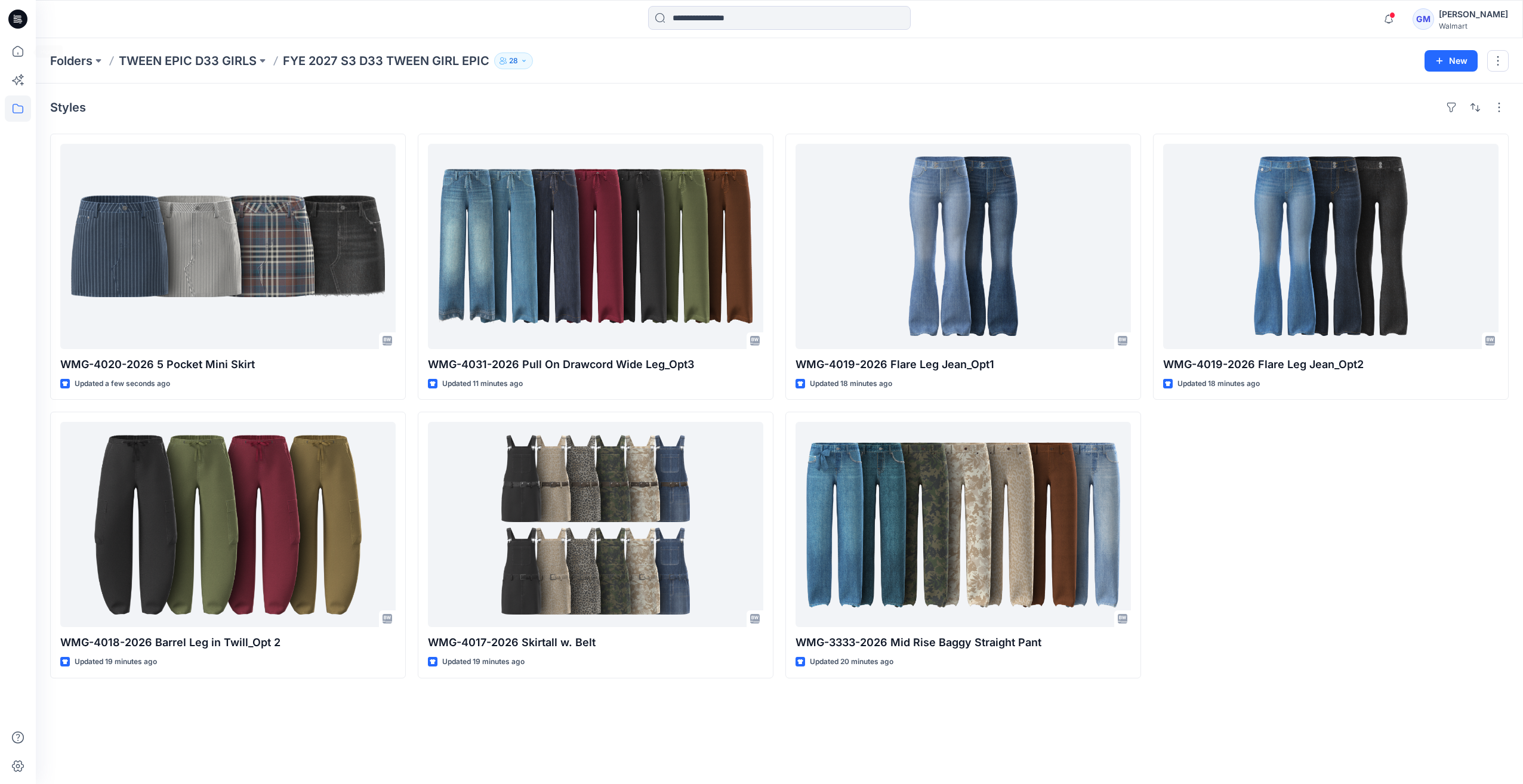
click at [25, 26] on icon at bounding box center [18, 19] width 19 height 38
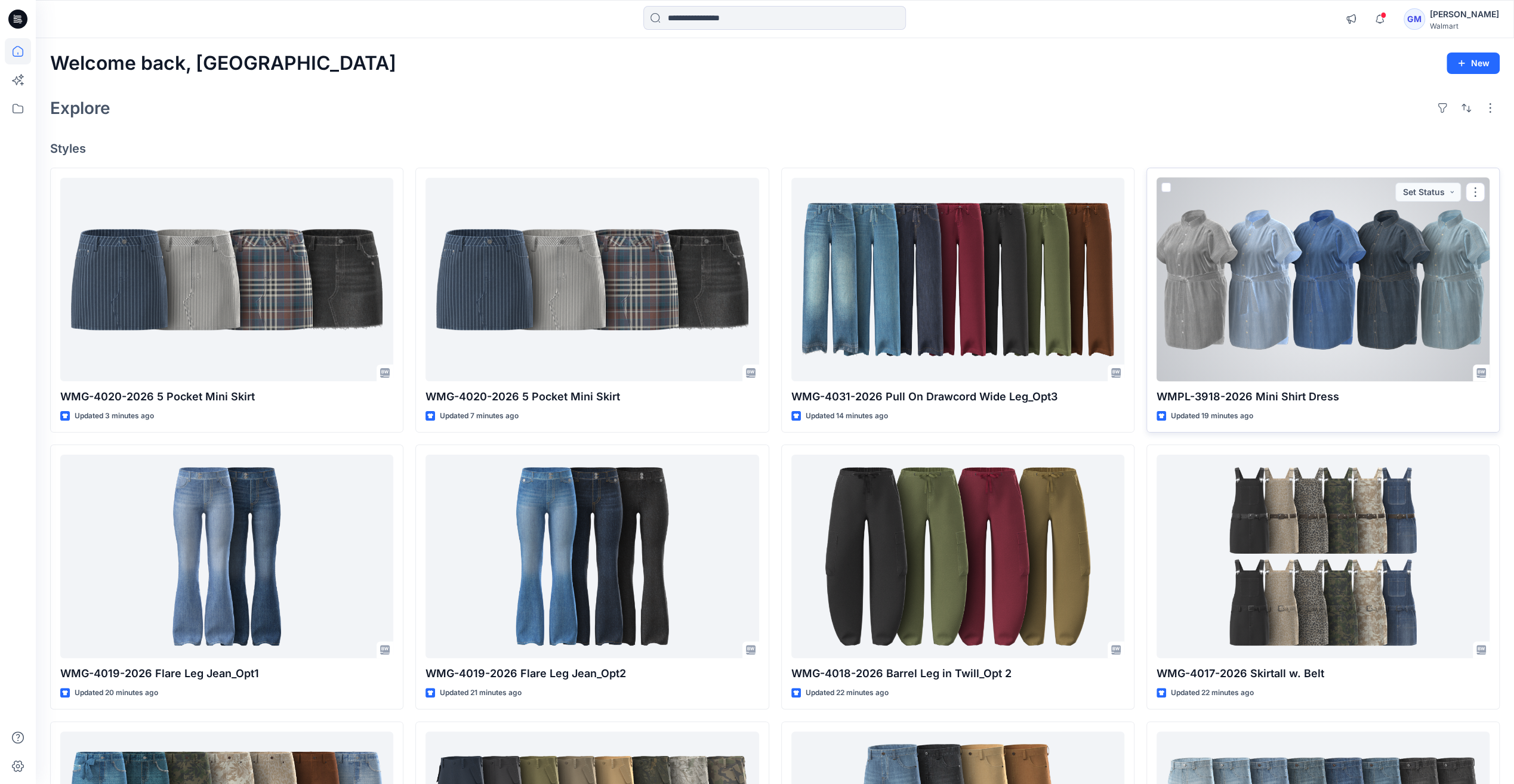
click at [1338, 273] on div at bounding box center [1323, 279] width 333 height 203
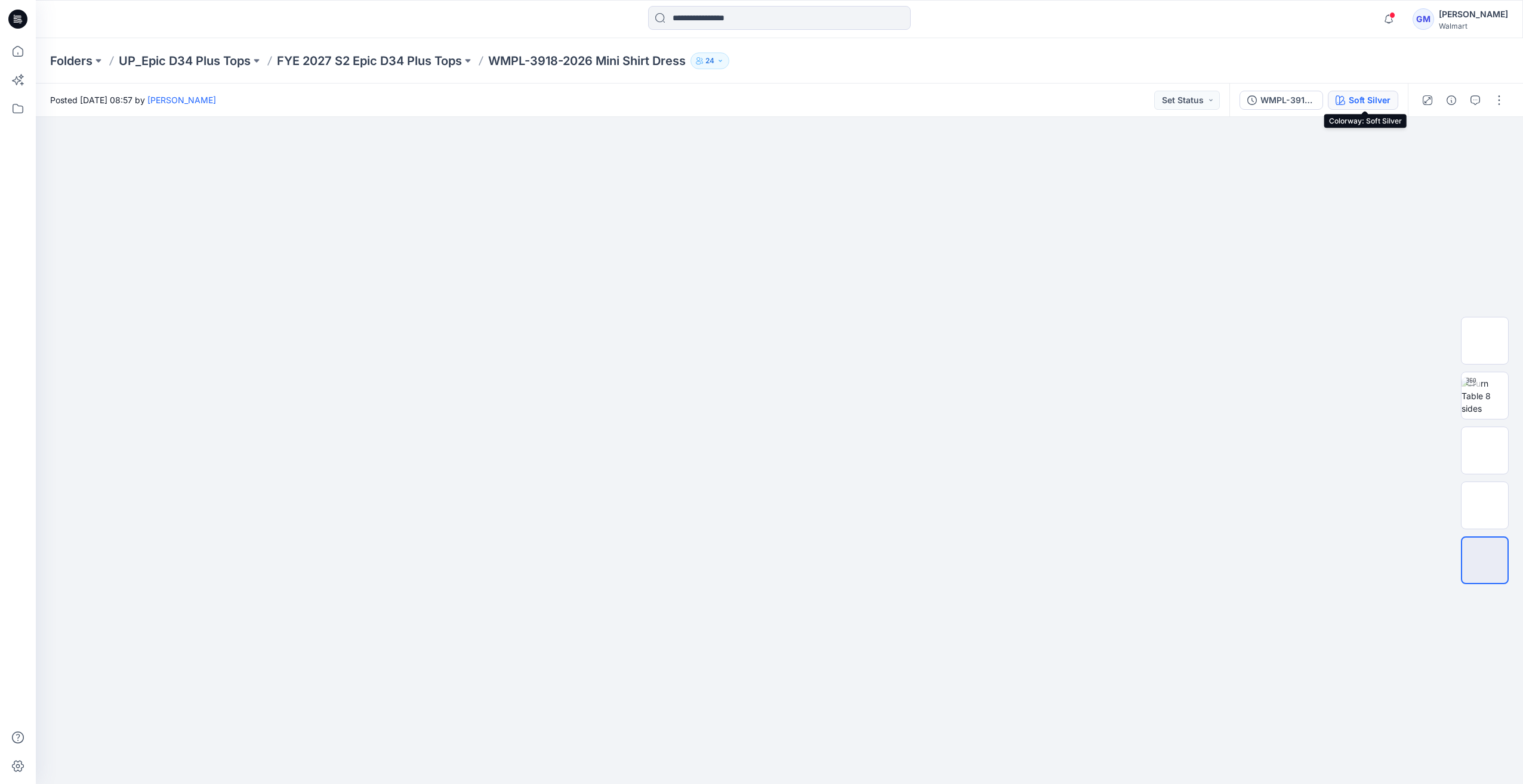
click at [1350, 101] on button "Soft Silver" at bounding box center [1363, 100] width 70 height 19
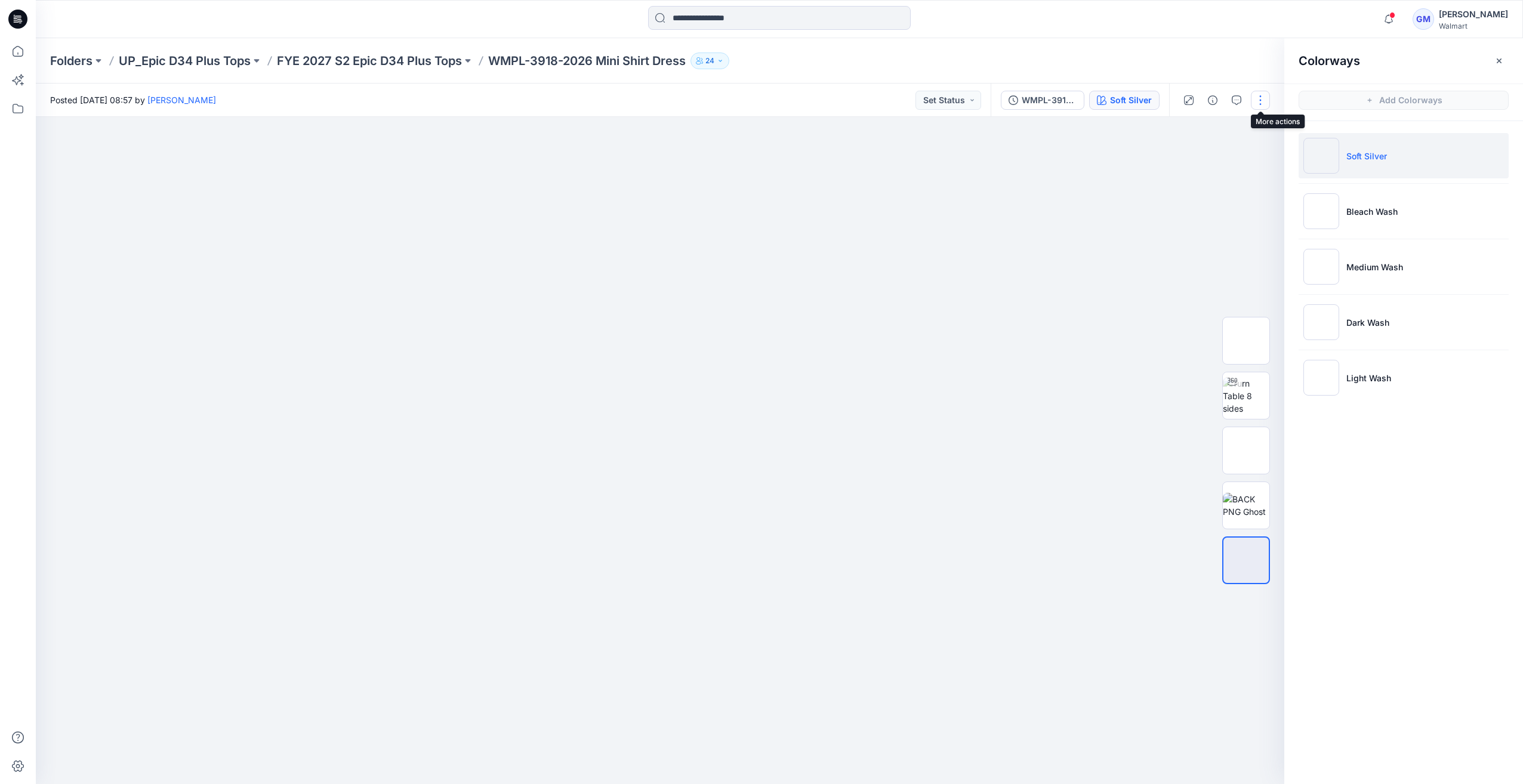
click at [1255, 103] on button "button" at bounding box center [1260, 100] width 19 height 19
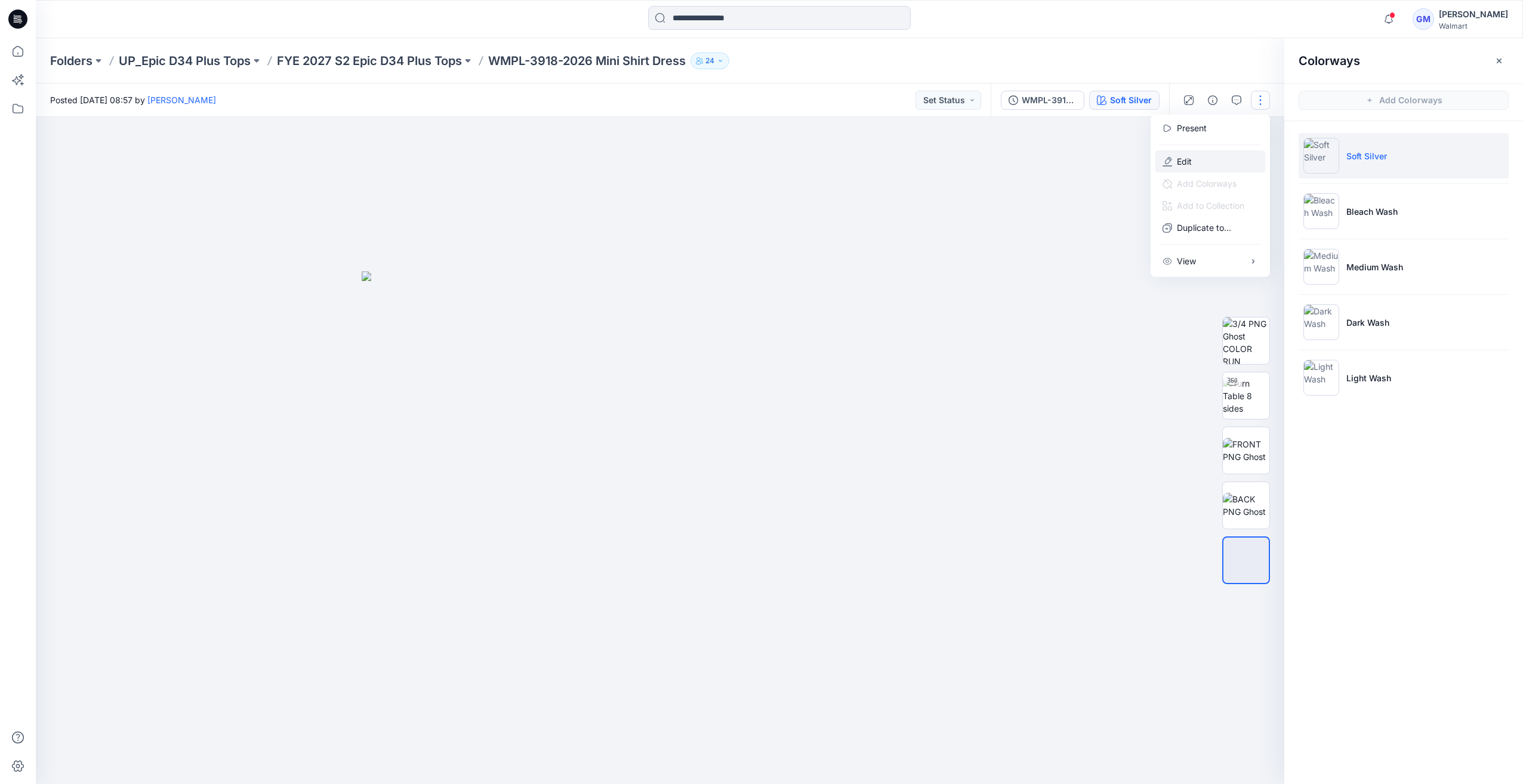
click at [1175, 160] on button "Edit" at bounding box center [1210, 161] width 110 height 22
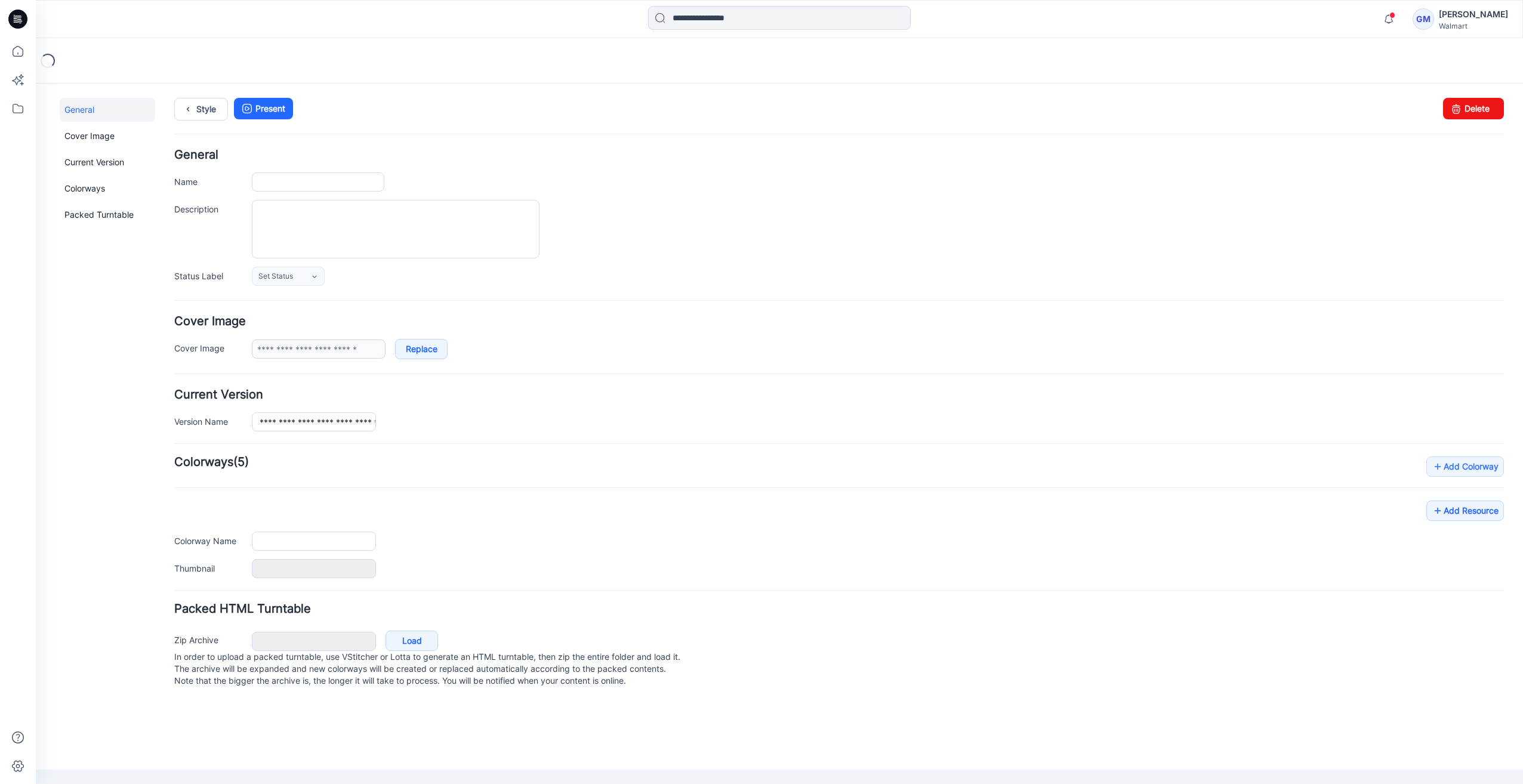
type input "**********"
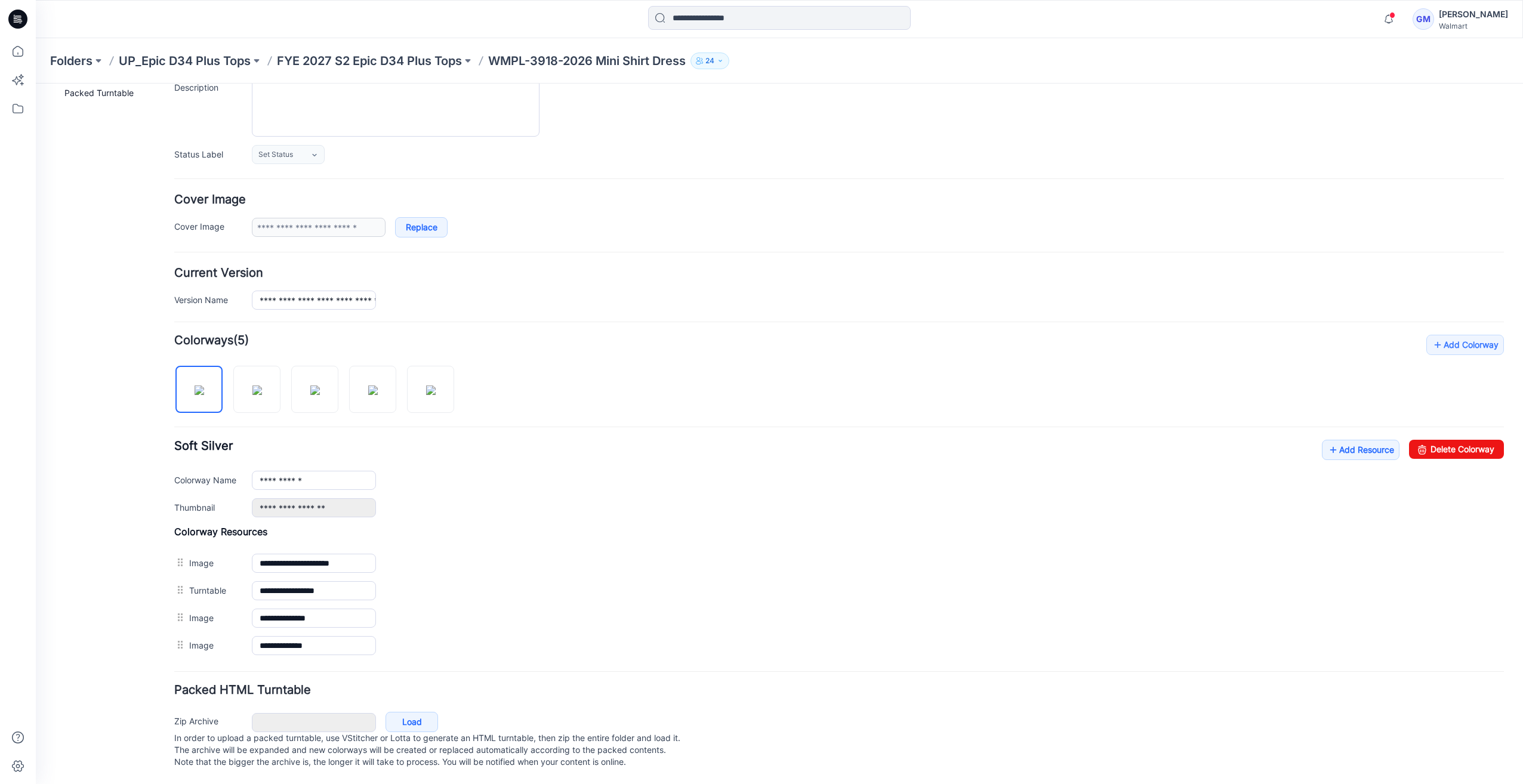
scroll to position [129, 0]
click at [1348, 451] on div "**********" at bounding box center [839, 479] width 1329 height 78
click at [1351, 445] on link "Add Resource" at bounding box center [1361, 450] width 78 height 21
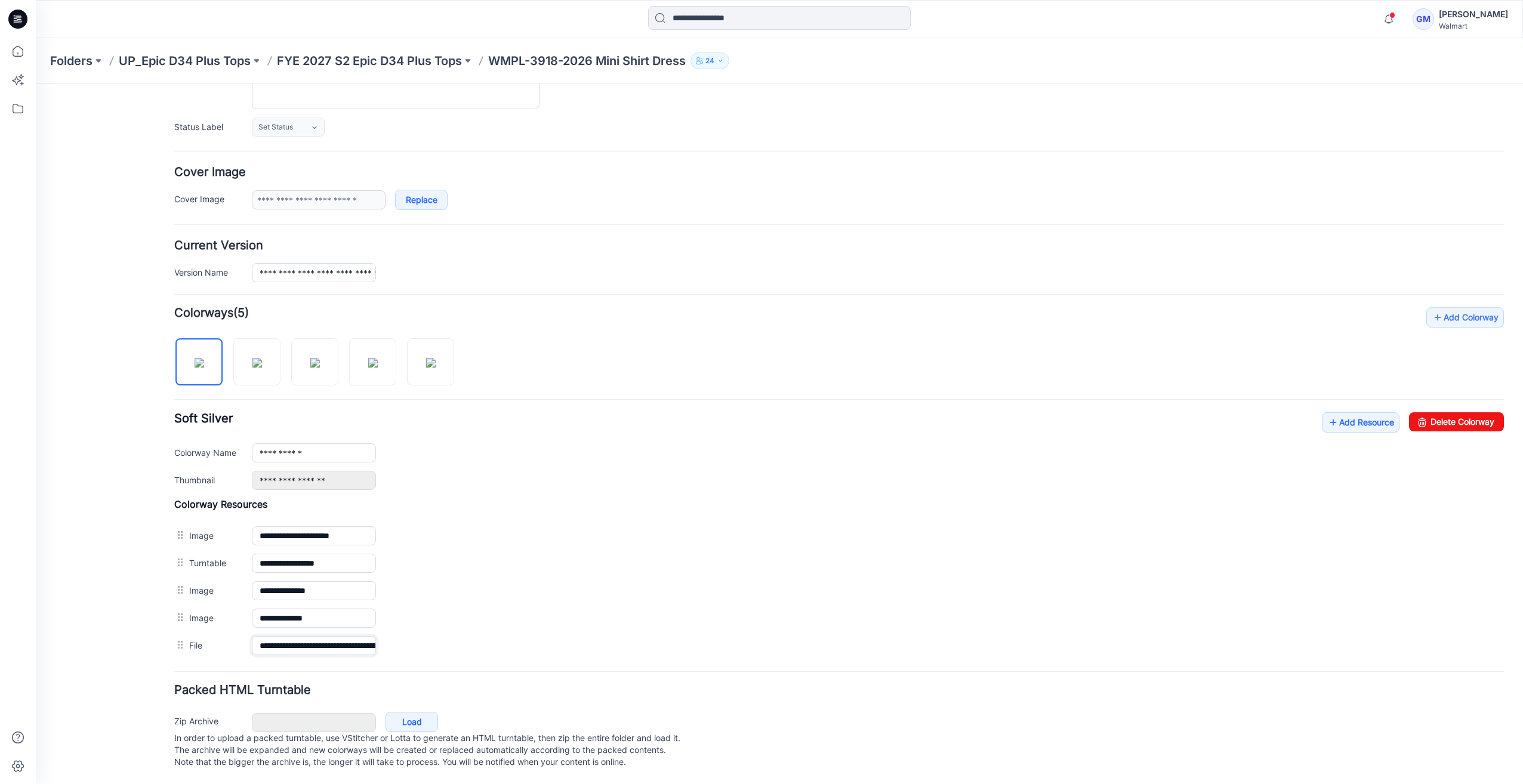
scroll to position [0, 152]
drag, startPoint x: 345, startPoint y: 632, endPoint x: 899, endPoint y: 697, distance: 557.8
click at [894, 699] on form "**********" at bounding box center [839, 386] width 1329 height 772
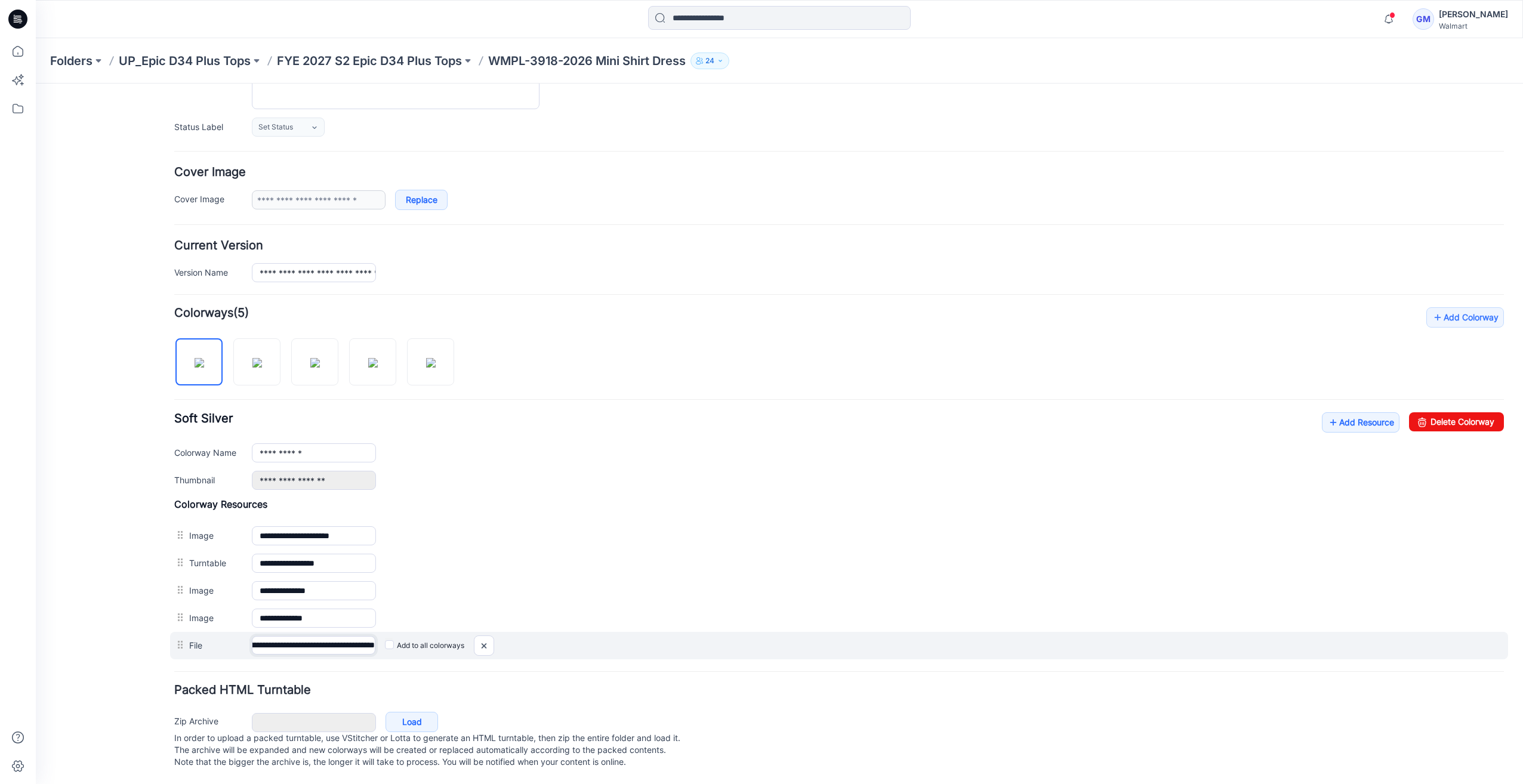
drag, startPoint x: 363, startPoint y: 631, endPoint x: 369, endPoint y: 634, distance: 6.7
click at [364, 636] on input "**********" at bounding box center [313, 645] width 123 height 18
click at [369, 636] on input "**********" at bounding box center [313, 645] width 123 height 18
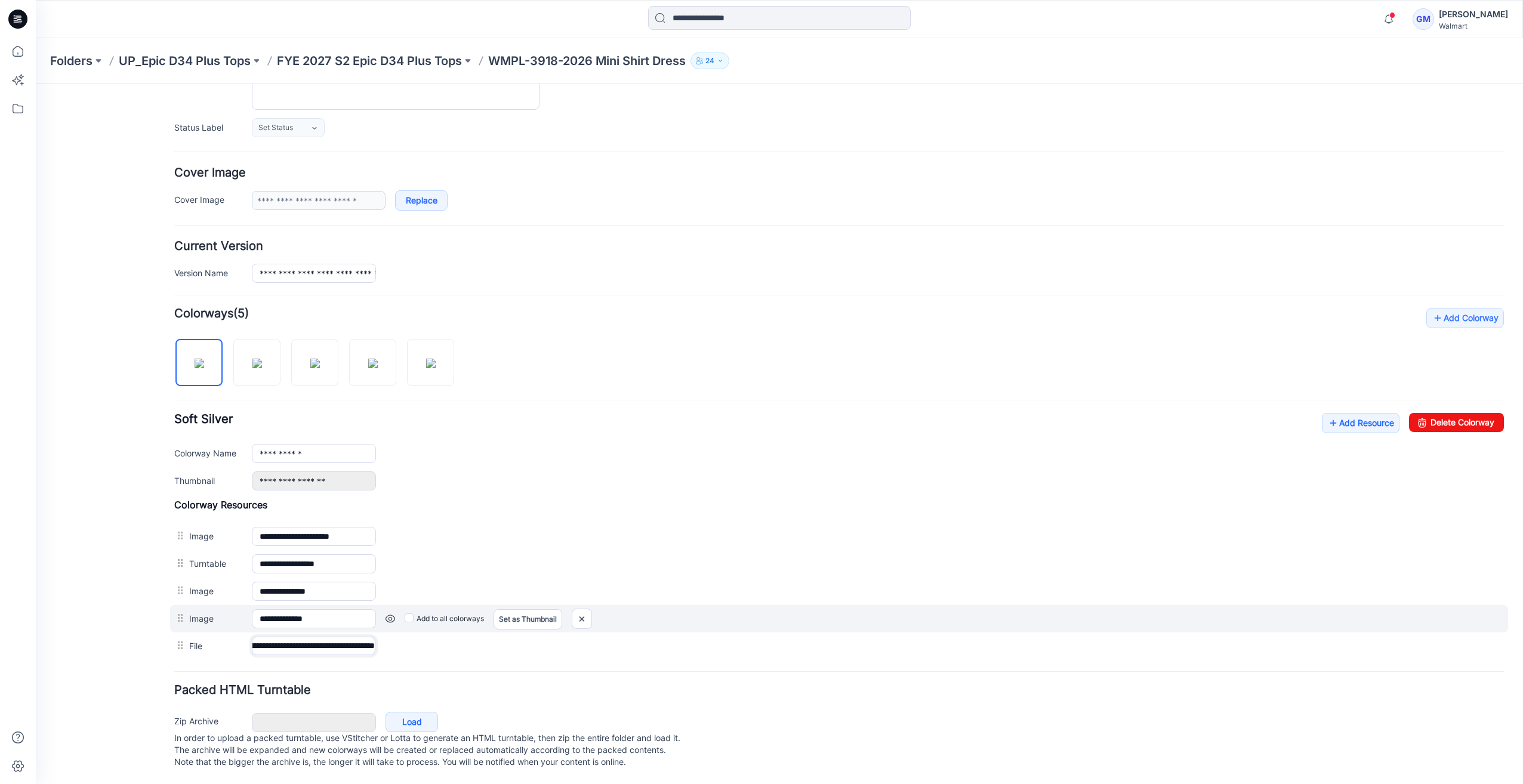
drag, startPoint x: 368, startPoint y: 634, endPoint x: 424, endPoint y: 601, distance: 65.0
click at [426, 647] on div "**********" at bounding box center [839, 645] width 1329 height 27
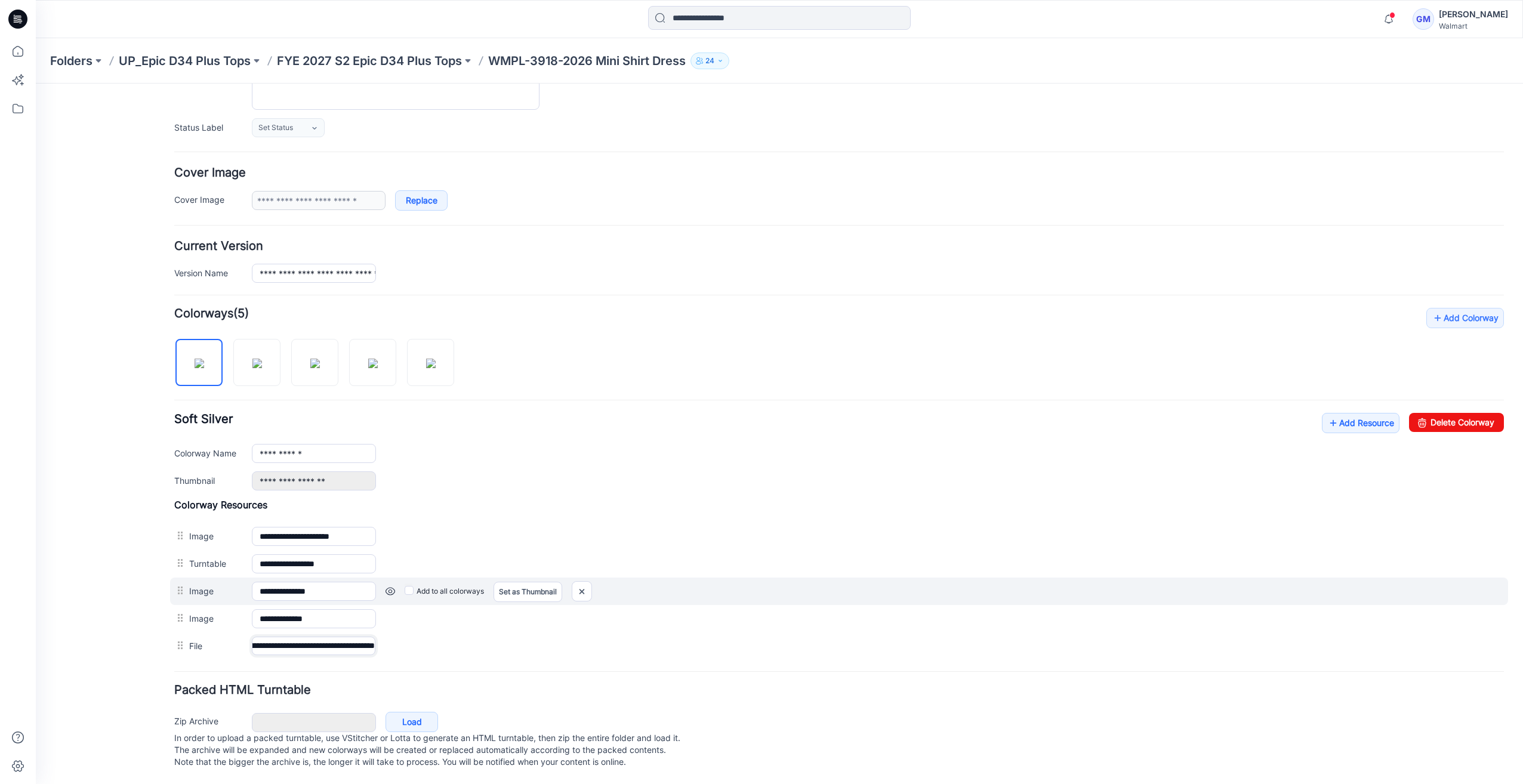
scroll to position [0, 145]
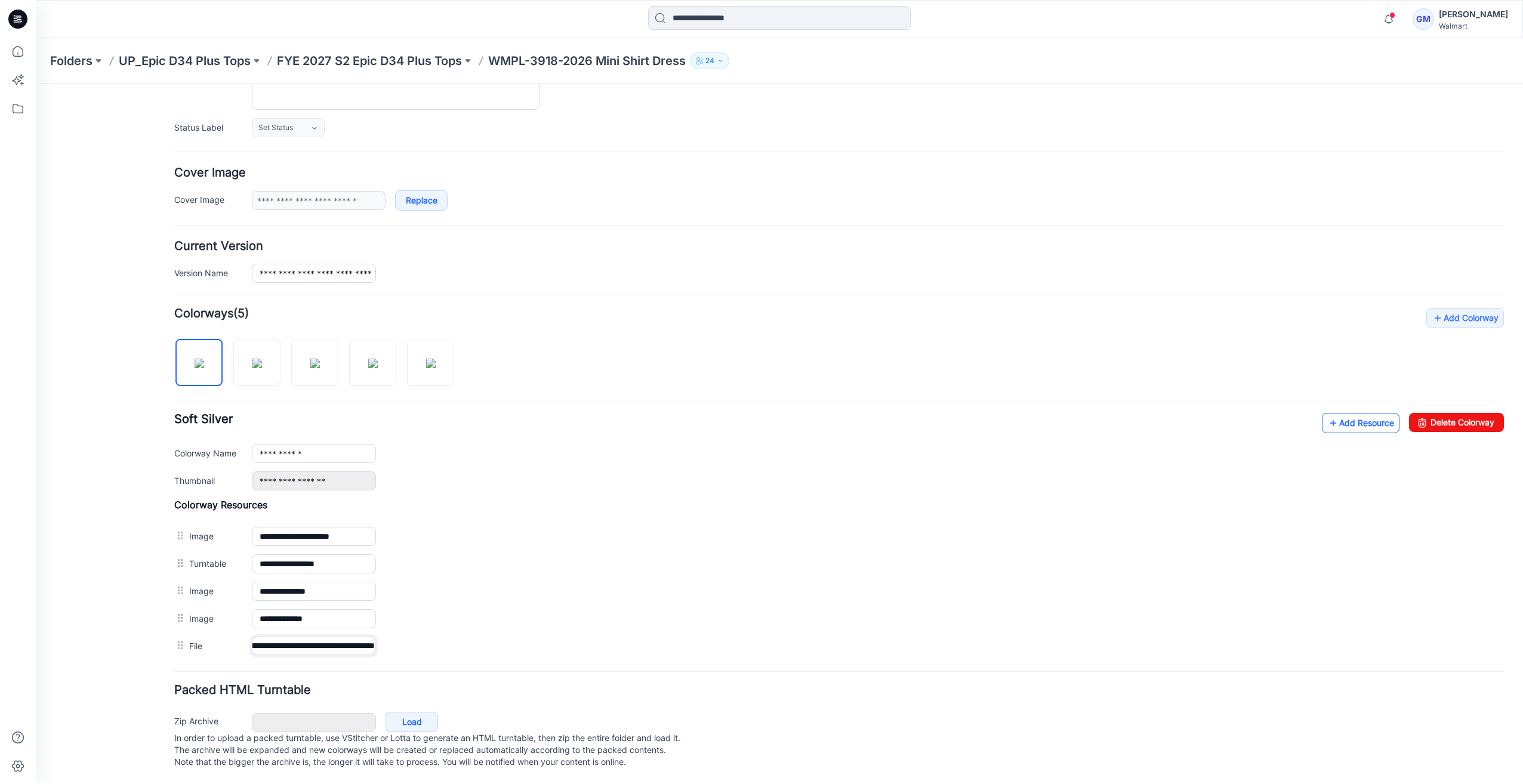
type input "**********"
click at [1359, 413] on link "Add Resource" at bounding box center [1361, 423] width 78 height 21
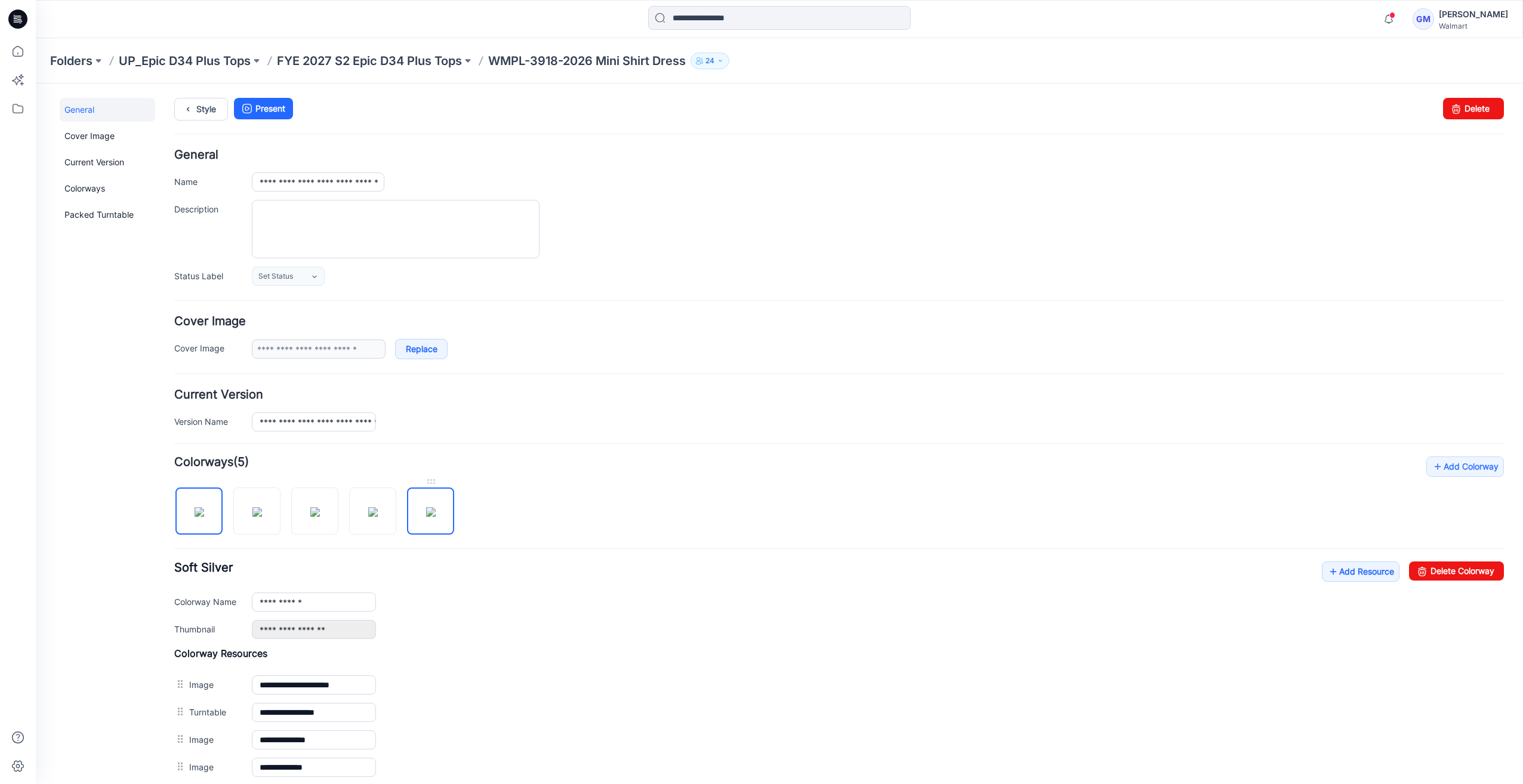
click at [433, 514] on img at bounding box center [431, 511] width 10 height 10
type input "**********"
click at [180, 109] on icon at bounding box center [188, 109] width 17 height 21
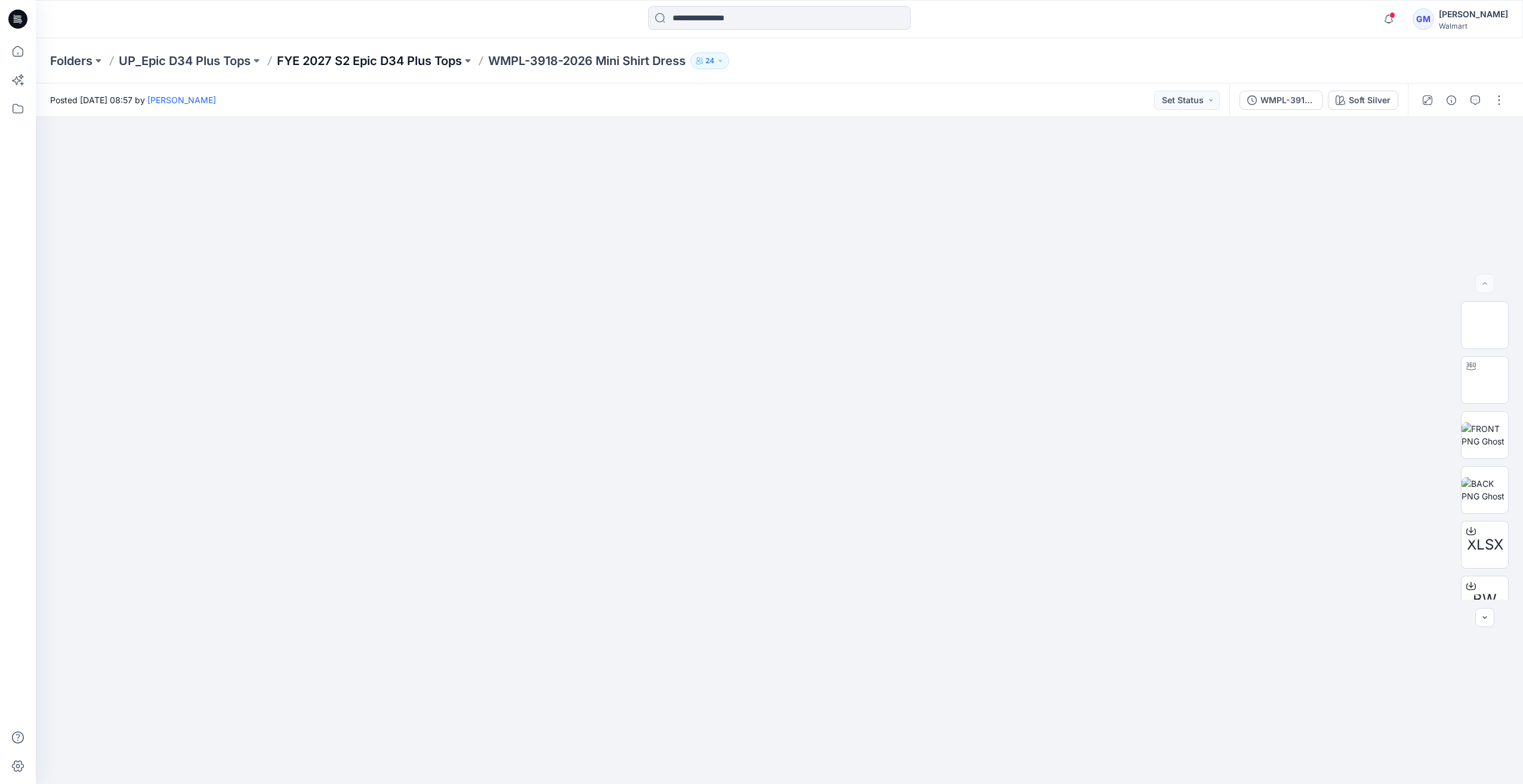
click at [423, 67] on p "FYE 2027 S2 Epic D34 Plus Tops" at bounding box center [369, 61] width 185 height 17
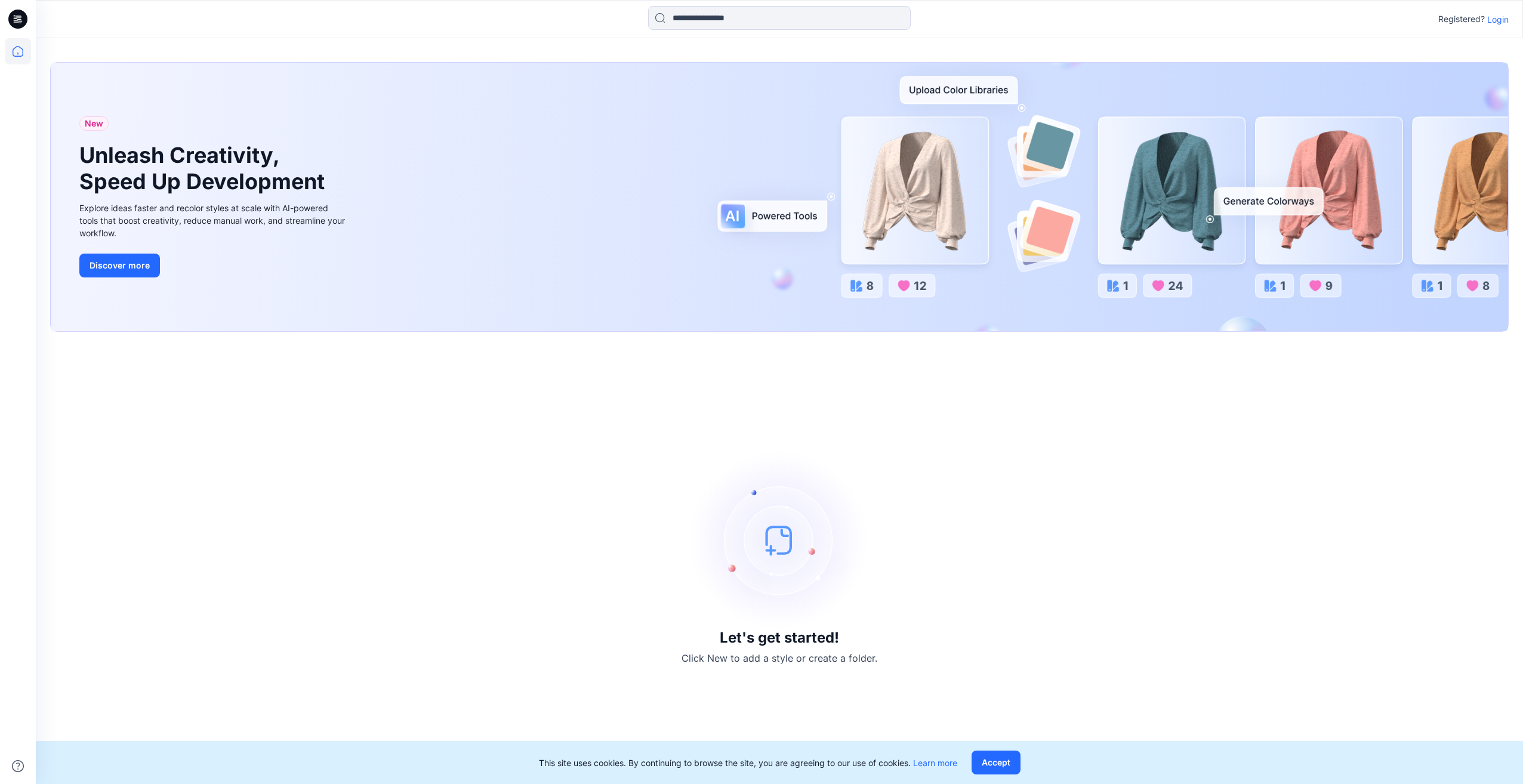
click at [1500, 13] on p "Login" at bounding box center [1497, 19] width 21 height 12
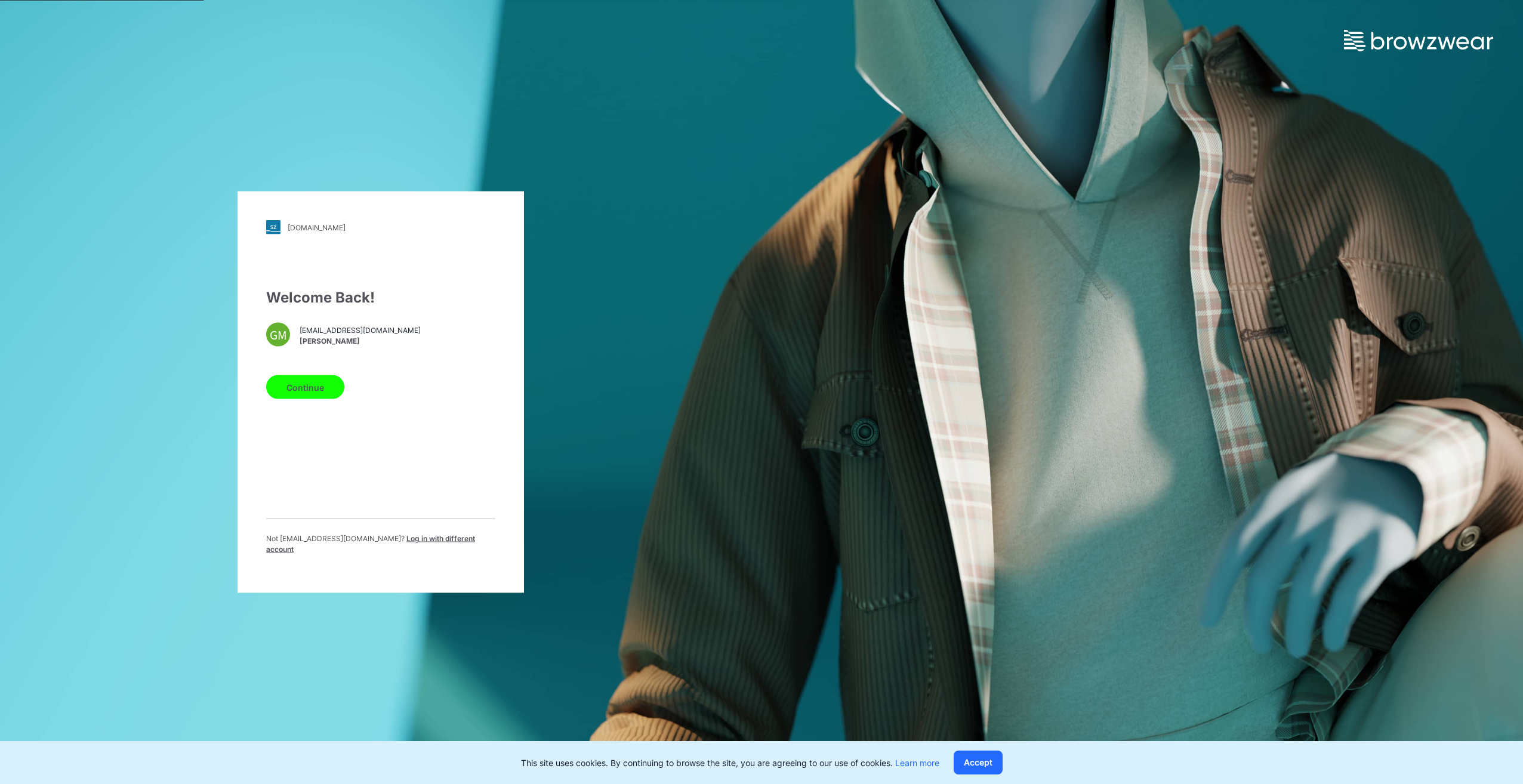
click at [309, 396] on button "Continue" at bounding box center [305, 387] width 78 height 24
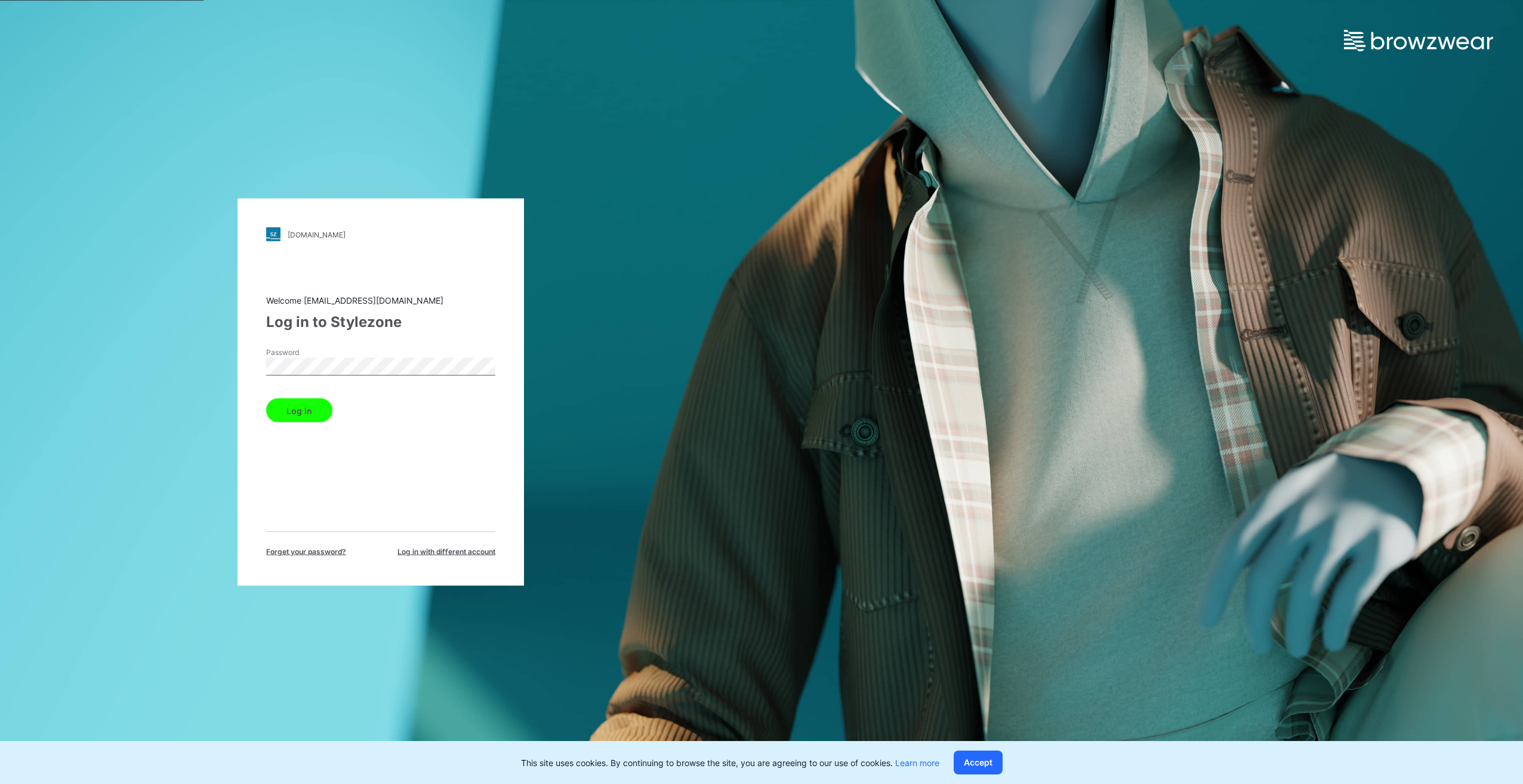
click at [311, 405] on button "Log in" at bounding box center [299, 410] width 66 height 24
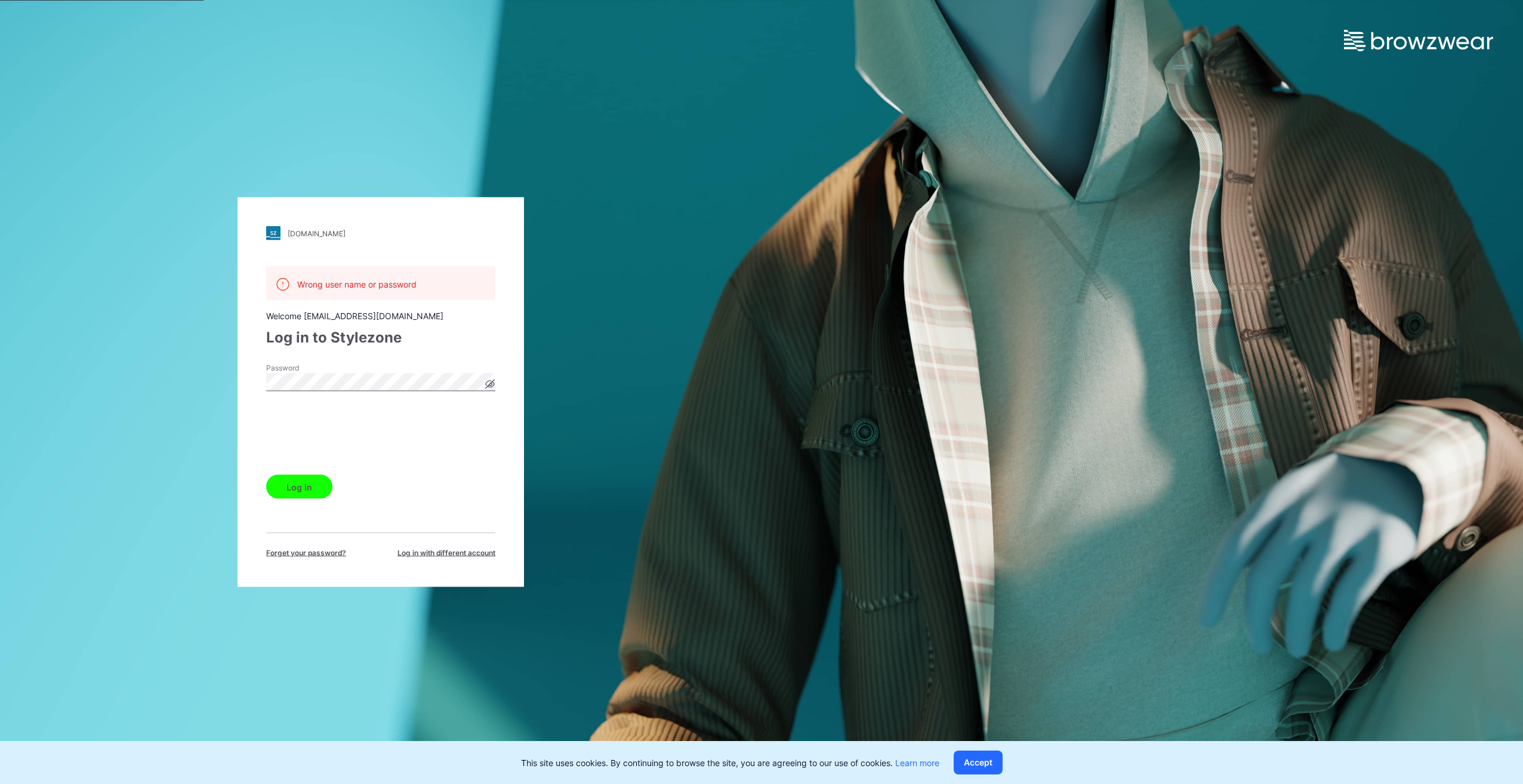
click at [298, 488] on button "Log in" at bounding box center [299, 487] width 66 height 24
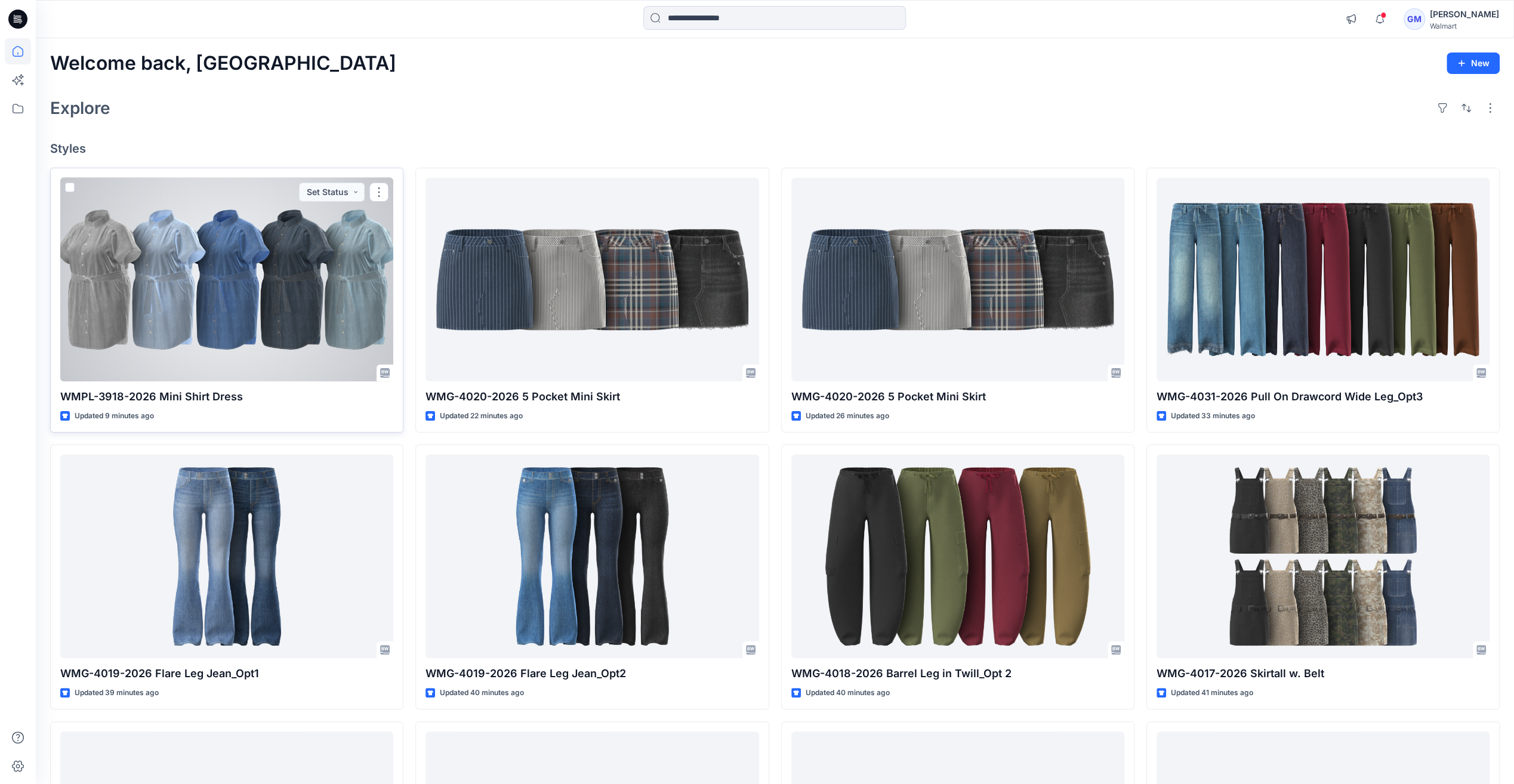
click at [249, 289] on div at bounding box center [227, 279] width 333 height 203
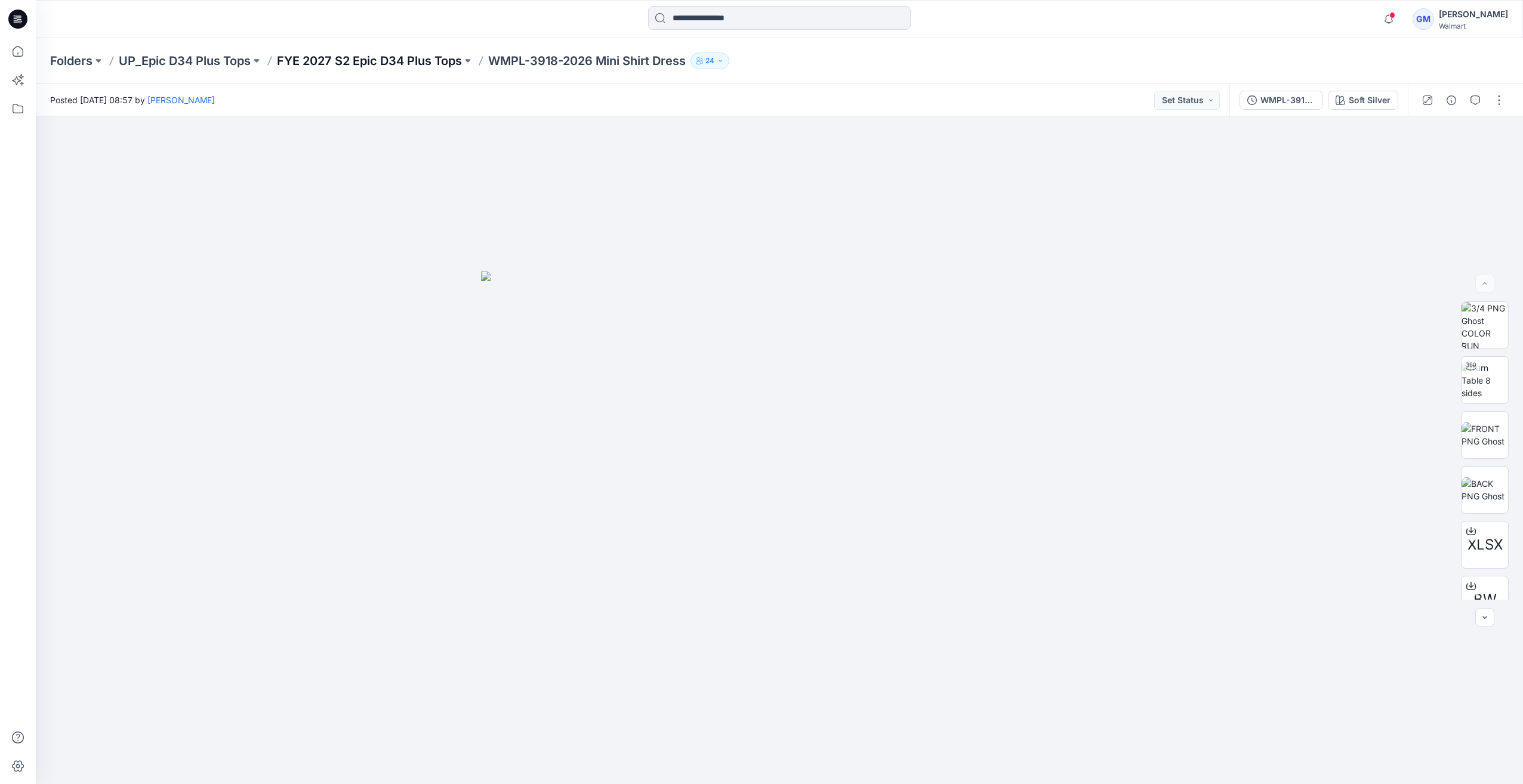
click at [412, 55] on p "FYE 2027 S2 Epic D34 Plus Tops" at bounding box center [369, 61] width 185 height 17
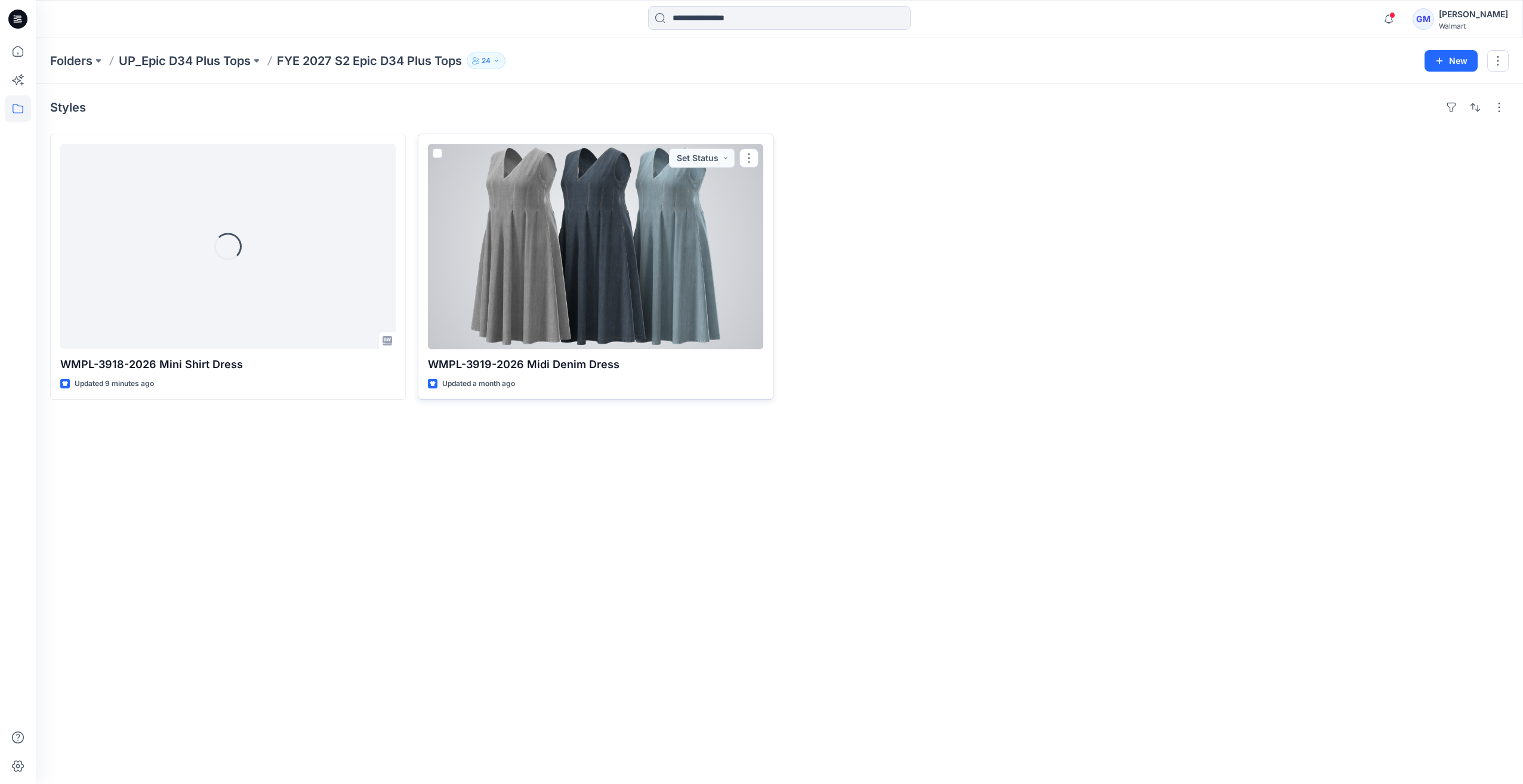
click at [555, 243] on div at bounding box center [595, 246] width 335 height 205
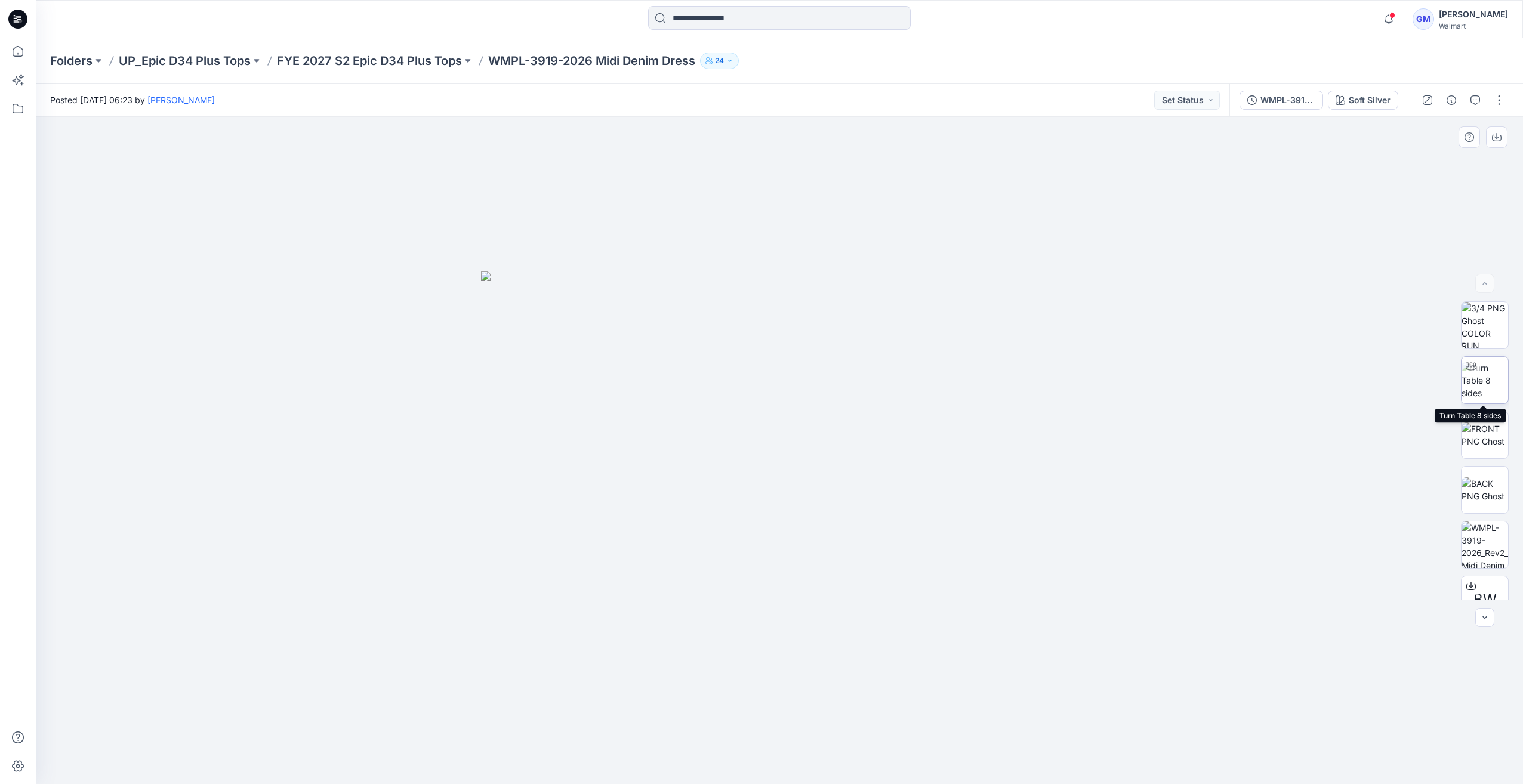
click at [1490, 393] on img at bounding box center [1484, 380] width 46 height 37
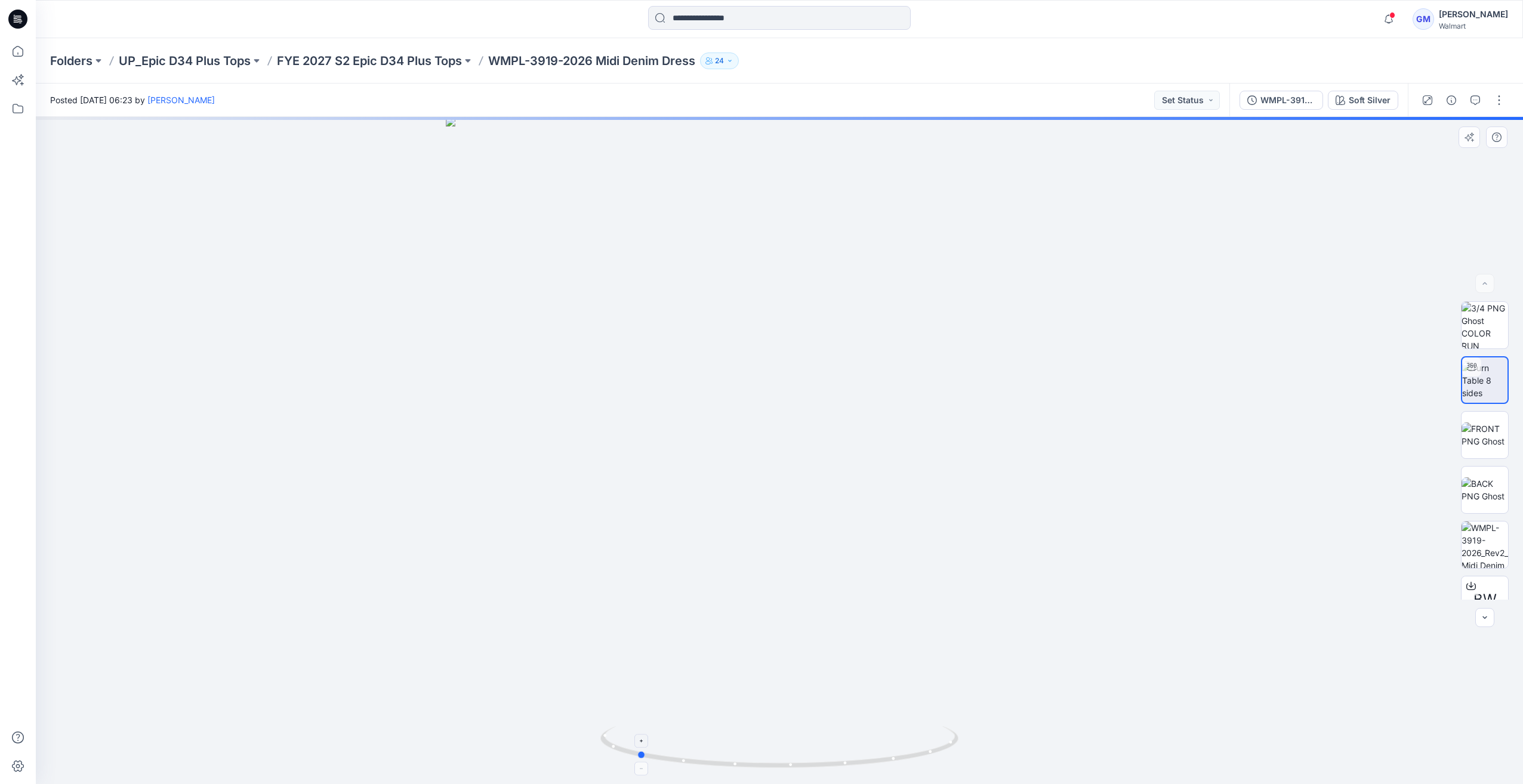
drag, startPoint x: 795, startPoint y: 776, endPoint x: 662, endPoint y: 769, distance: 133.2
click at [654, 776] on img at bounding box center [779, 755] width 358 height 58
